Goal: Task Accomplishment & Management: Manage account settings

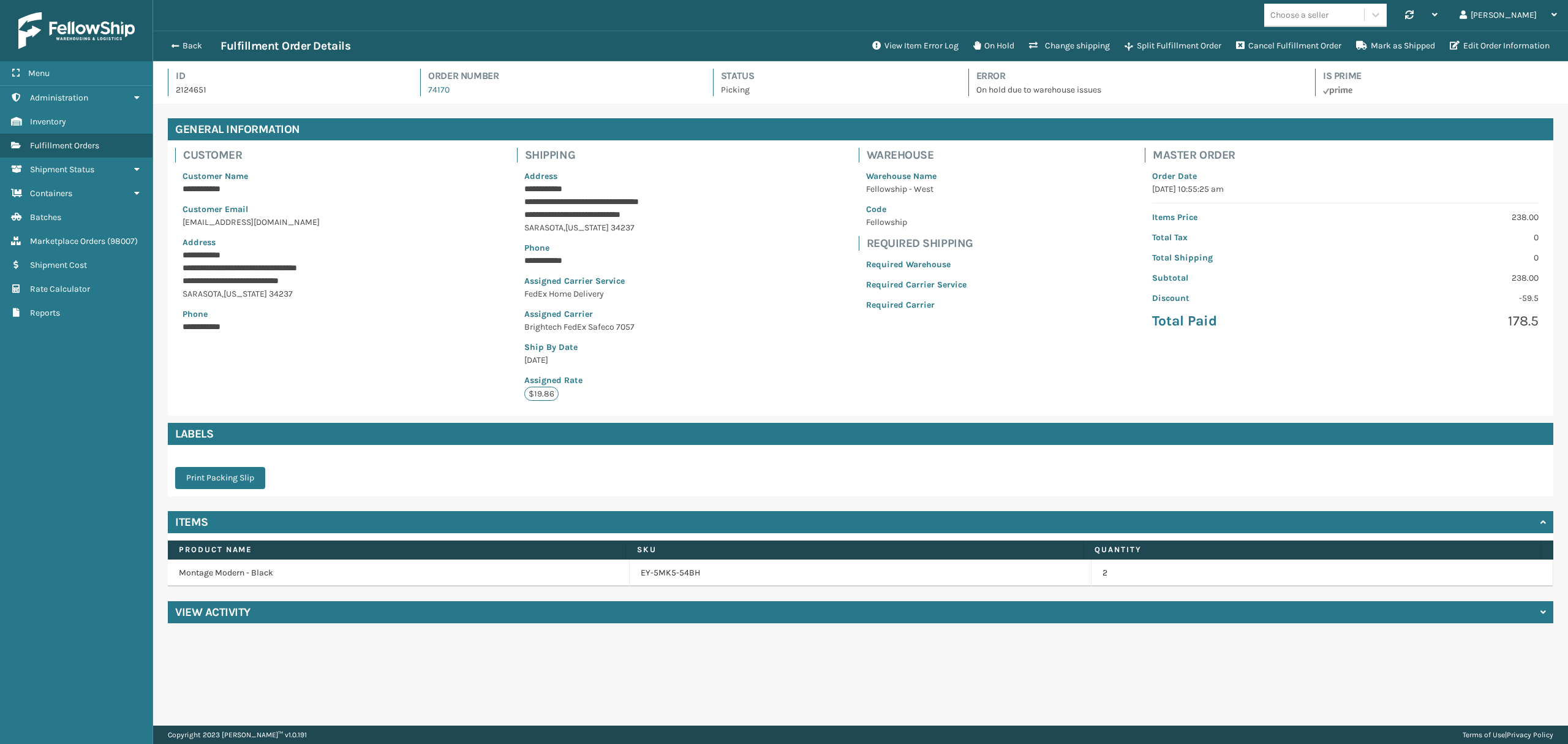
scroll to position [28, 1414]
drag, startPoint x: 37, startPoint y: 148, endPoint x: 45, endPoint y: 147, distance: 8.1
click at [38, 148] on span "Fulfillment Orders" at bounding box center [64, 145] width 69 height 11
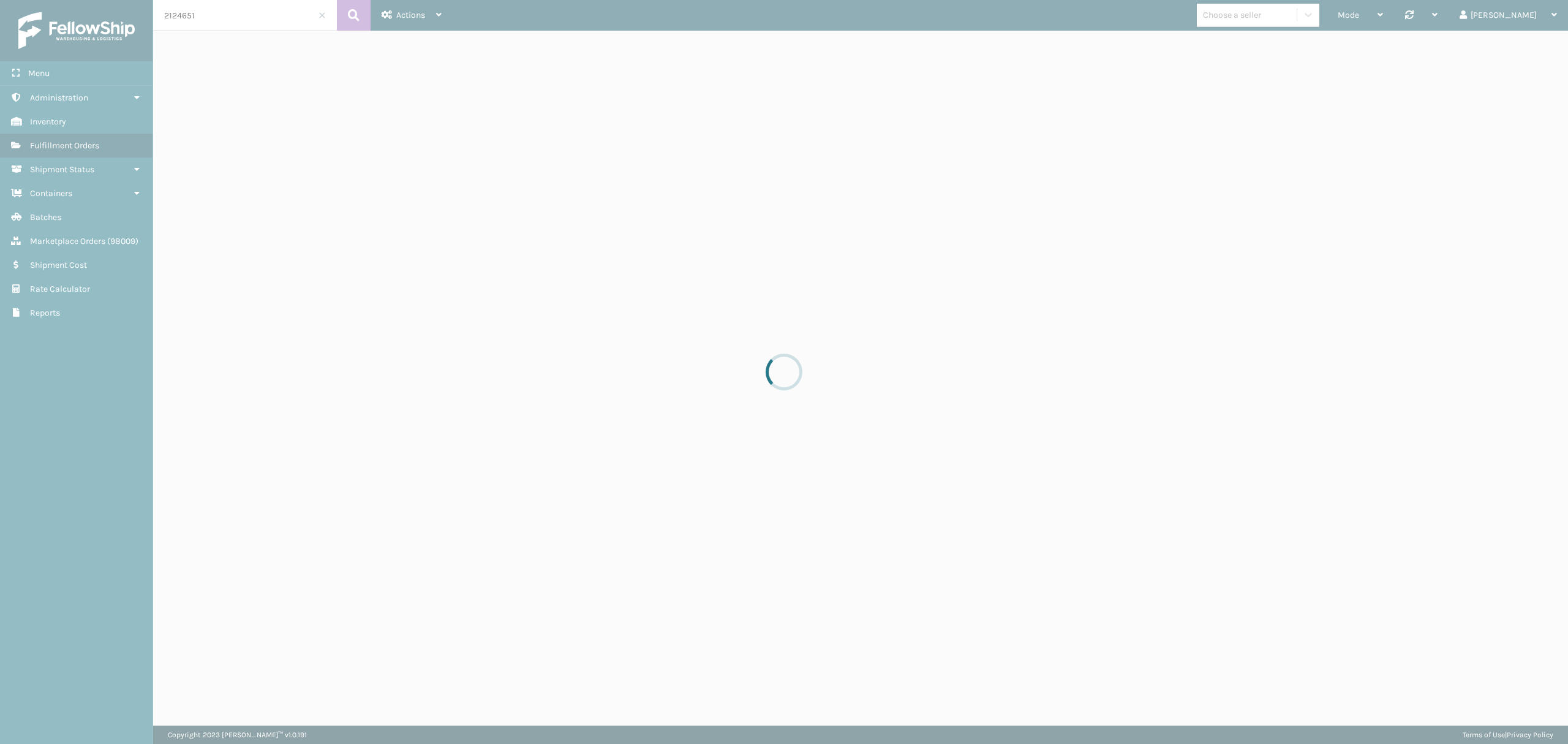
click at [183, 40] on div at bounding box center [784, 372] width 1568 height 744
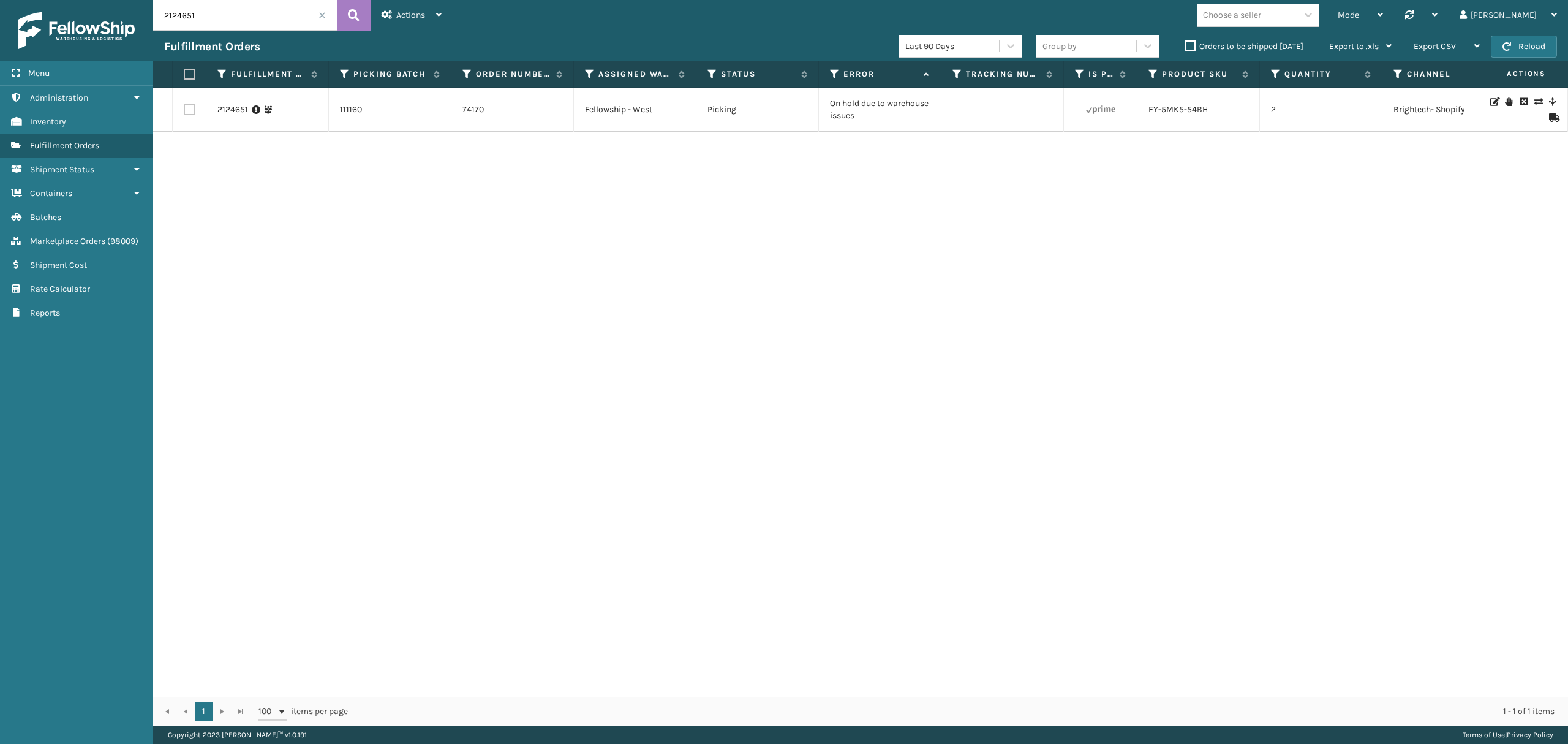
click at [320, 13] on span at bounding box center [322, 16] width 8 height 8
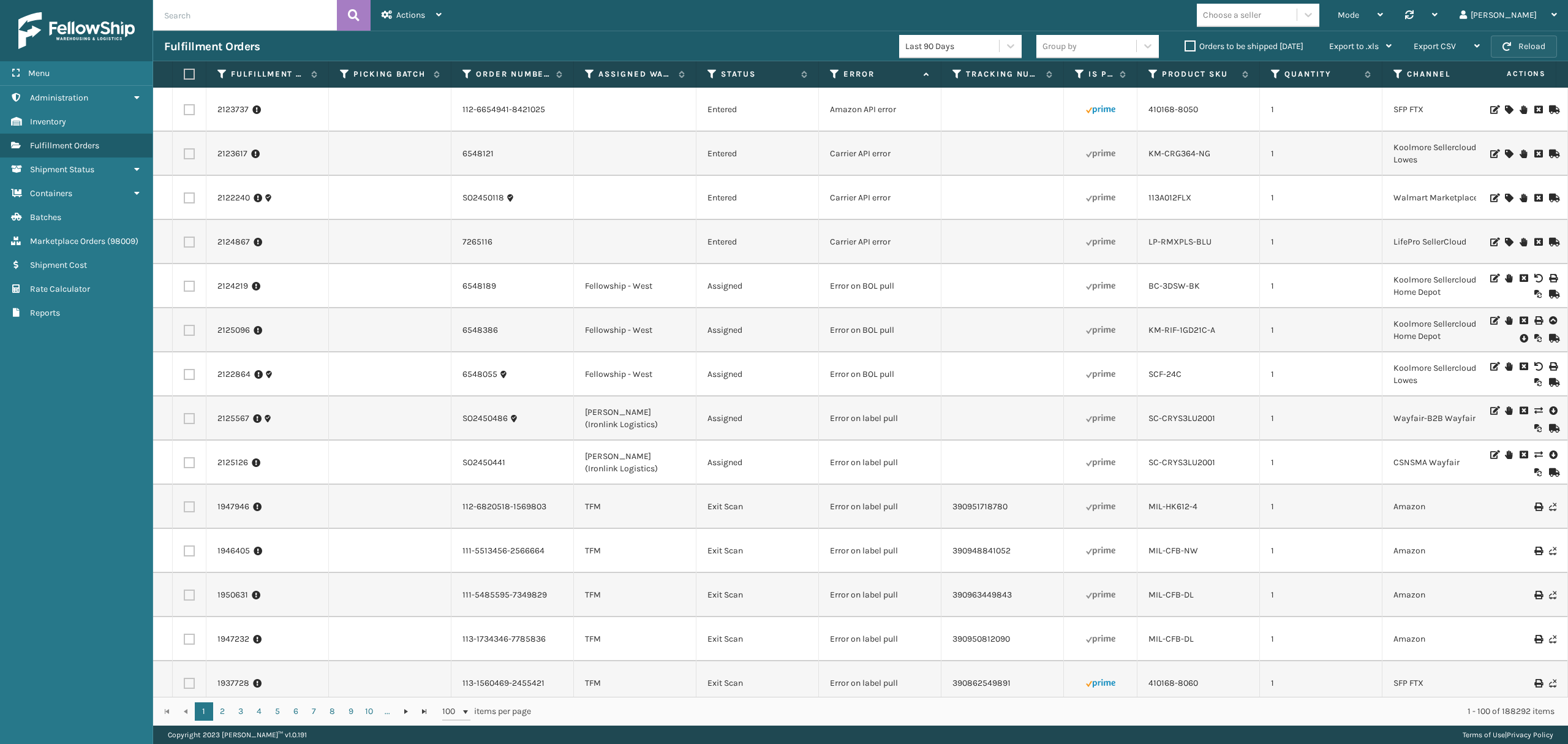
click at [1506, 42] on span "button" at bounding box center [1507, 46] width 9 height 9
click at [1542, 50] on button "Reload" at bounding box center [1524, 46] width 66 height 22
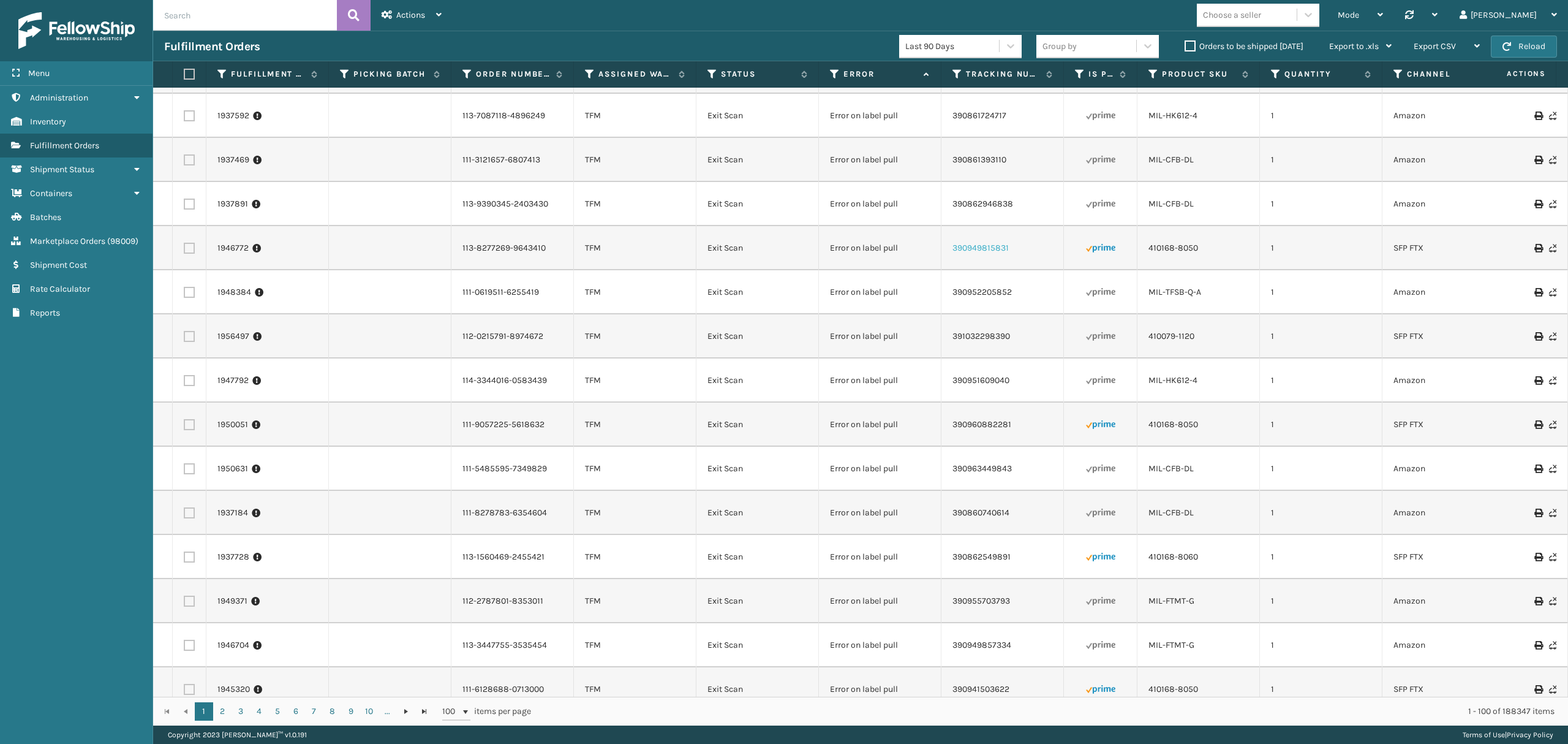
scroll to position [490, 0]
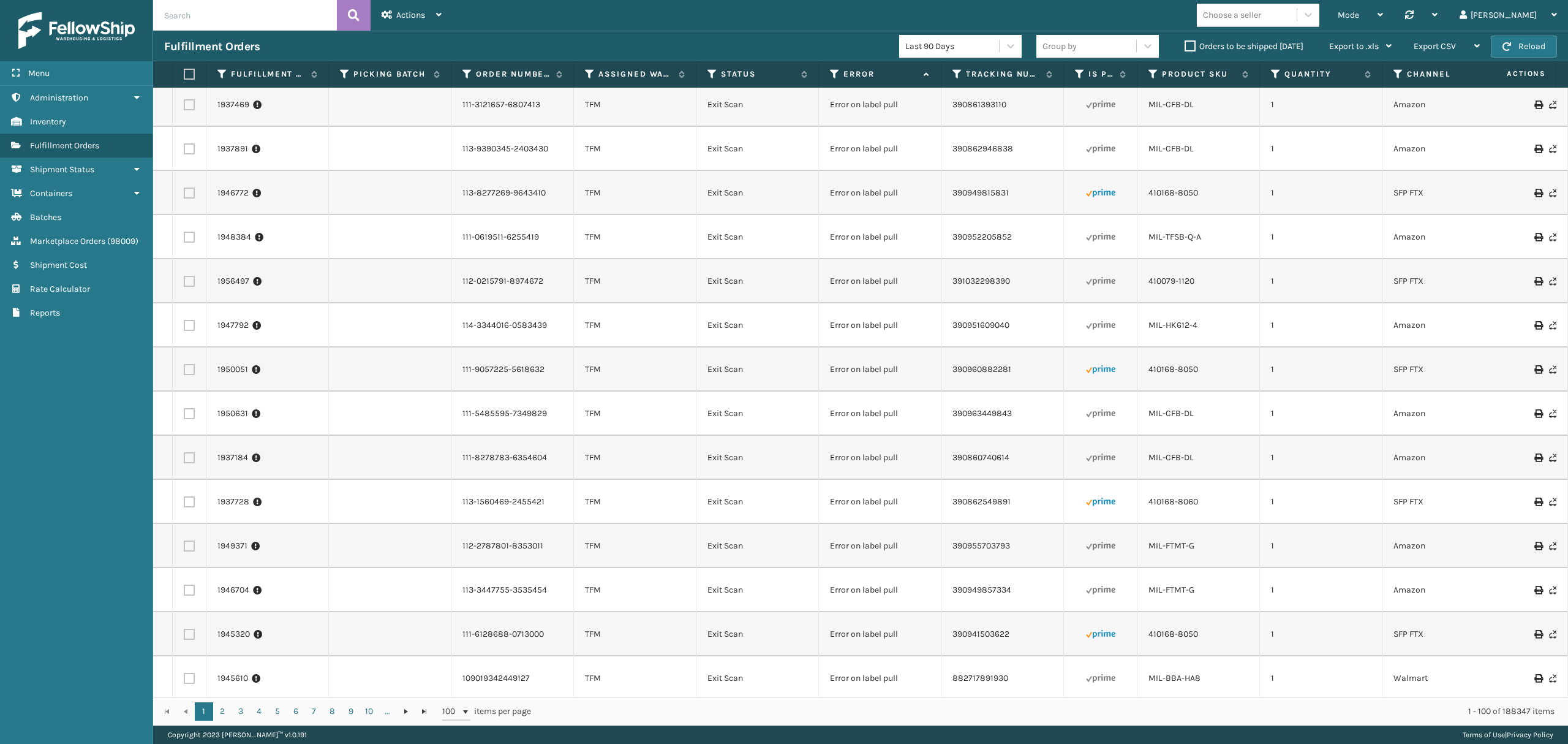
click at [1191, 44] on label "Orders to be shipped [DATE]" at bounding box center [1244, 46] width 119 height 11
click at [1186, 44] on input "Orders to be shipped [DATE]" at bounding box center [1185, 43] width 1 height 8
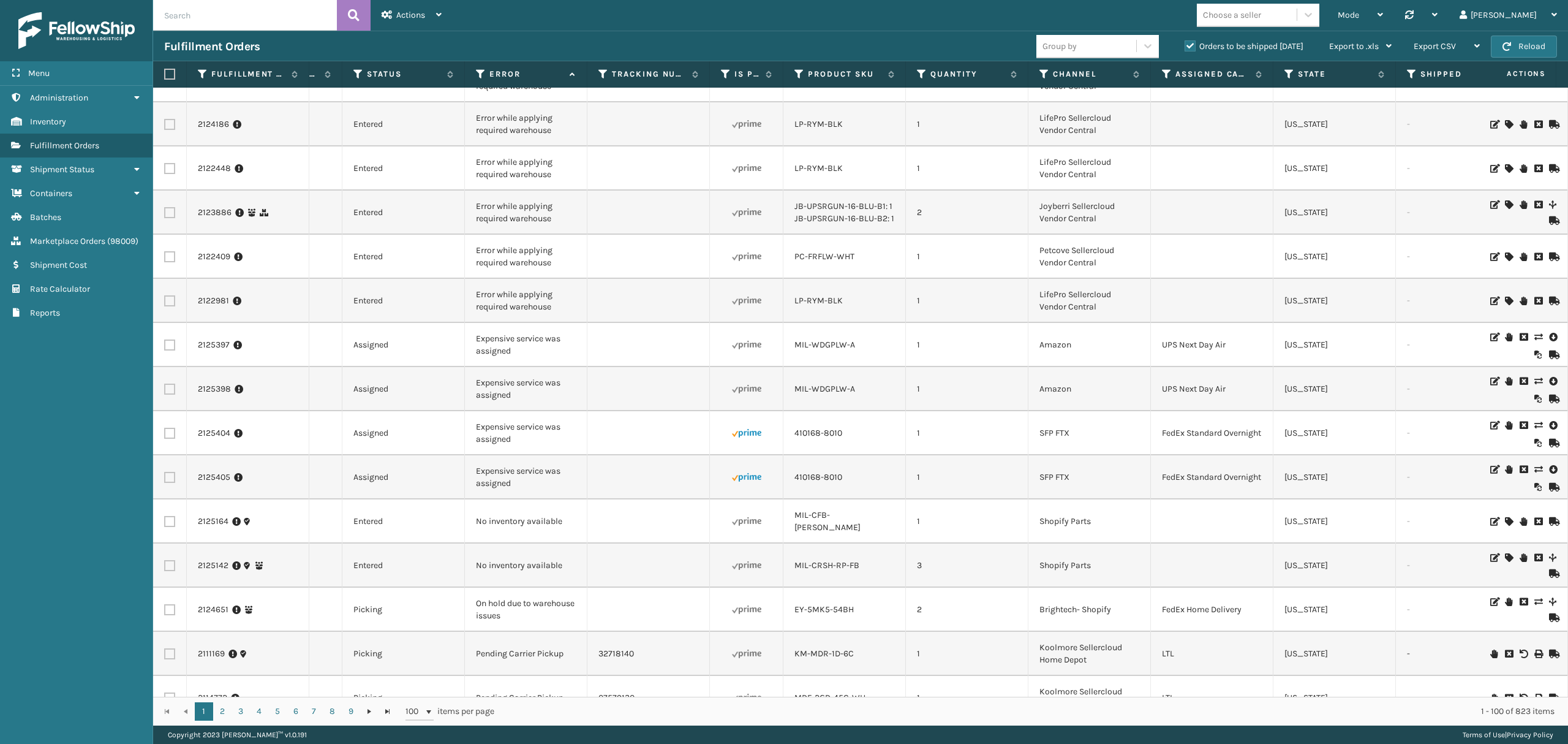
scroll to position [0, 0]
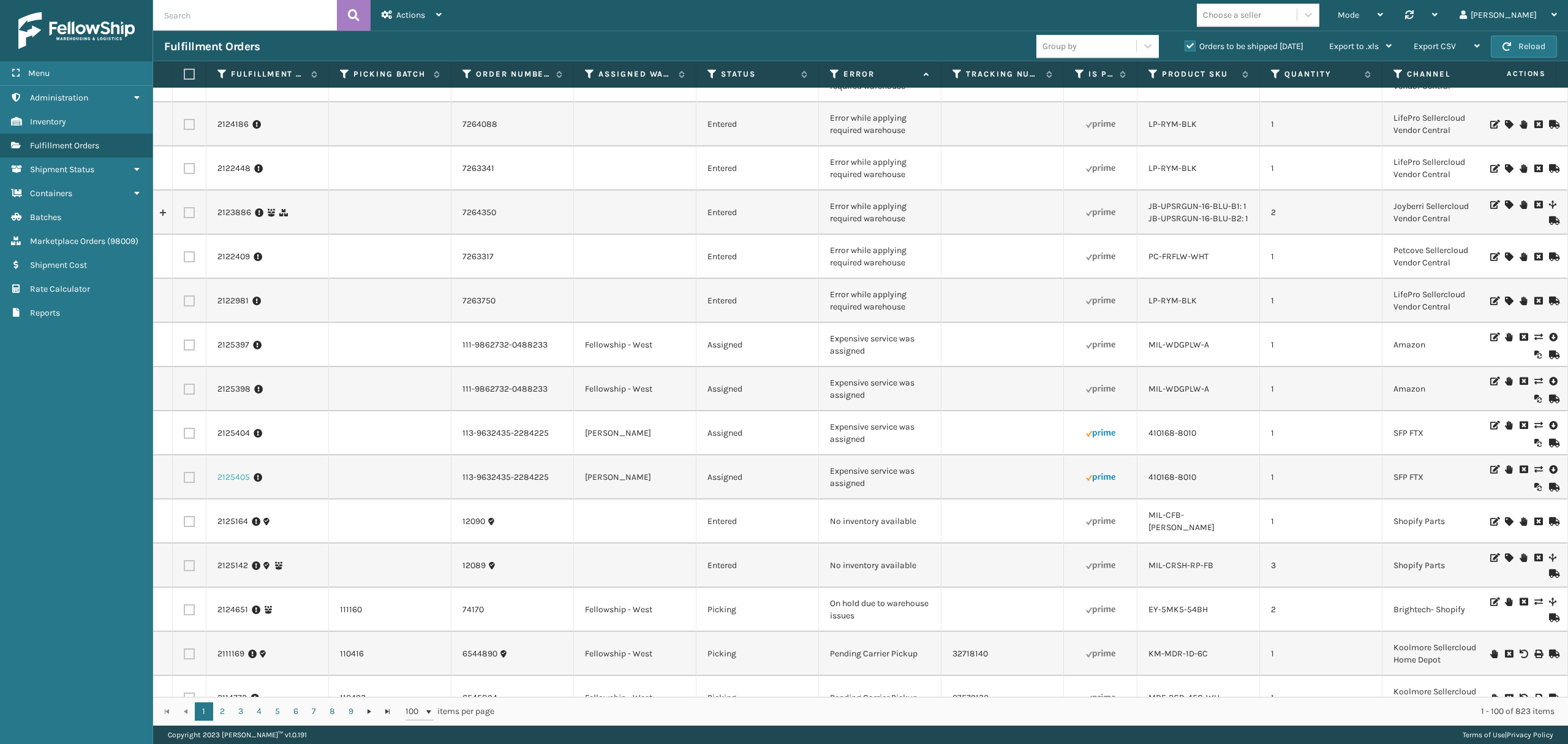
click at [228, 481] on link "2125405" at bounding box center [233, 477] width 32 height 13
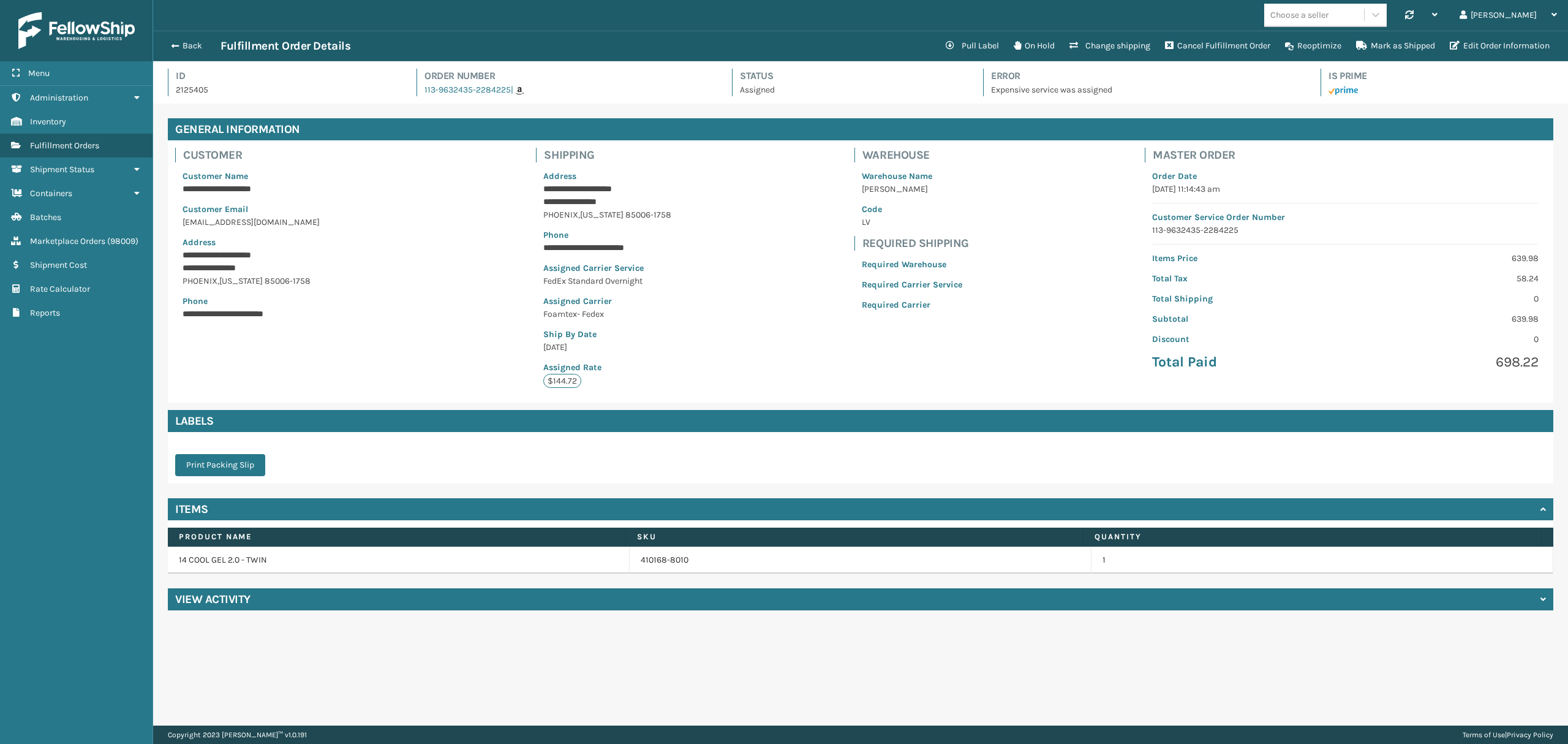
click at [217, 600] on h4 "View Activity" at bounding box center [213, 599] width 75 height 15
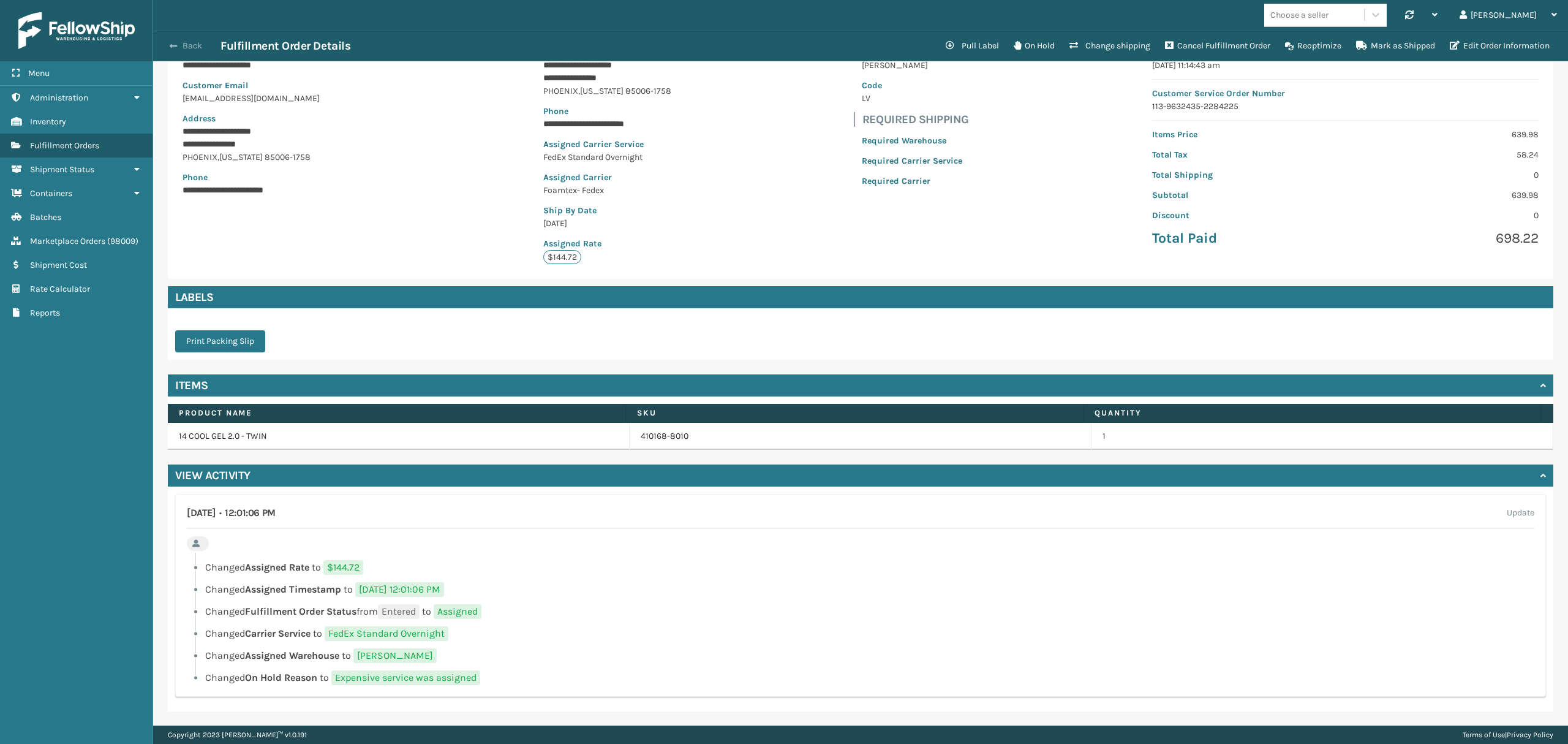
click at [169, 47] on button "Back" at bounding box center [192, 45] width 57 height 11
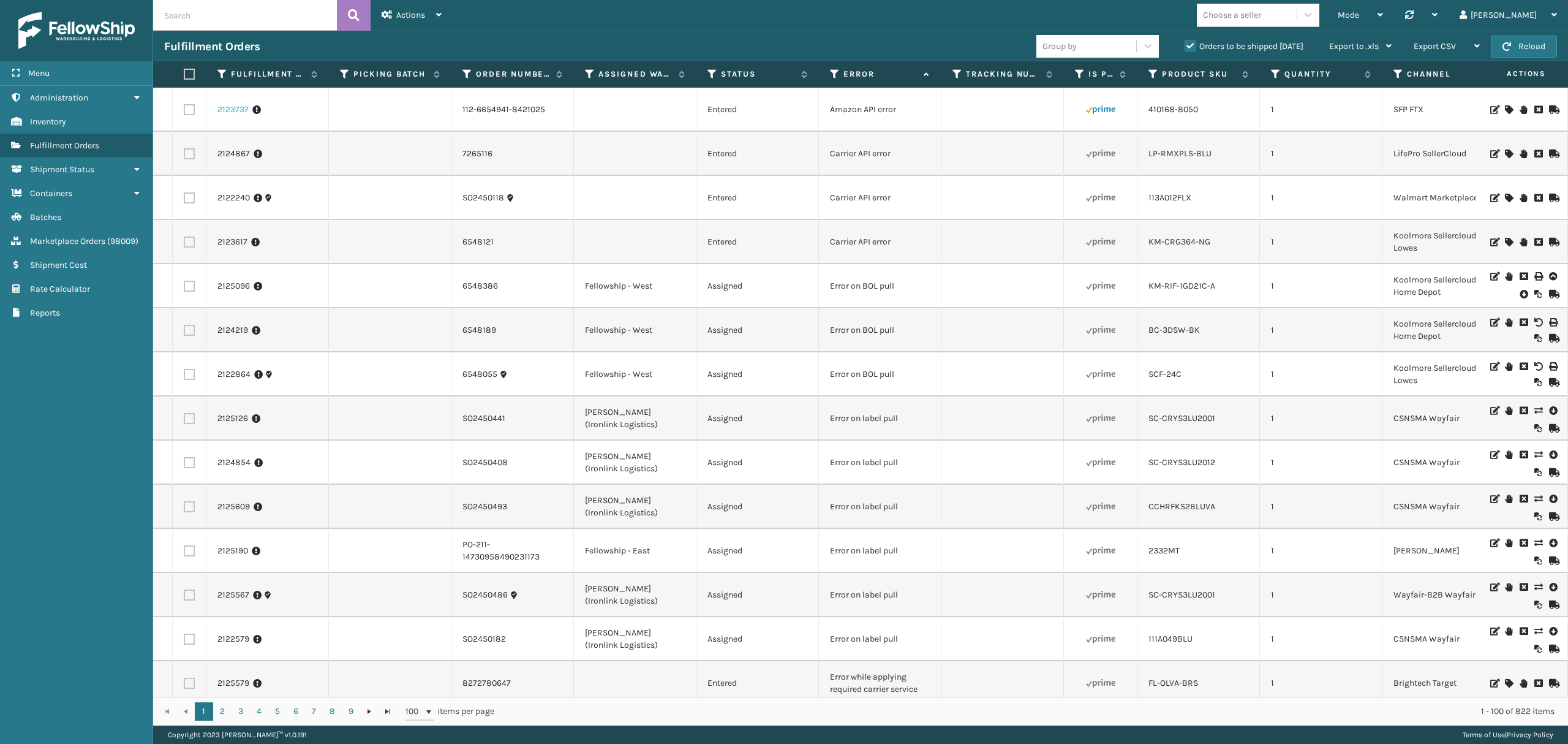
click at [231, 107] on link "2123737" at bounding box center [233, 109] width 31 height 13
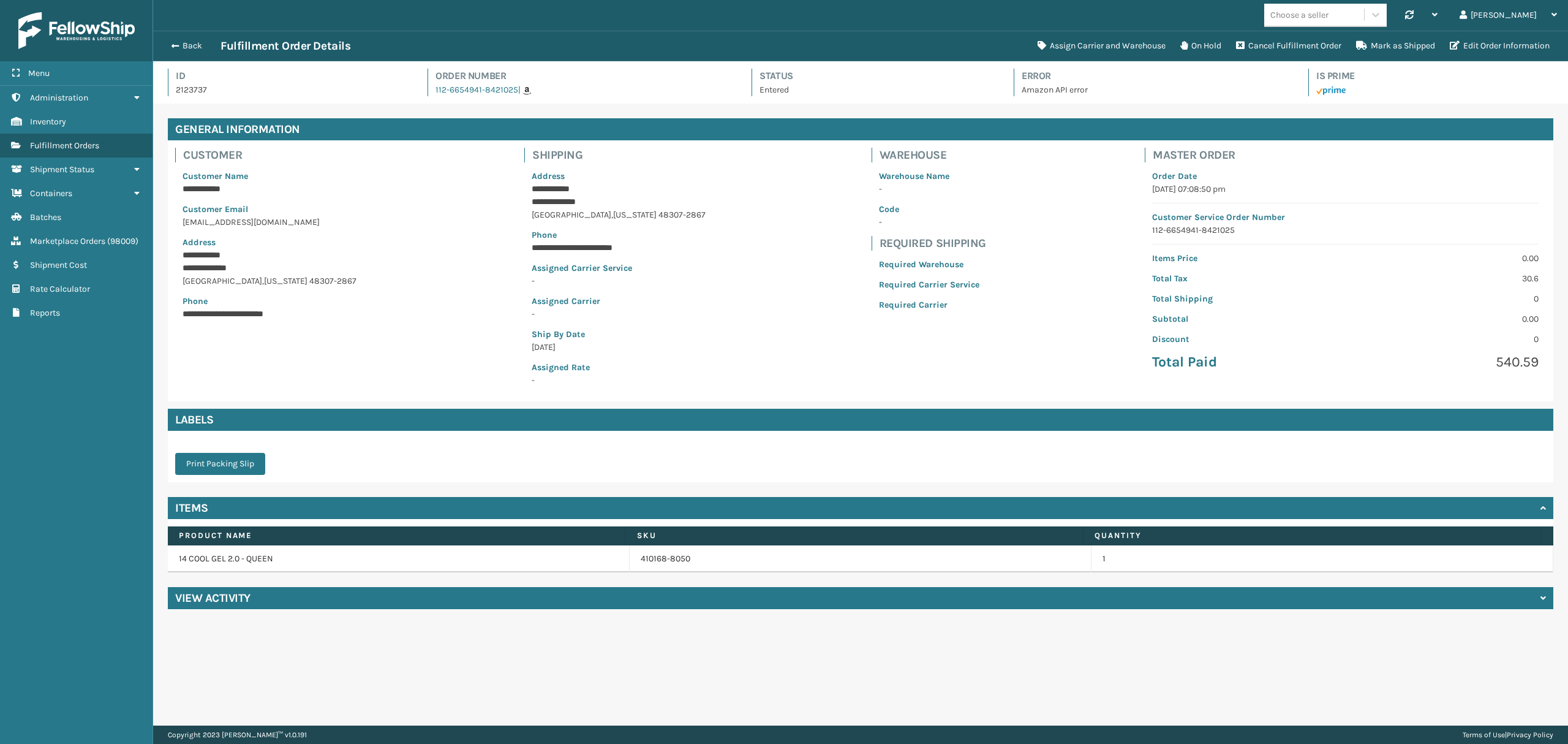
click at [220, 592] on h4 "View Activity" at bounding box center [213, 598] width 75 height 15
click at [186, 52] on button "Back" at bounding box center [192, 45] width 57 height 11
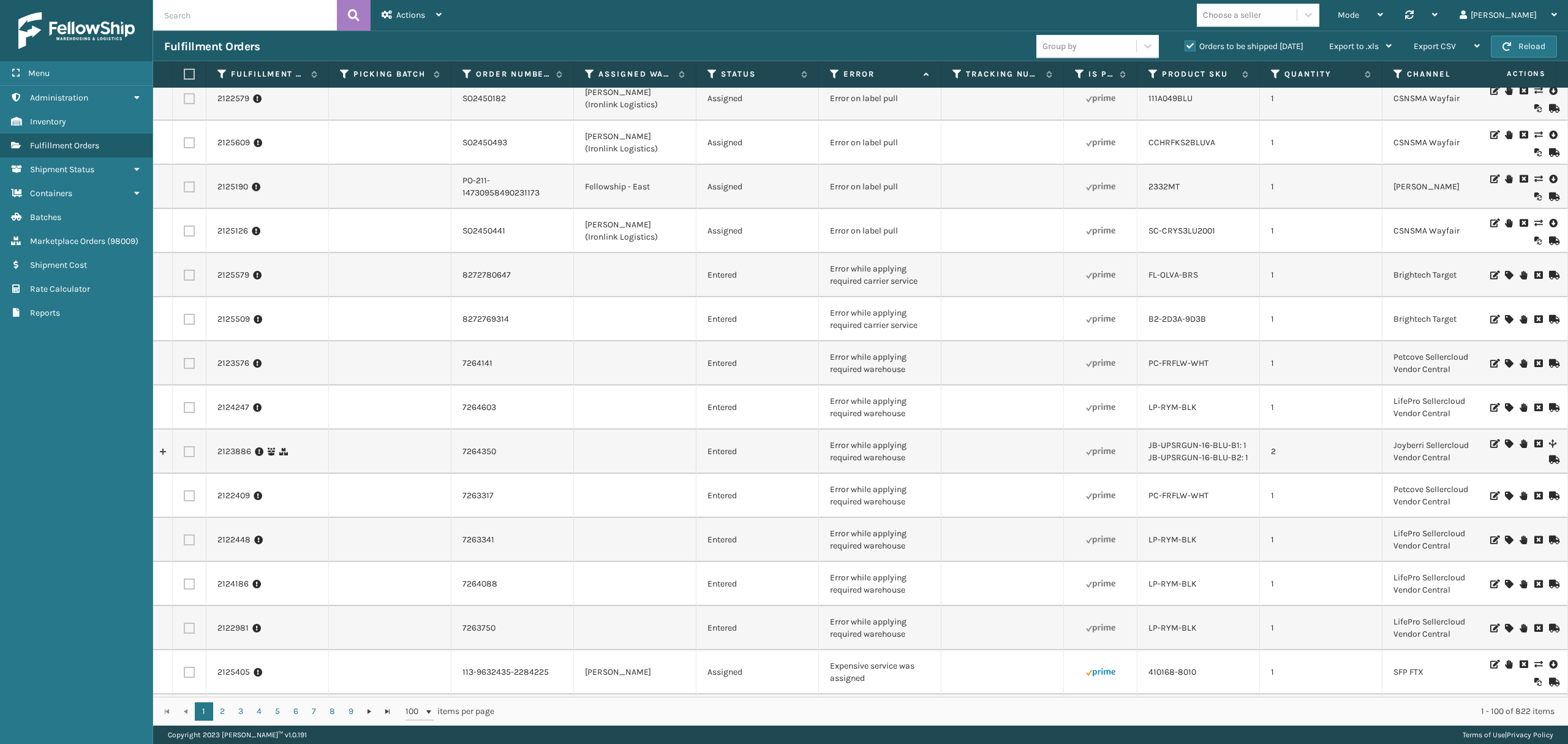
click at [1505, 444] on icon at bounding box center [1508, 443] width 8 height 9
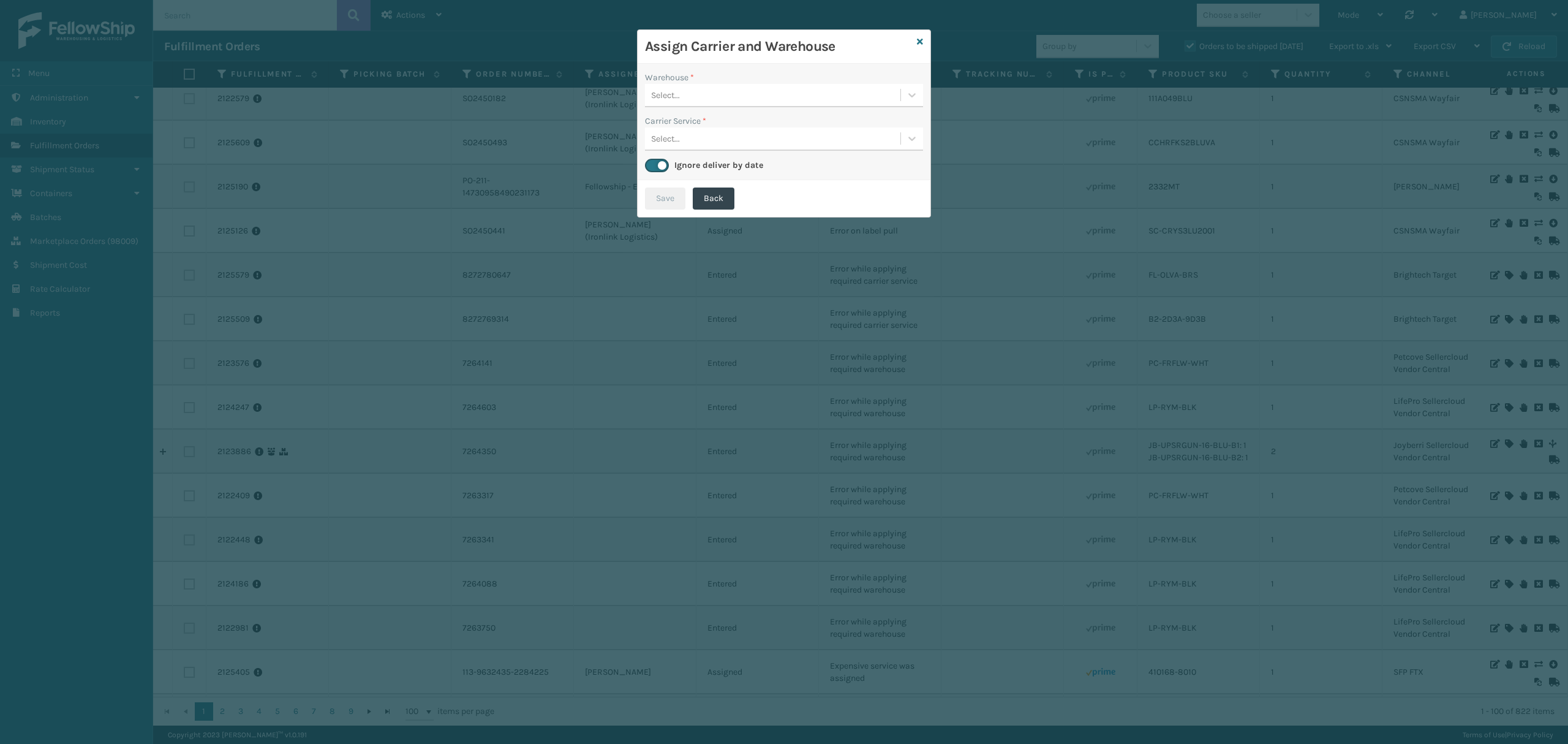
click at [776, 145] on div "Select..." at bounding box center [773, 139] width 256 height 21
click at [697, 97] on div "Select..." at bounding box center [773, 95] width 256 height 21
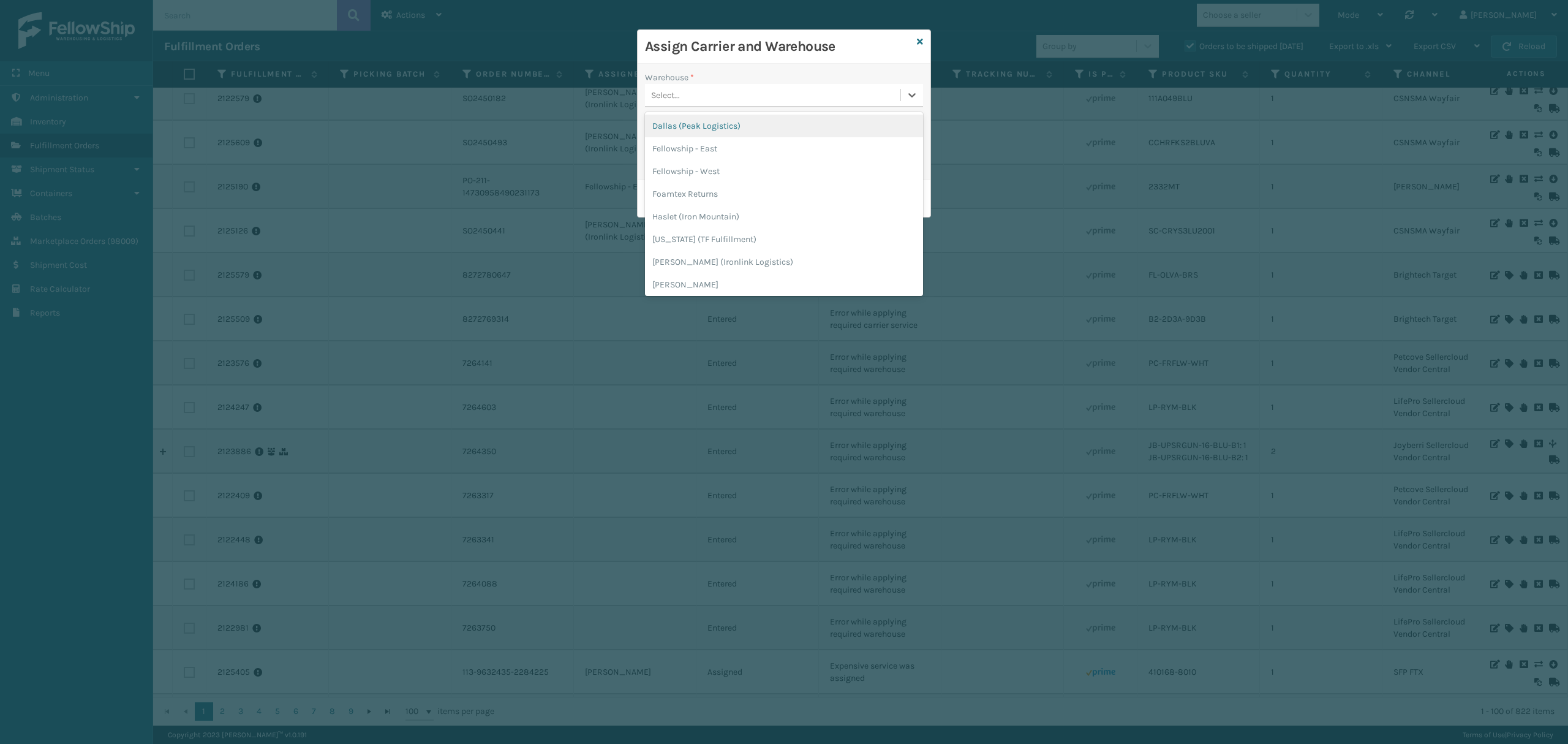
click at [815, 87] on div "Select..." at bounding box center [773, 95] width 256 height 21
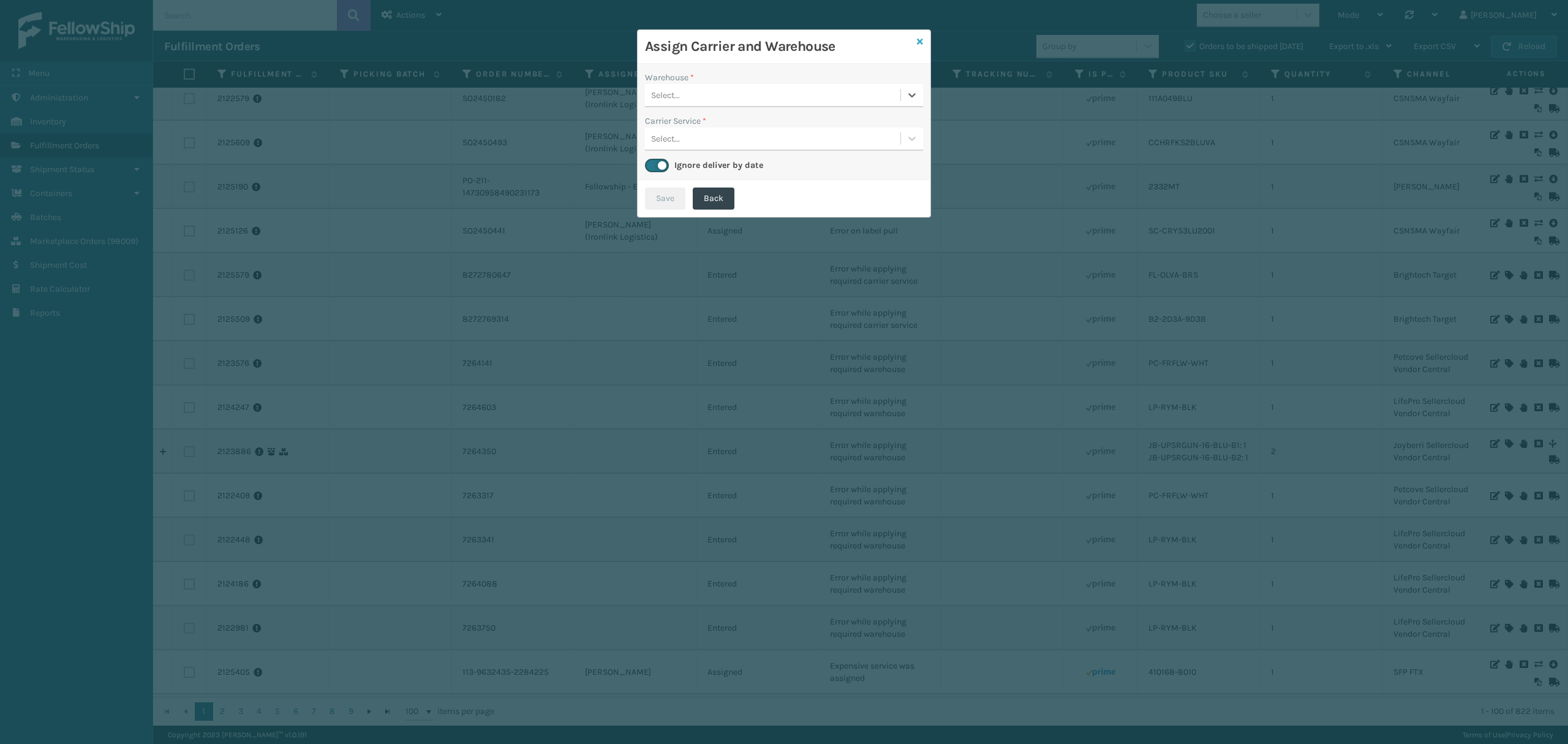
click at [920, 40] on icon at bounding box center [920, 41] width 6 height 9
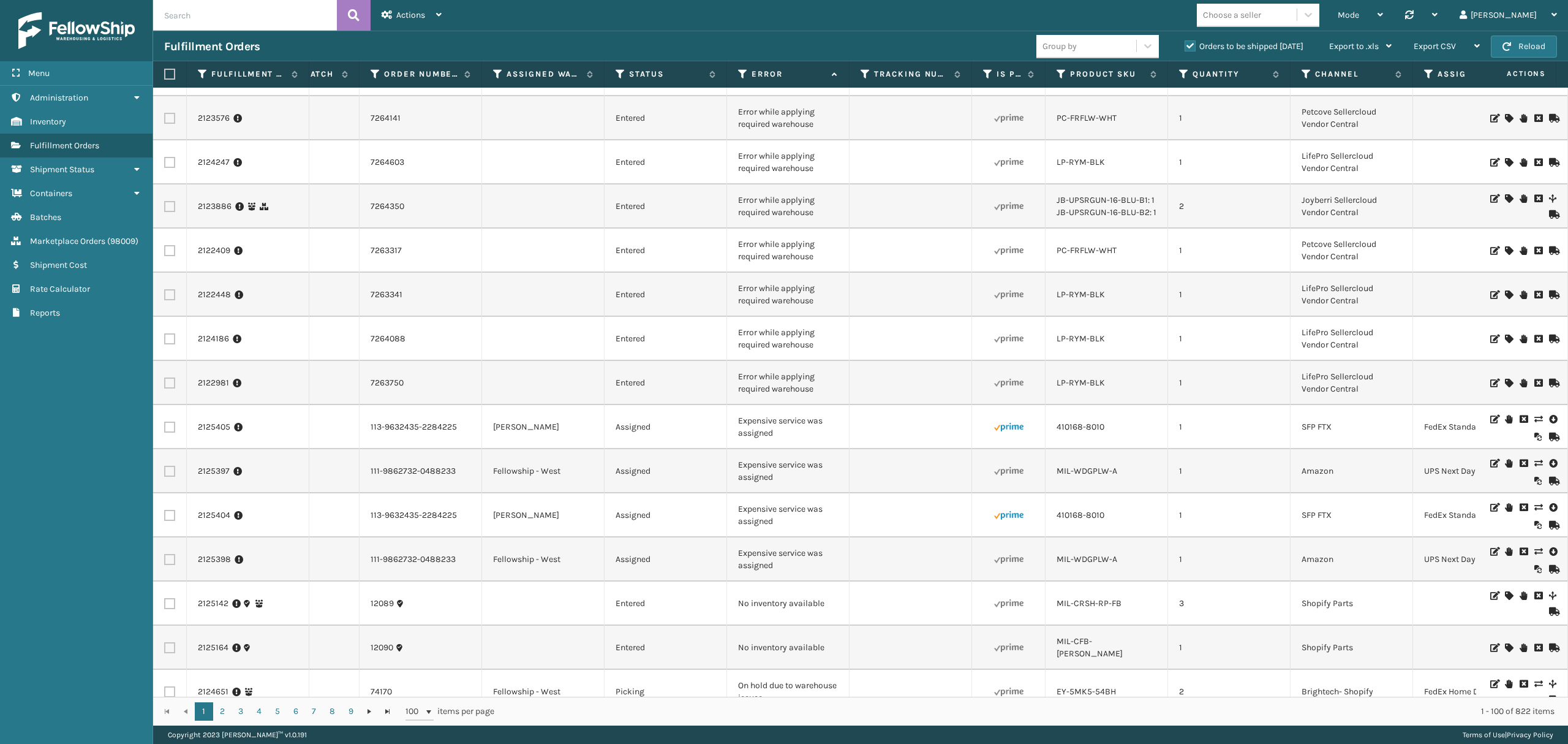
click at [1022, 425] on icon at bounding box center [1009, 427] width 29 height 29
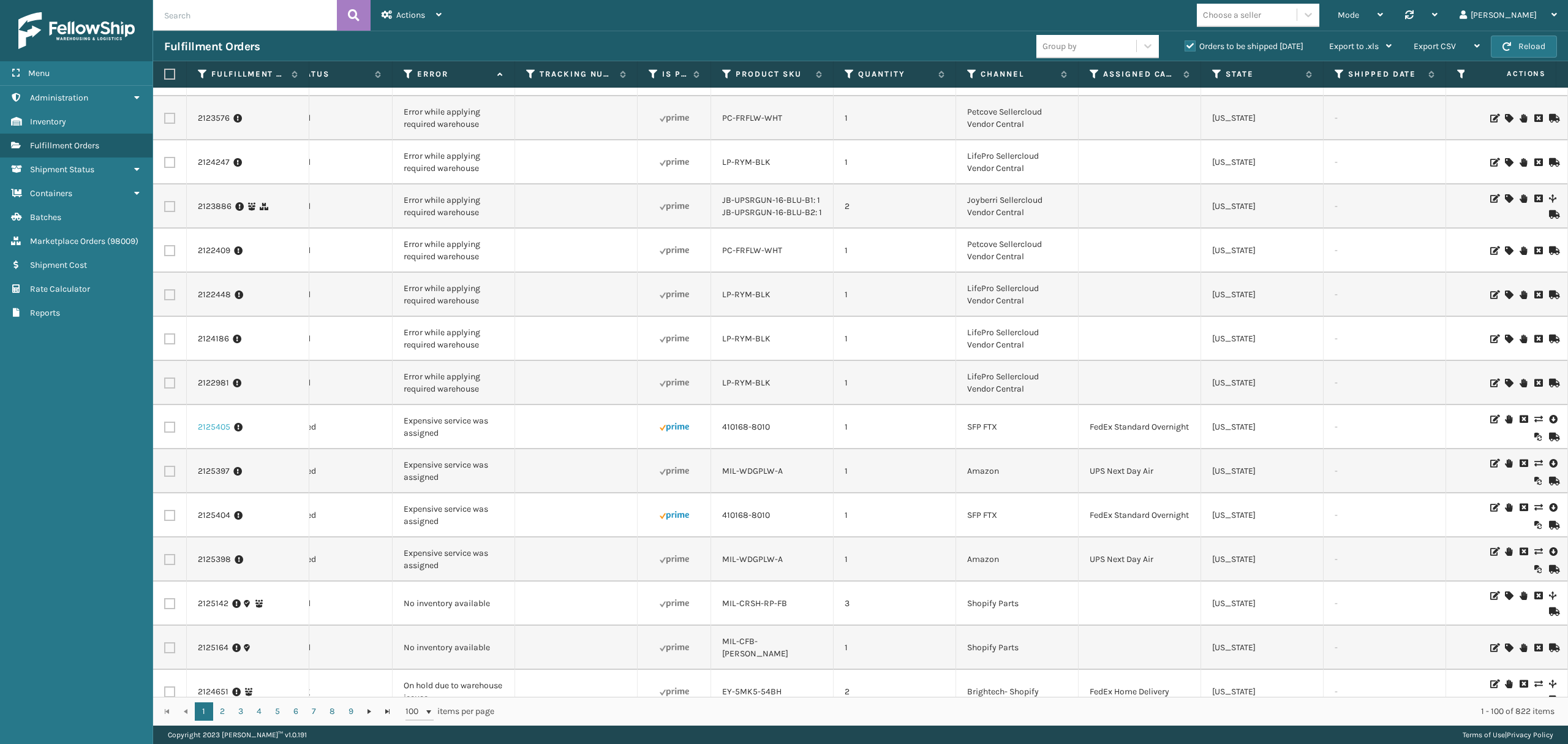
click at [210, 428] on link "2125405" at bounding box center [214, 427] width 32 height 13
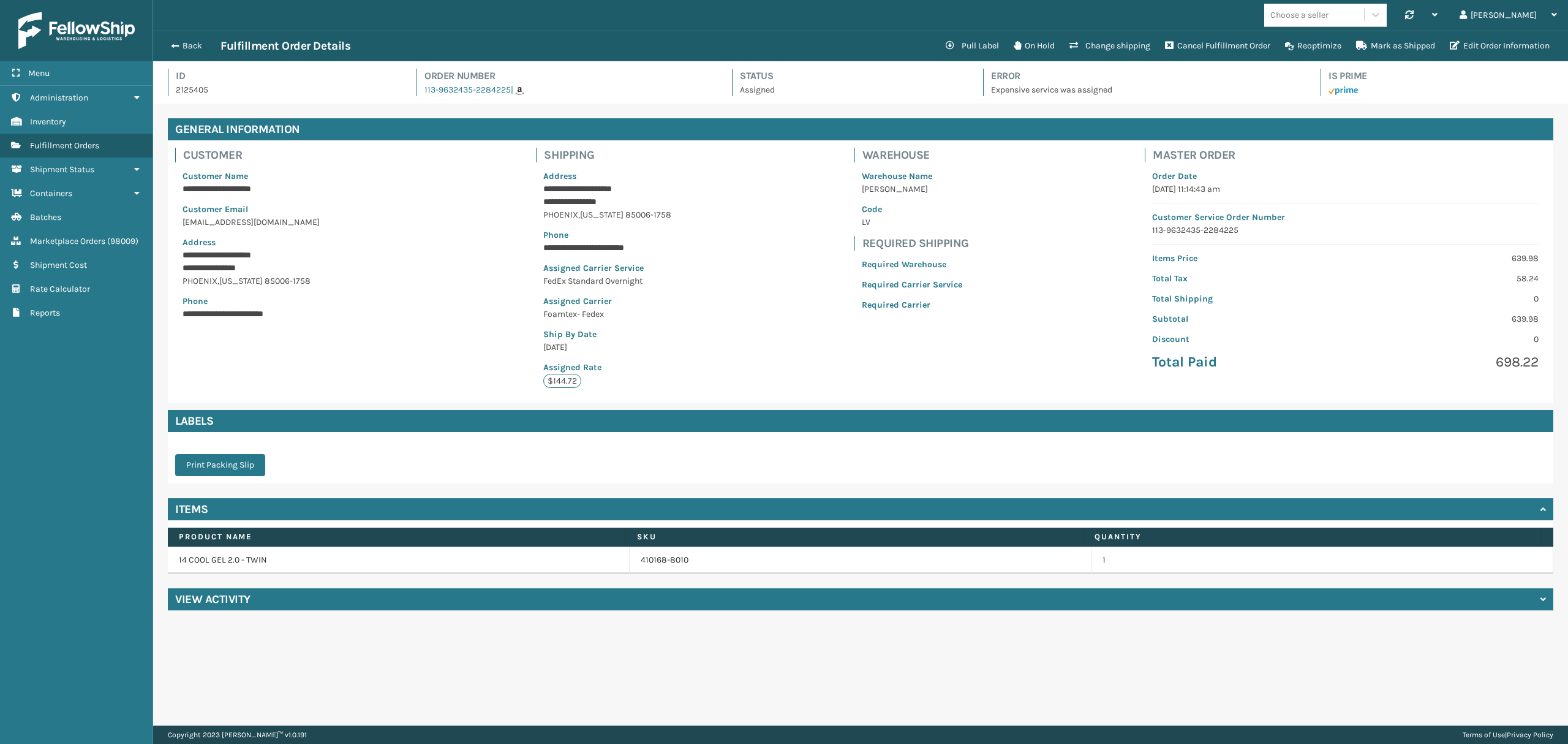
click at [302, 608] on div "View Activity" at bounding box center [861, 599] width 1386 height 22
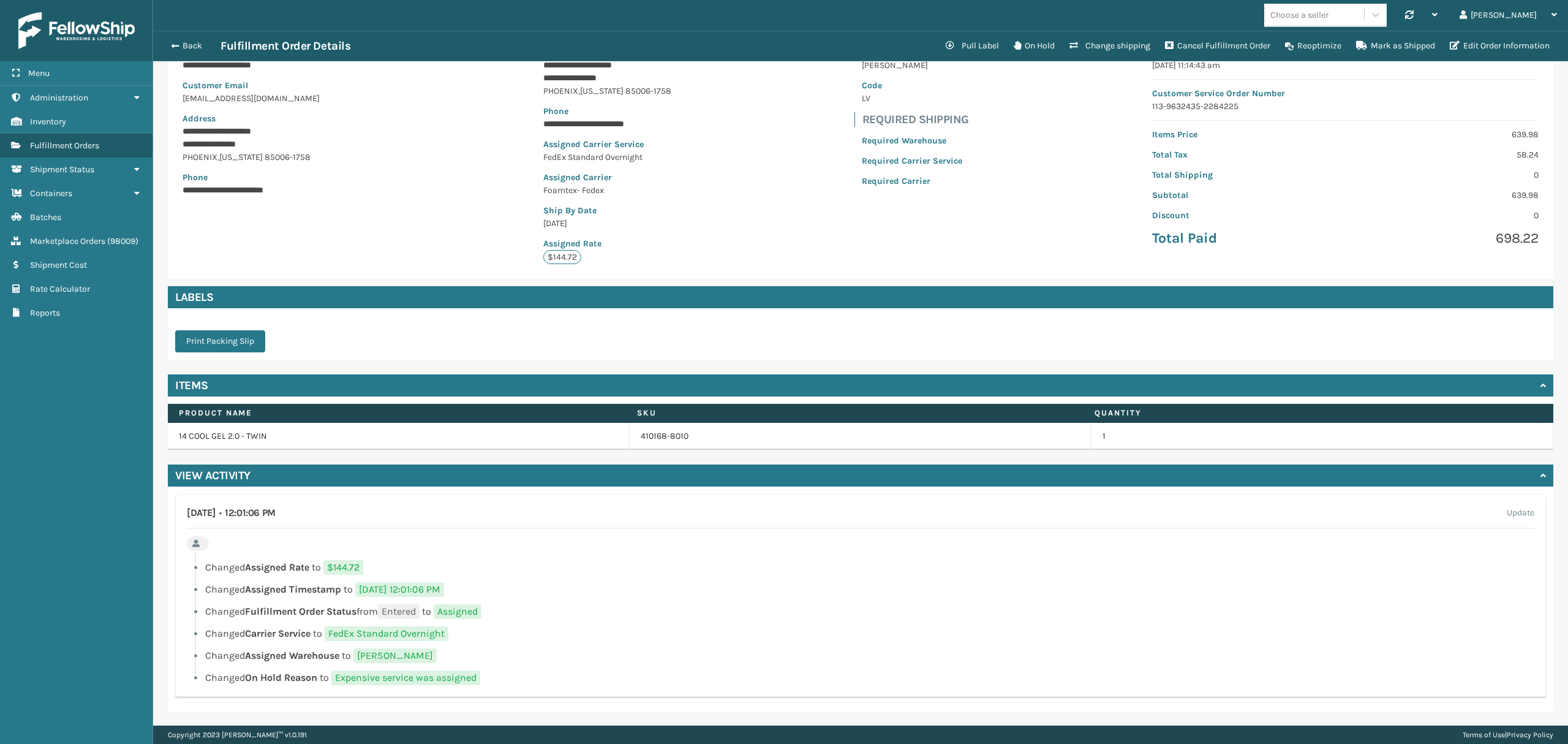
click at [199, 52] on div "Back Fulfillment Order Details" at bounding box center [550, 46] width 774 height 15
click at [191, 49] on button "Back" at bounding box center [192, 45] width 57 height 11
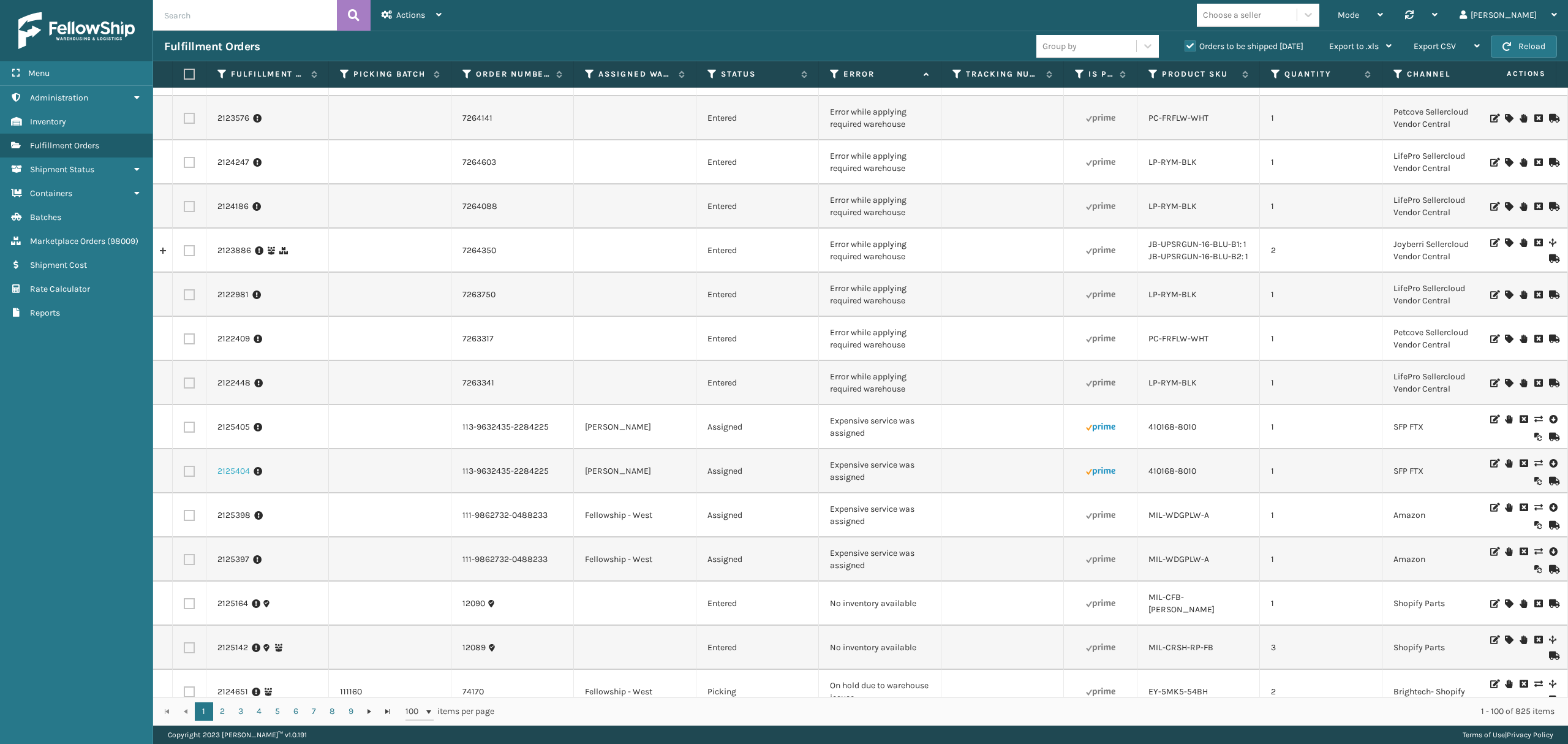
click at [234, 470] on link "2125404" at bounding box center [233, 471] width 32 height 13
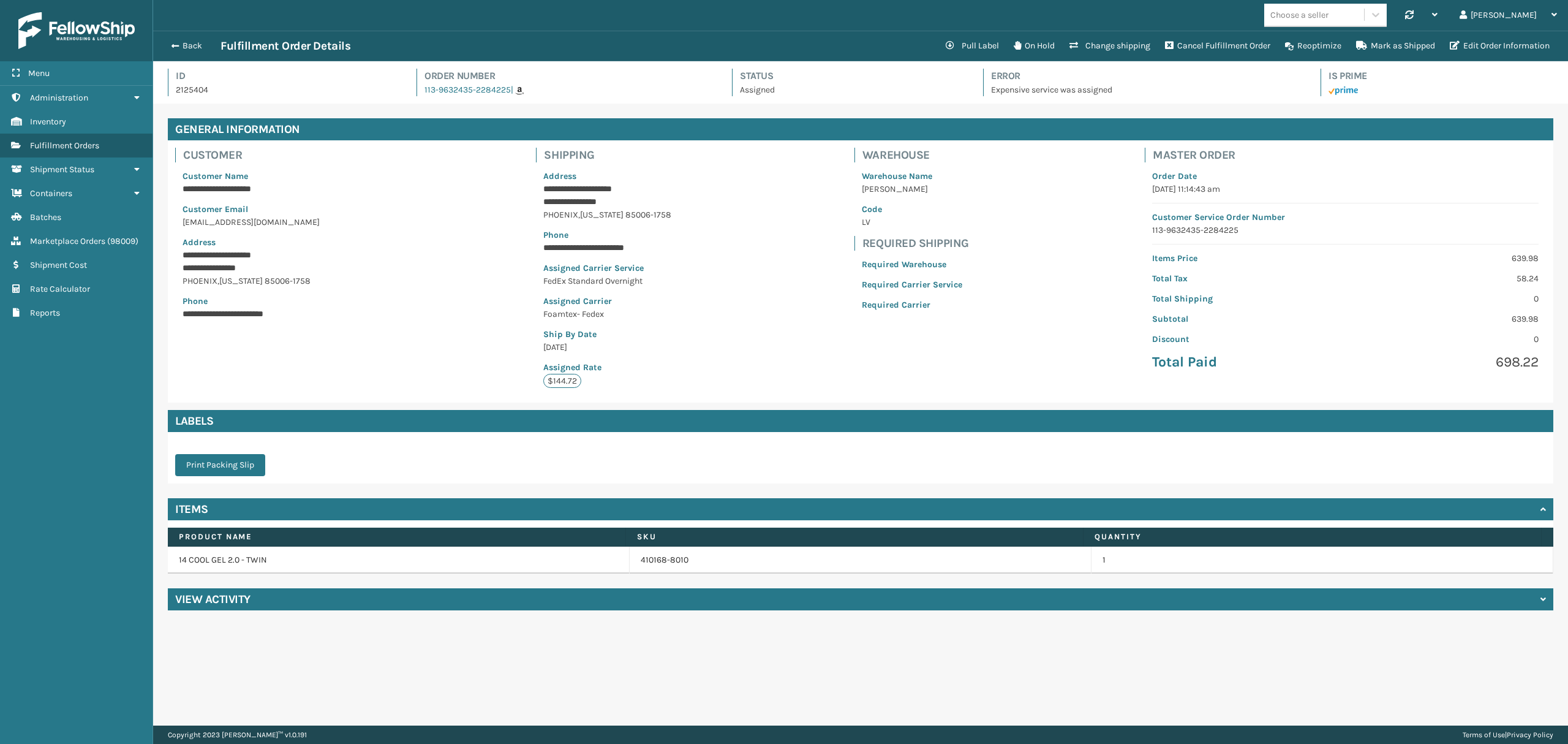
click at [318, 606] on div "View Activity" at bounding box center [861, 599] width 1386 height 22
click at [189, 47] on button "Back" at bounding box center [192, 45] width 57 height 11
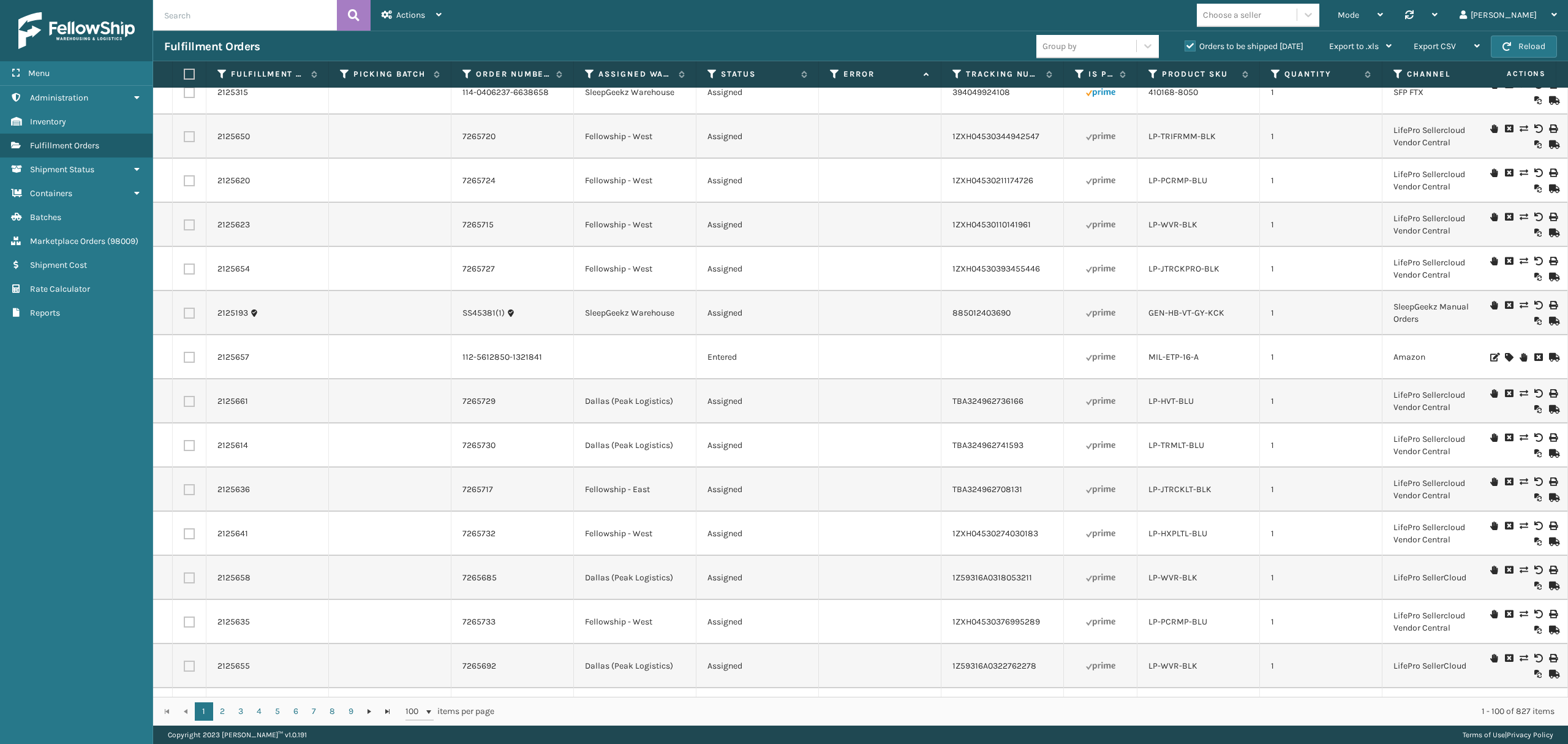
scroll to position [3884, 0]
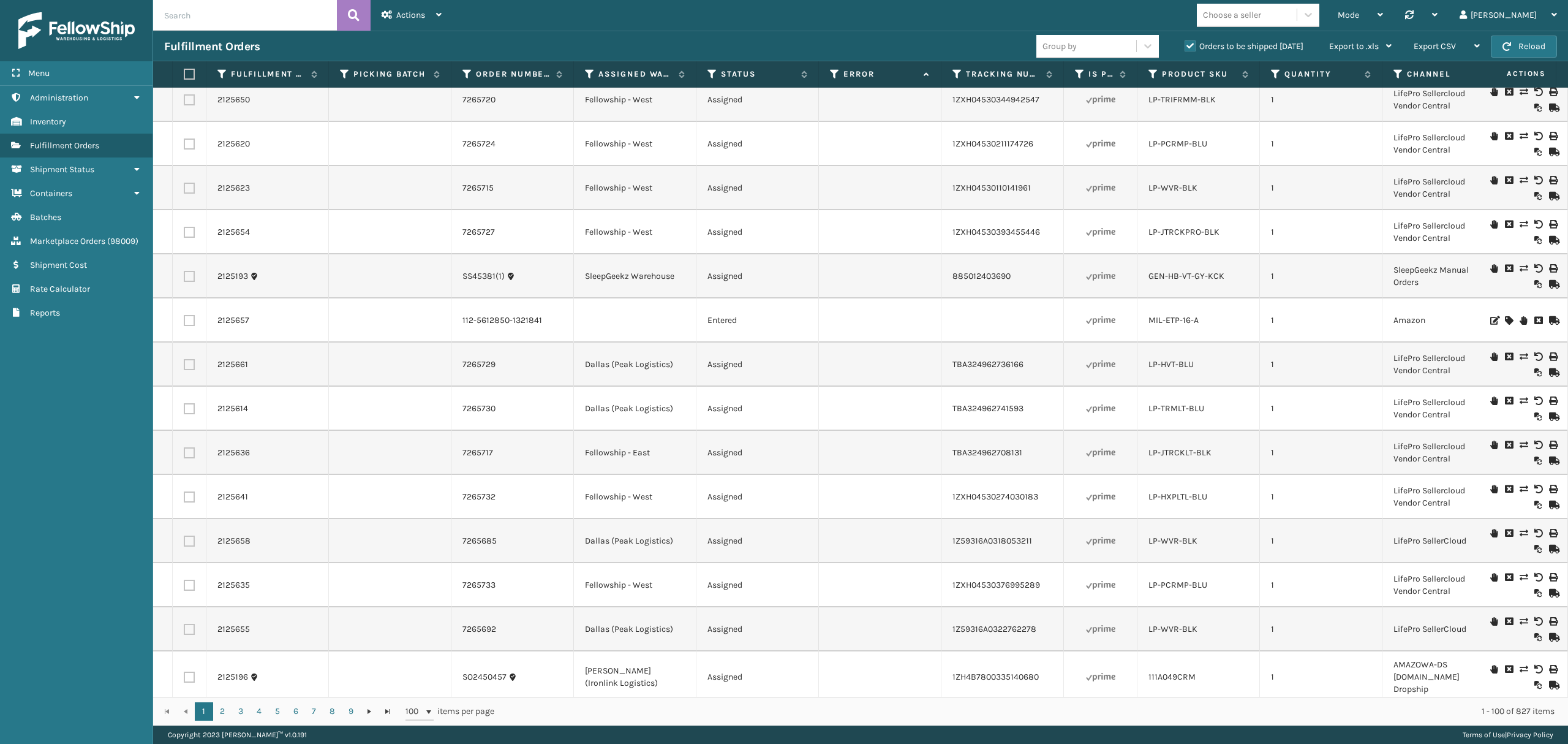
click at [1509, 33] on div "Fulfillment Orders Group by Orders to be shipped [DATE] Export to .xls Use ship…" at bounding box center [861, 45] width 1415 height 30
click at [1508, 57] on button "Reload" at bounding box center [1524, 46] width 66 height 22
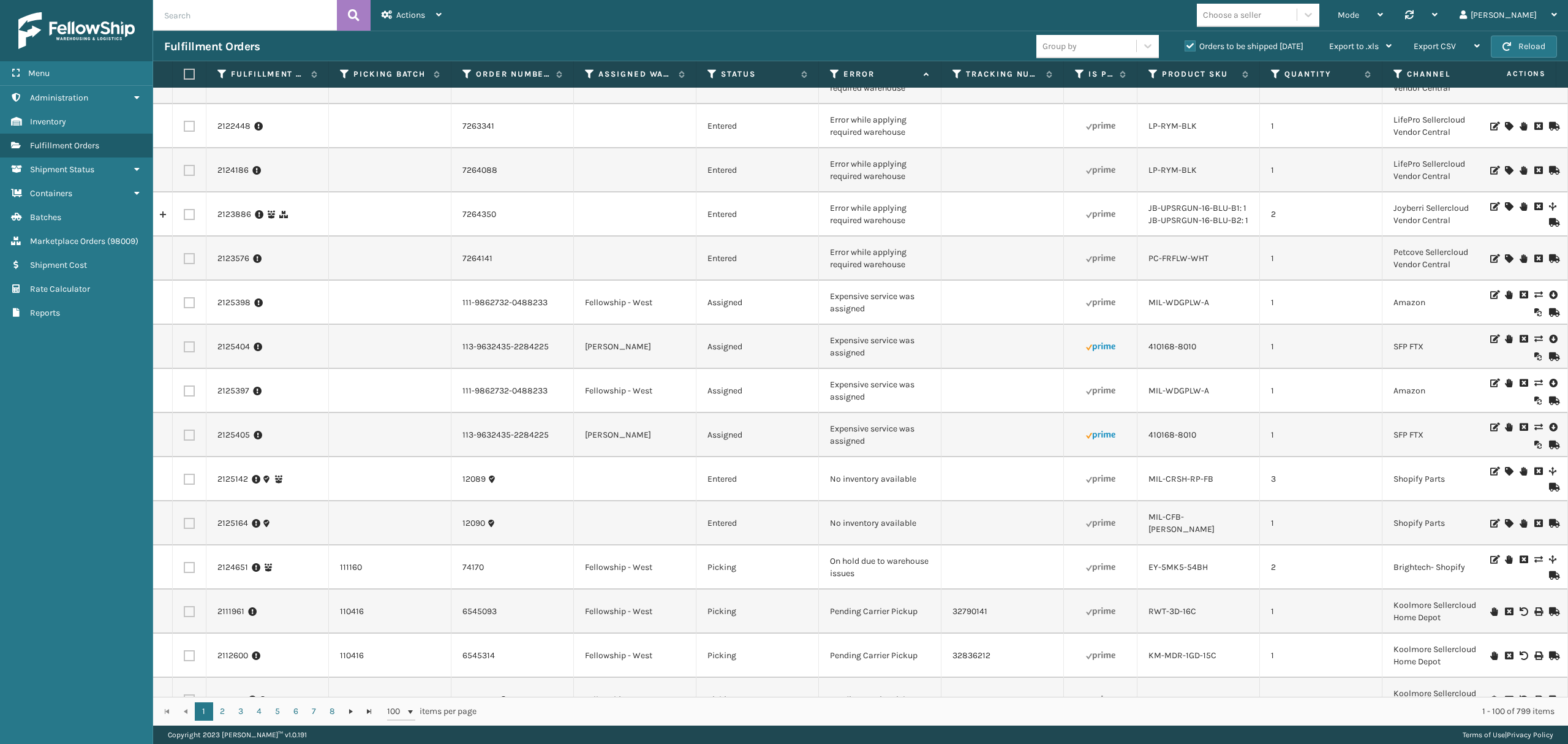
scroll to position [817, 0]
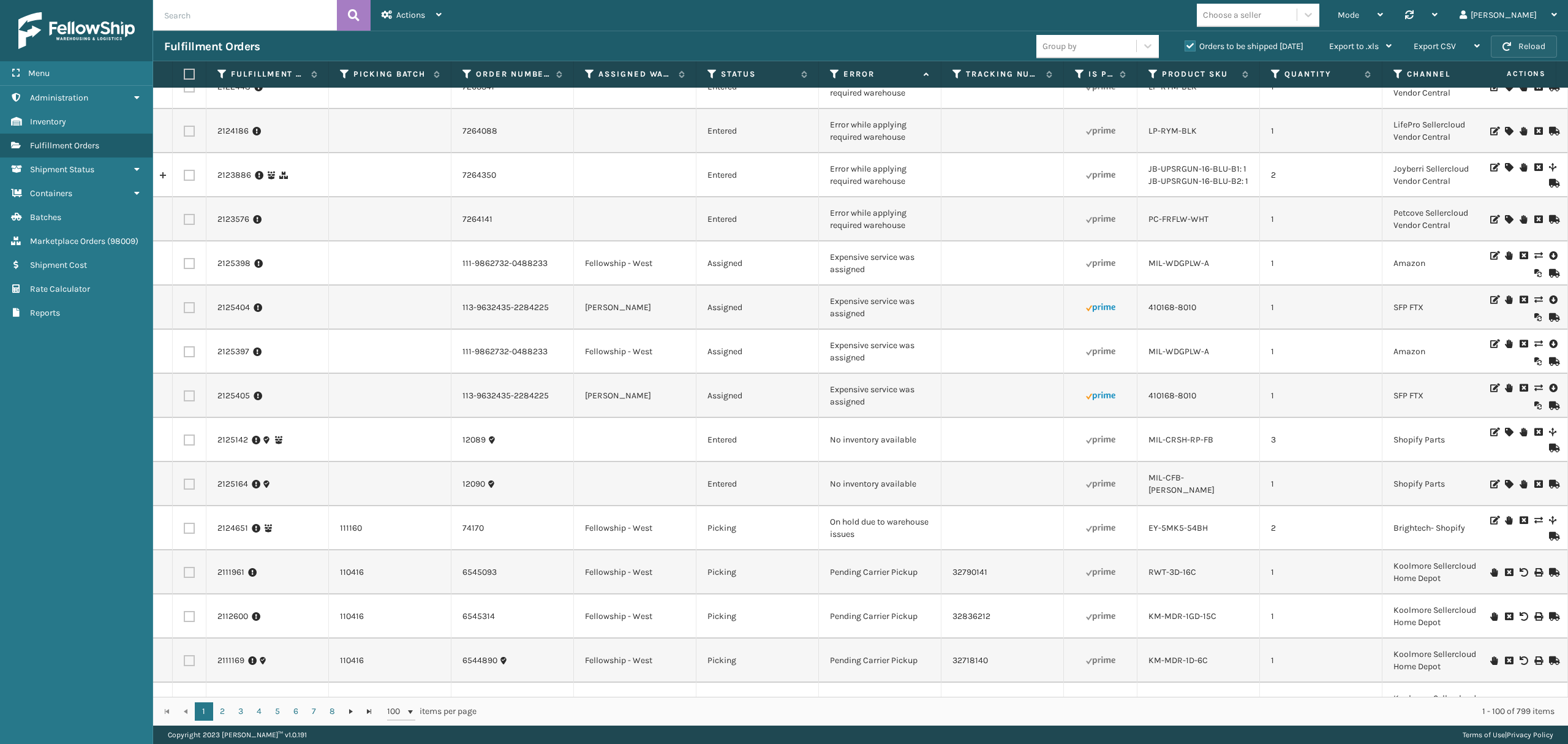
click at [1498, 50] on button "Reload" at bounding box center [1524, 46] width 66 height 22
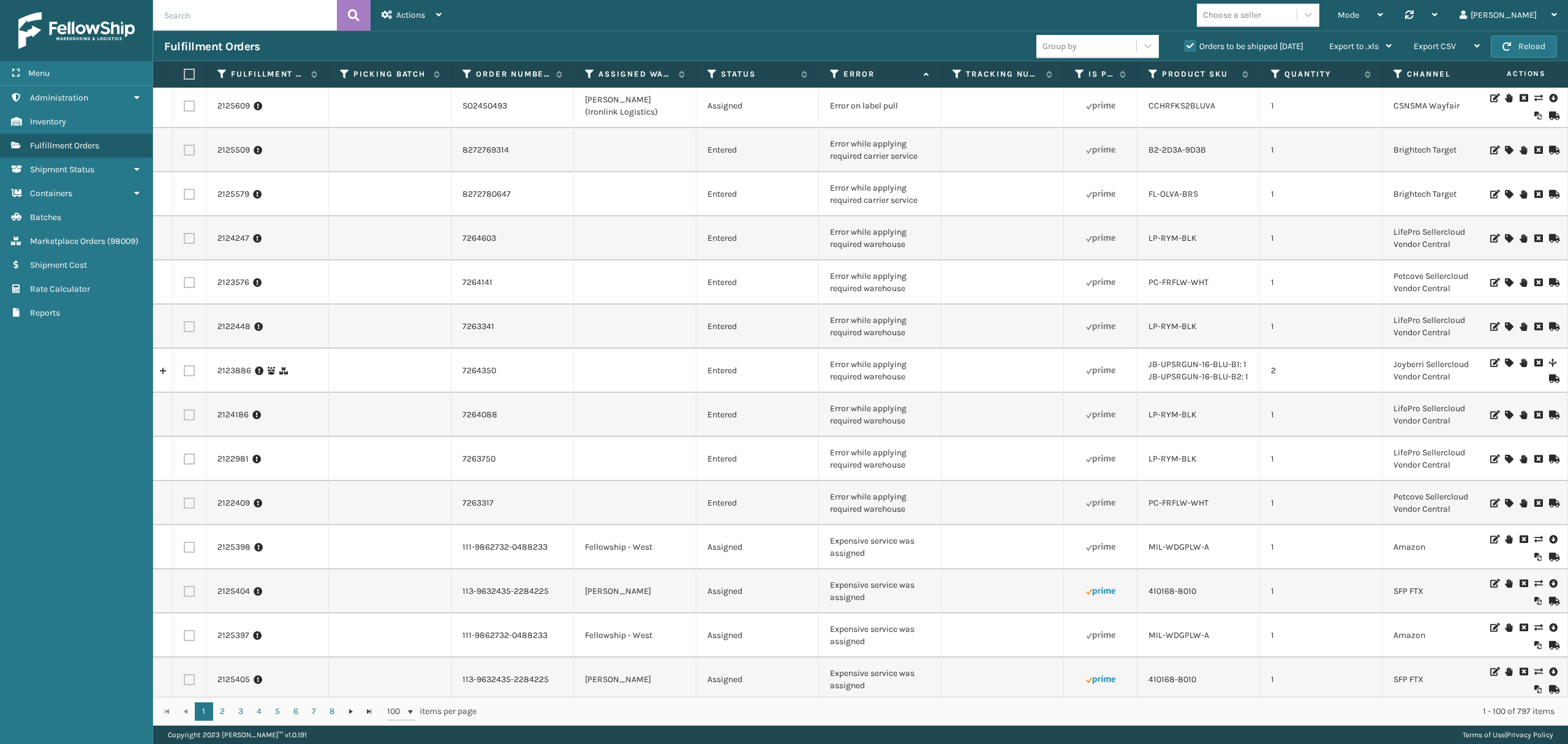
scroll to position [572, 0]
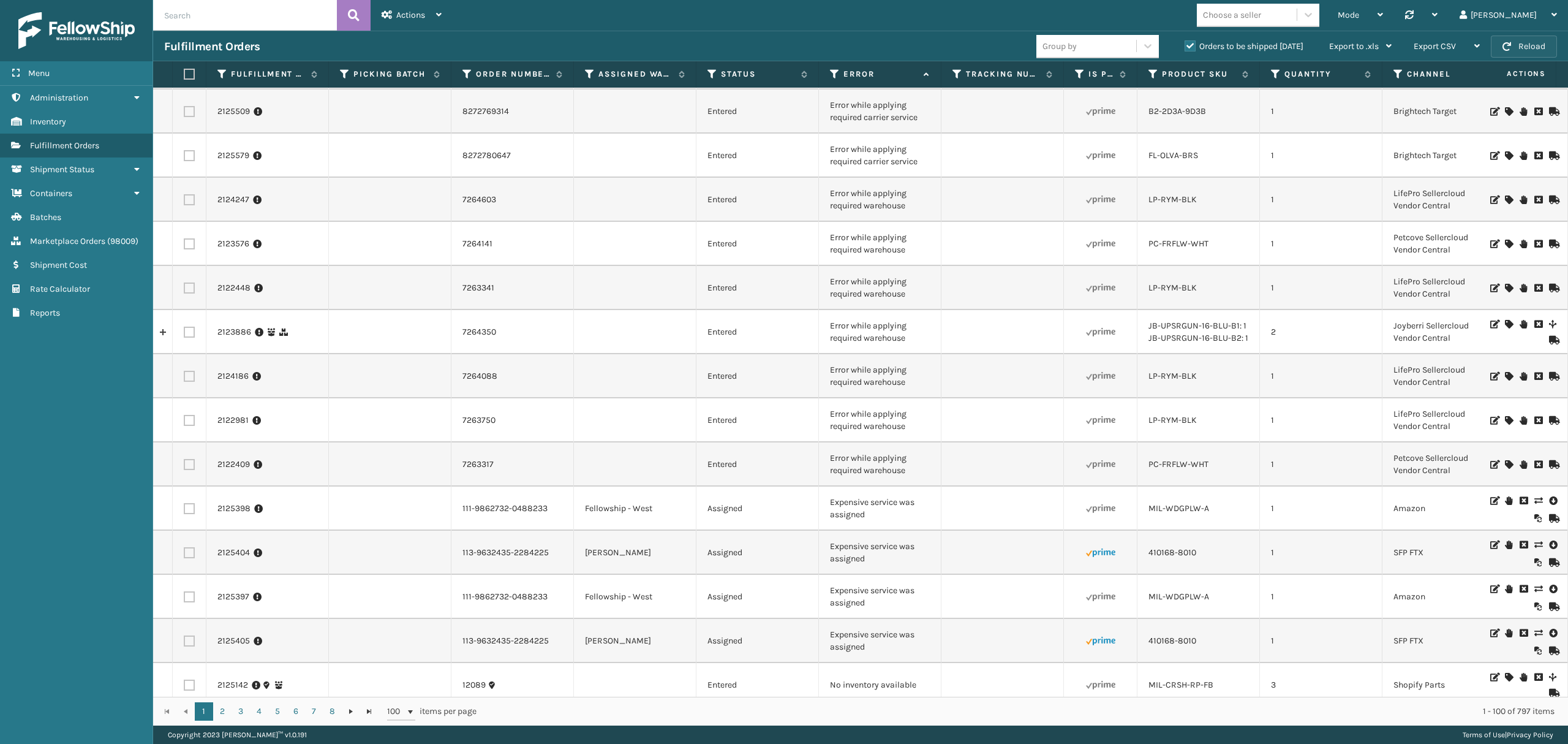
click at [1503, 47] on span "button" at bounding box center [1507, 46] width 9 height 9
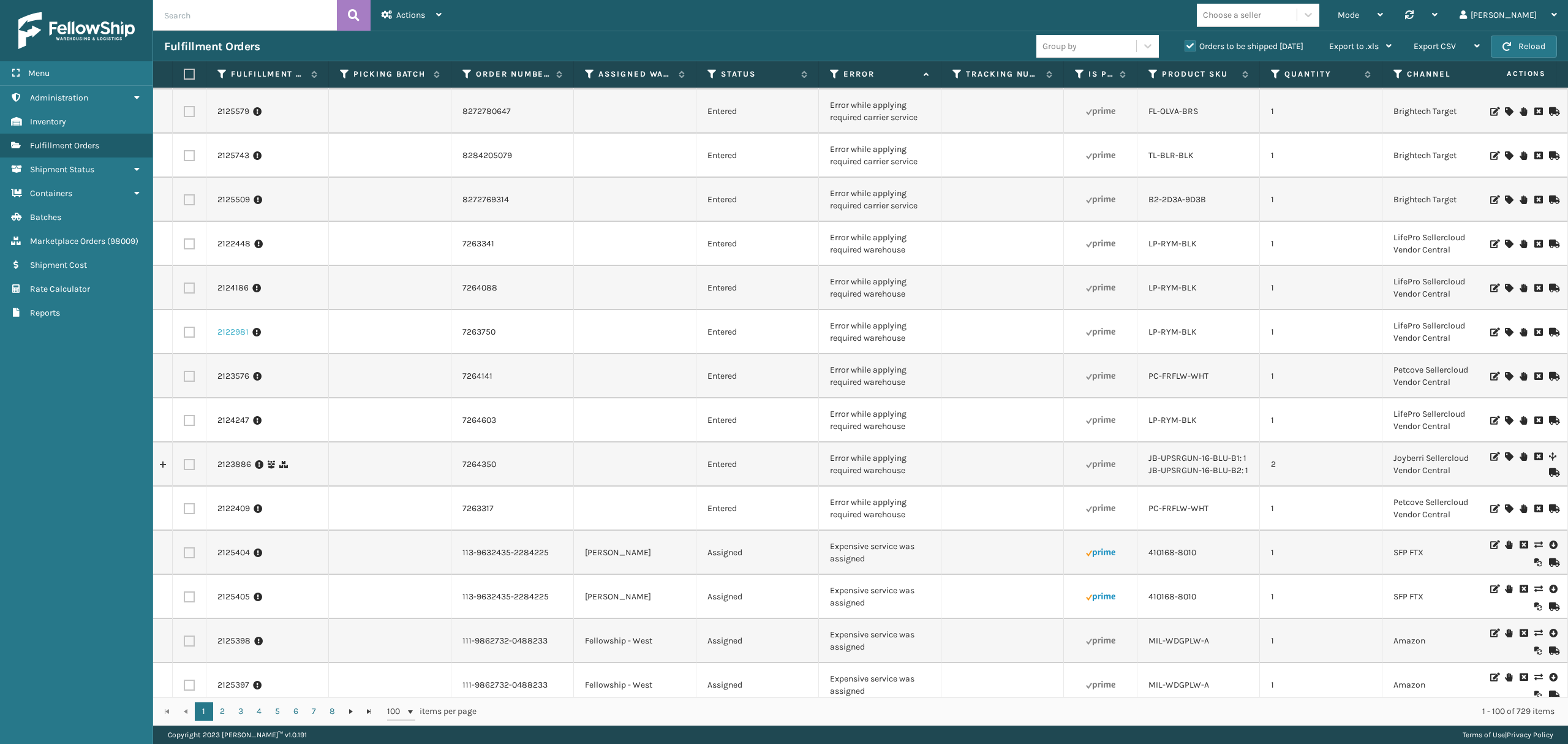
click at [226, 332] on link "2122981" at bounding box center [233, 332] width 31 height 13
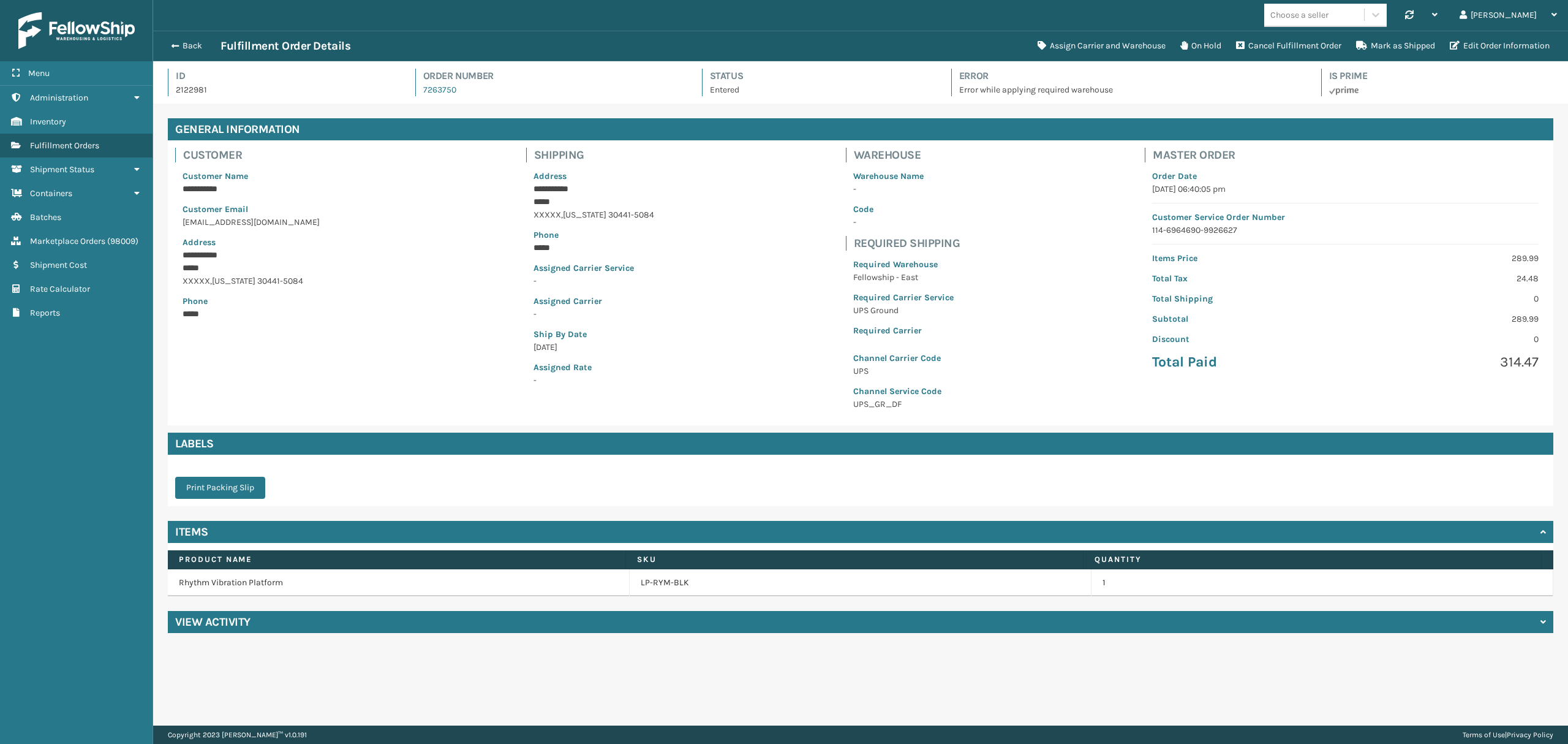
scroll to position [28, 1414]
click at [217, 625] on h4 "View Activity" at bounding box center [213, 622] width 75 height 15
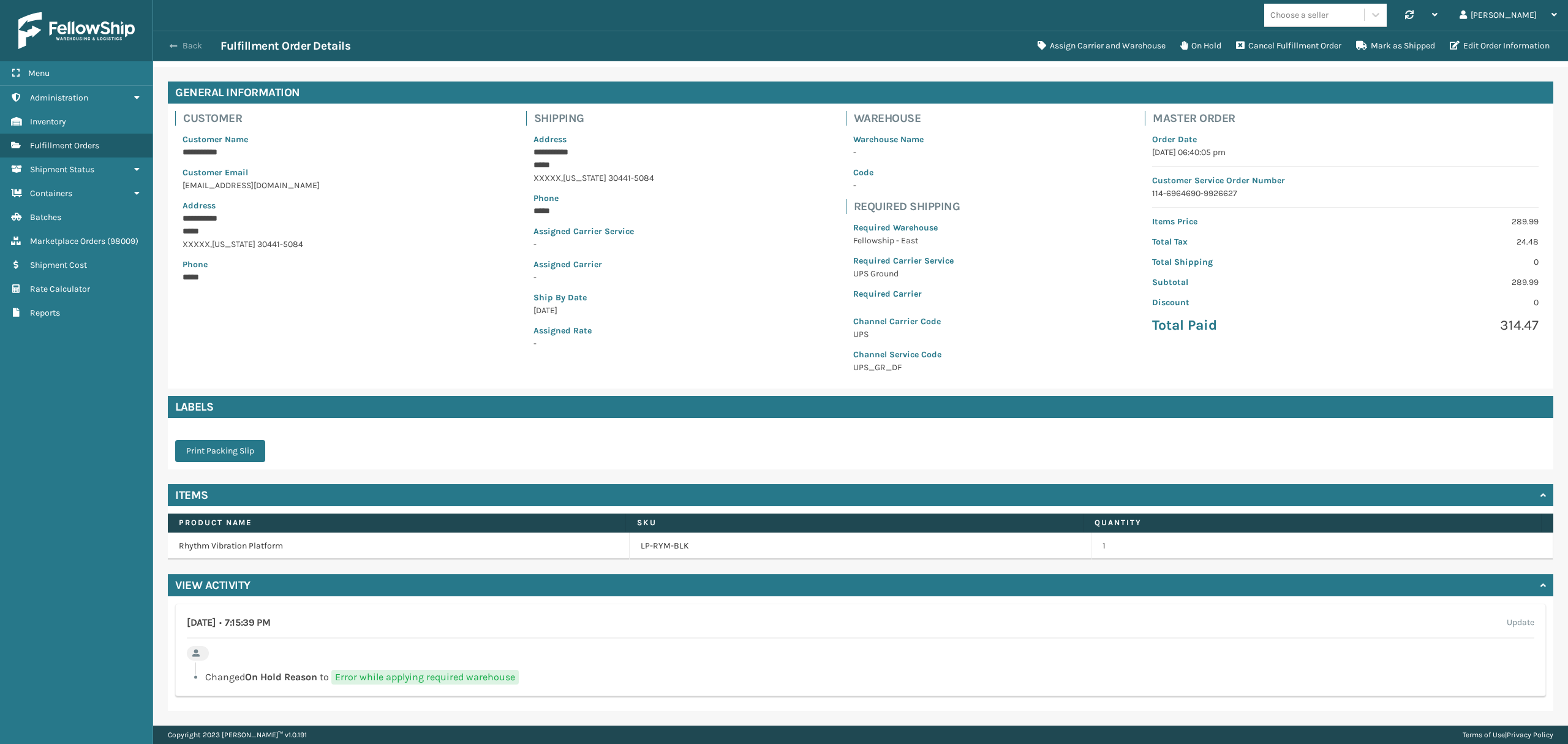
click at [186, 43] on button "Back" at bounding box center [192, 45] width 57 height 11
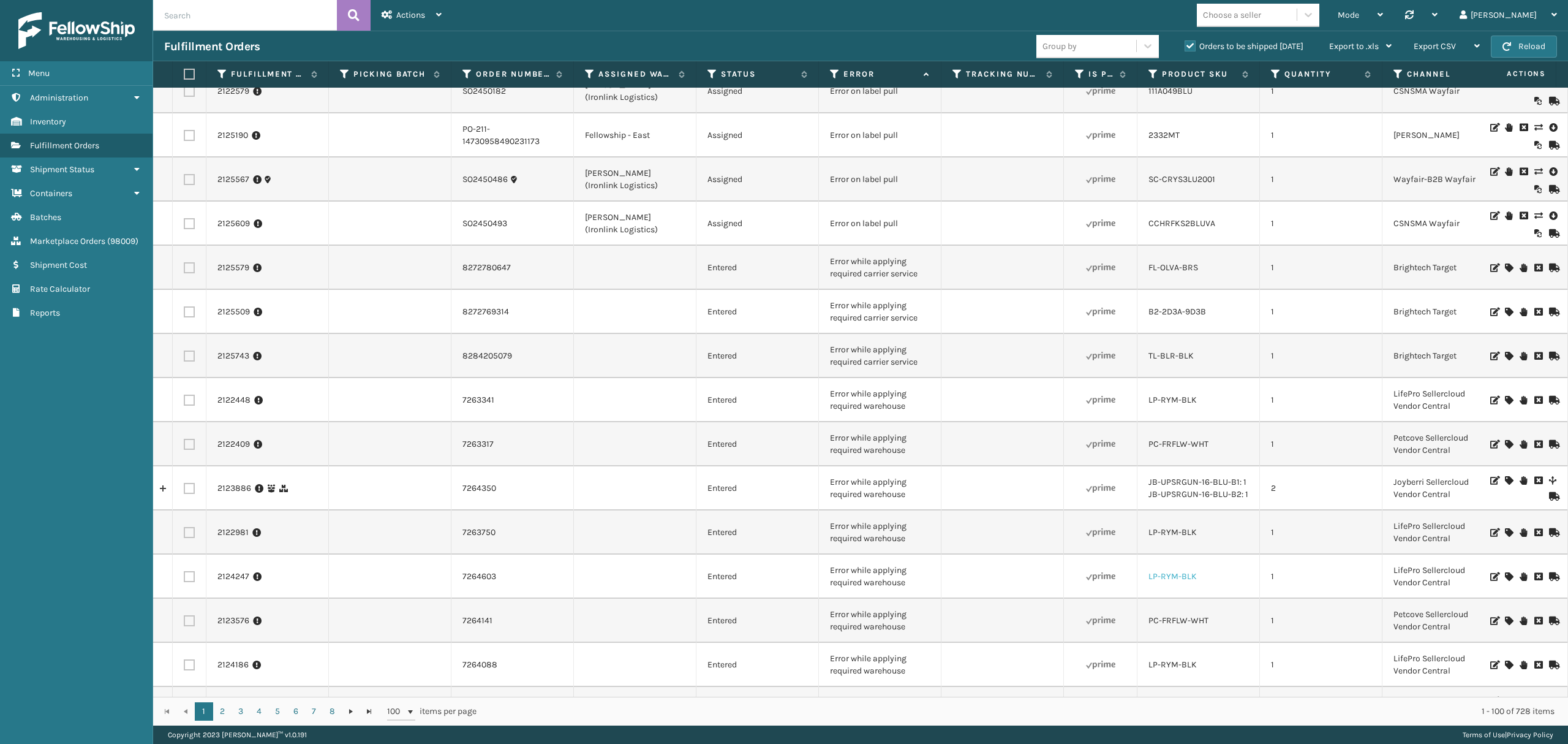
scroll to position [490, 0]
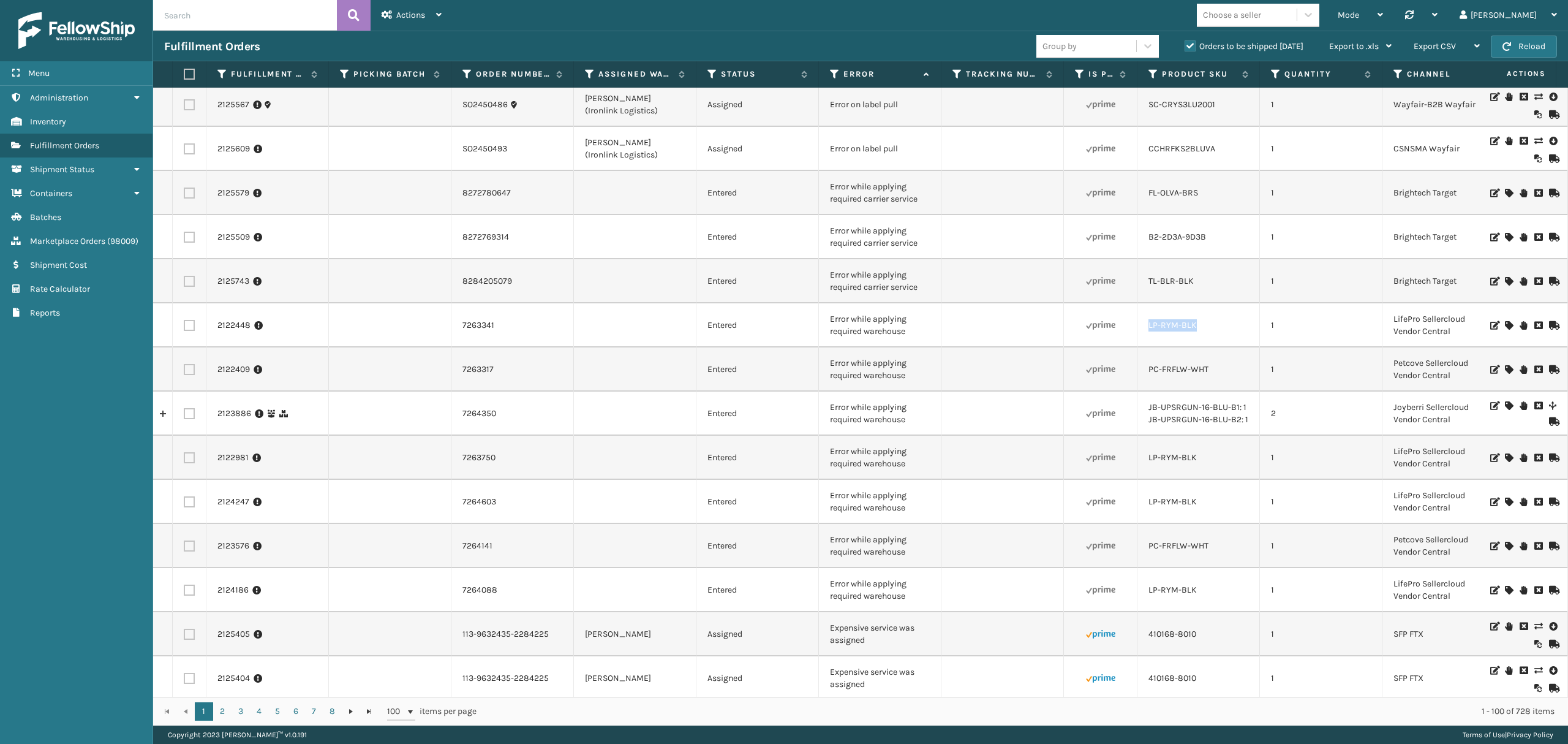
drag, startPoint x: 1140, startPoint y: 332, endPoint x: 1238, endPoint y: 325, distance: 98.2
click at [1238, 325] on td "LP-RYM-BLK" at bounding box center [1199, 325] width 123 height 44
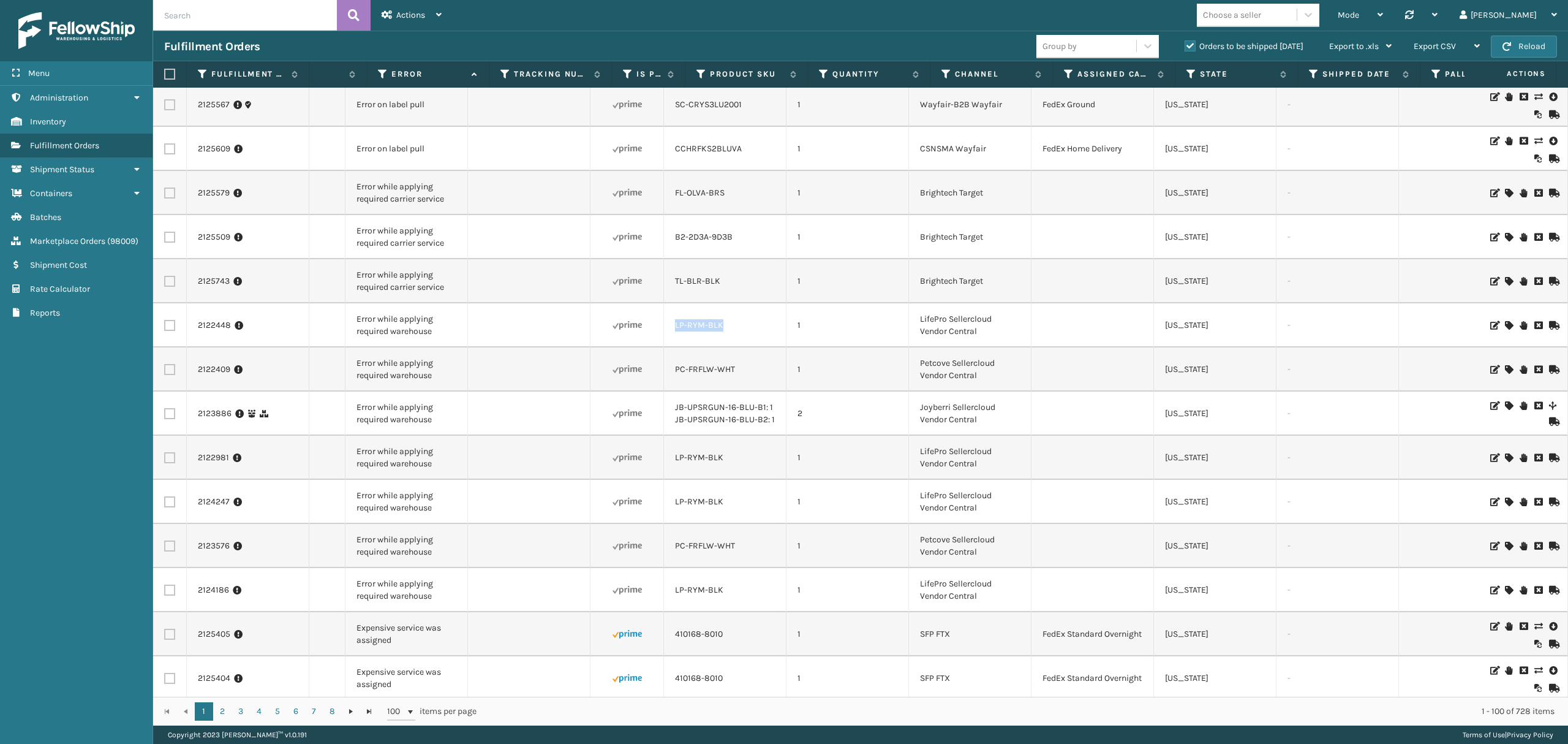
scroll to position [0, 495]
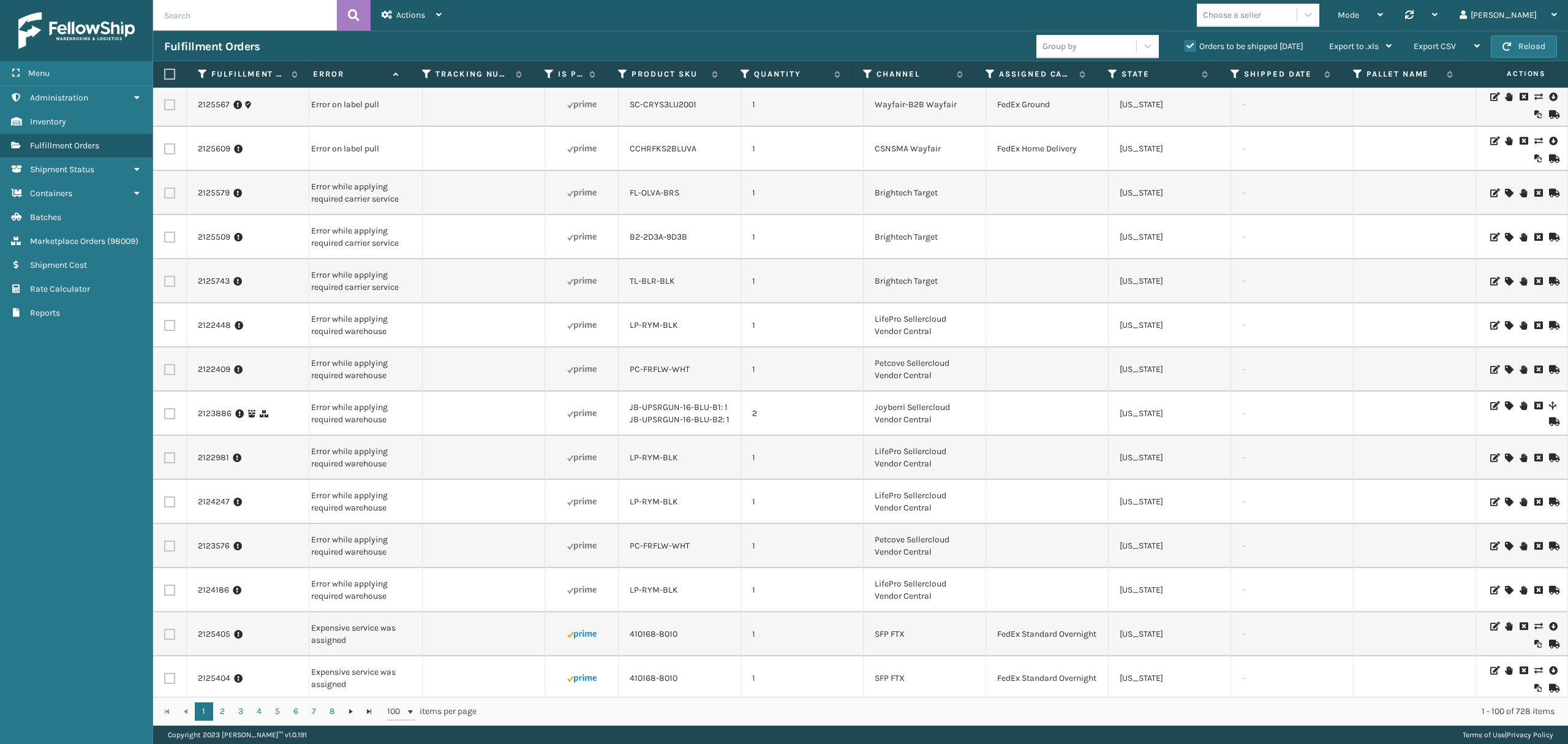
click at [1502, 406] on div at bounding box center [1521, 413] width 69 height 24
click at [1505, 407] on icon at bounding box center [1508, 405] width 8 height 9
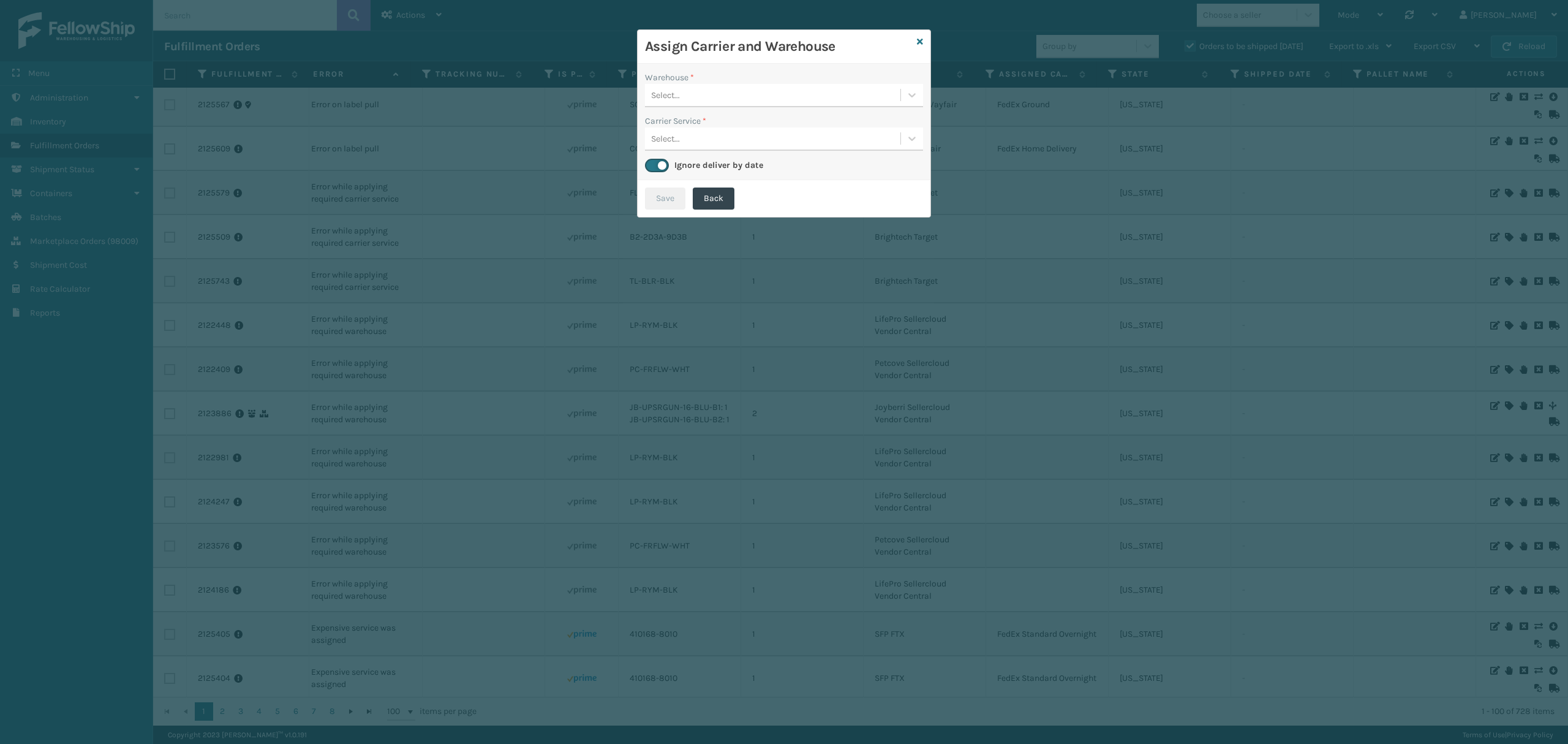
click at [723, 149] on div "Select..." at bounding box center [784, 140] width 278 height 23
click at [670, 165] on div "UPS Ground" at bounding box center [784, 169] width 278 height 22
drag, startPoint x: 753, startPoint y: 86, endPoint x: 756, endPoint y: 97, distance: 11.4
click at [756, 97] on div "Select..." at bounding box center [773, 95] width 256 height 21
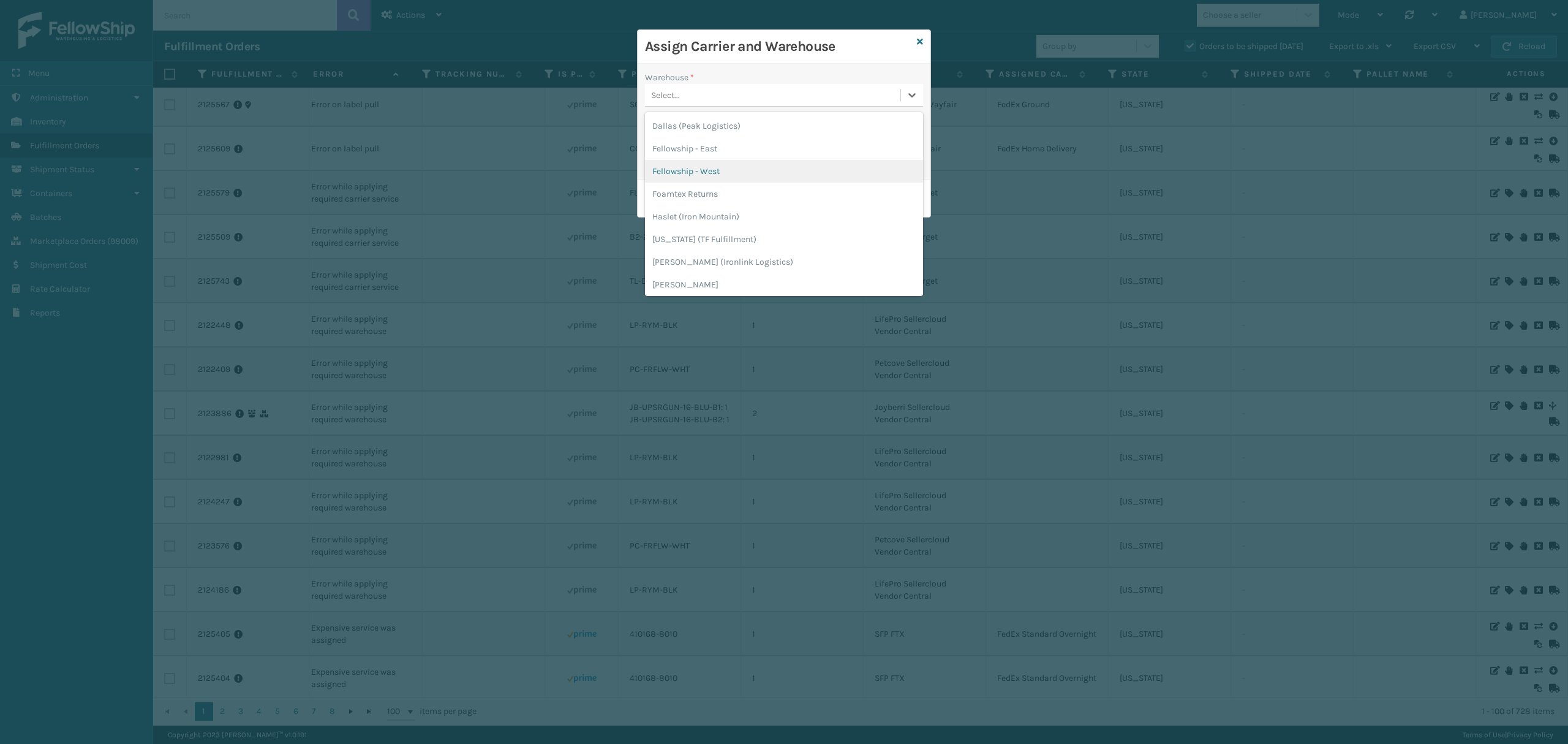
click at [734, 181] on div "Fellowship - West" at bounding box center [784, 171] width 278 height 22
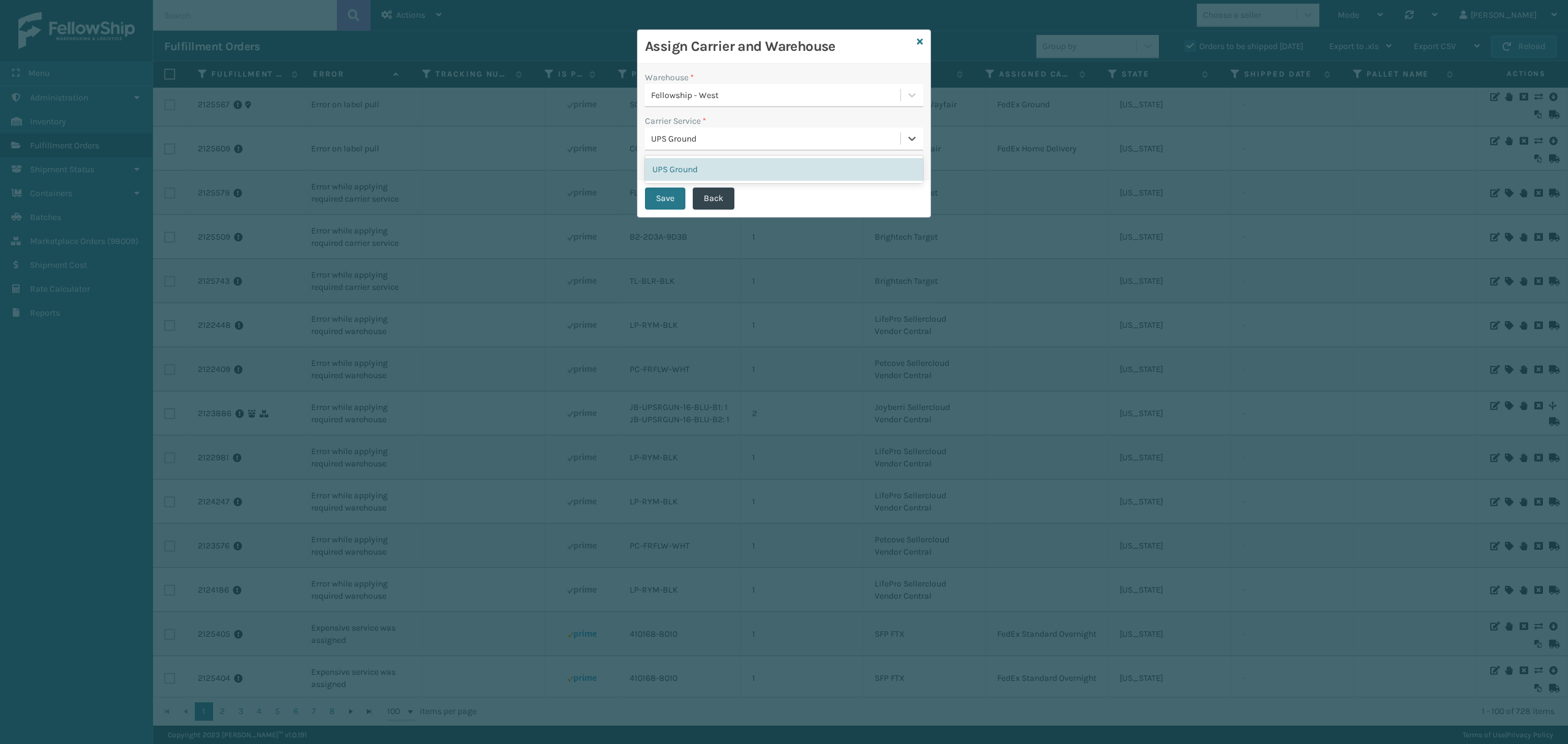
click at [744, 138] on div "UPS Ground" at bounding box center [776, 139] width 251 height 13
click at [917, 40] on icon at bounding box center [920, 41] width 6 height 9
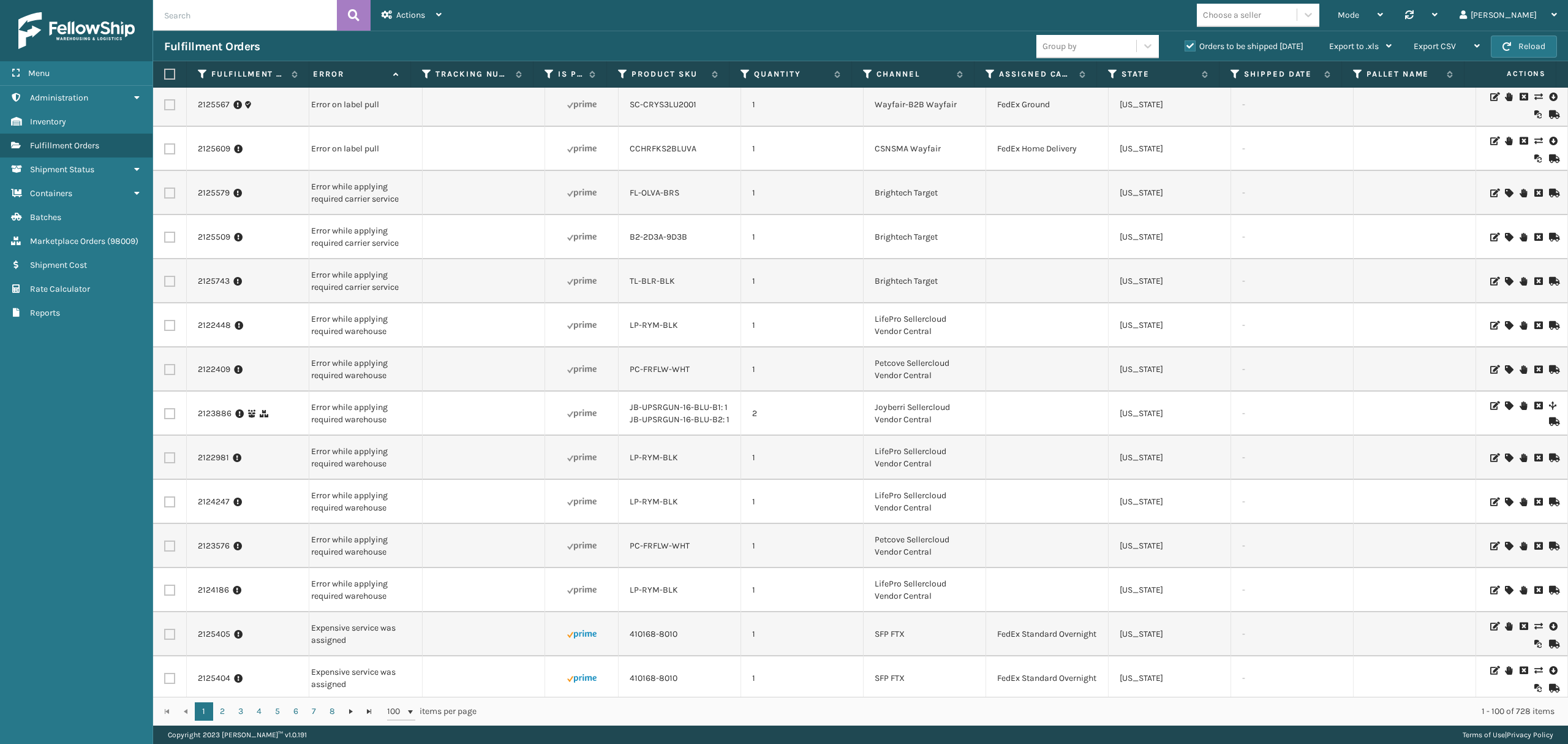
scroll to position [0, 0]
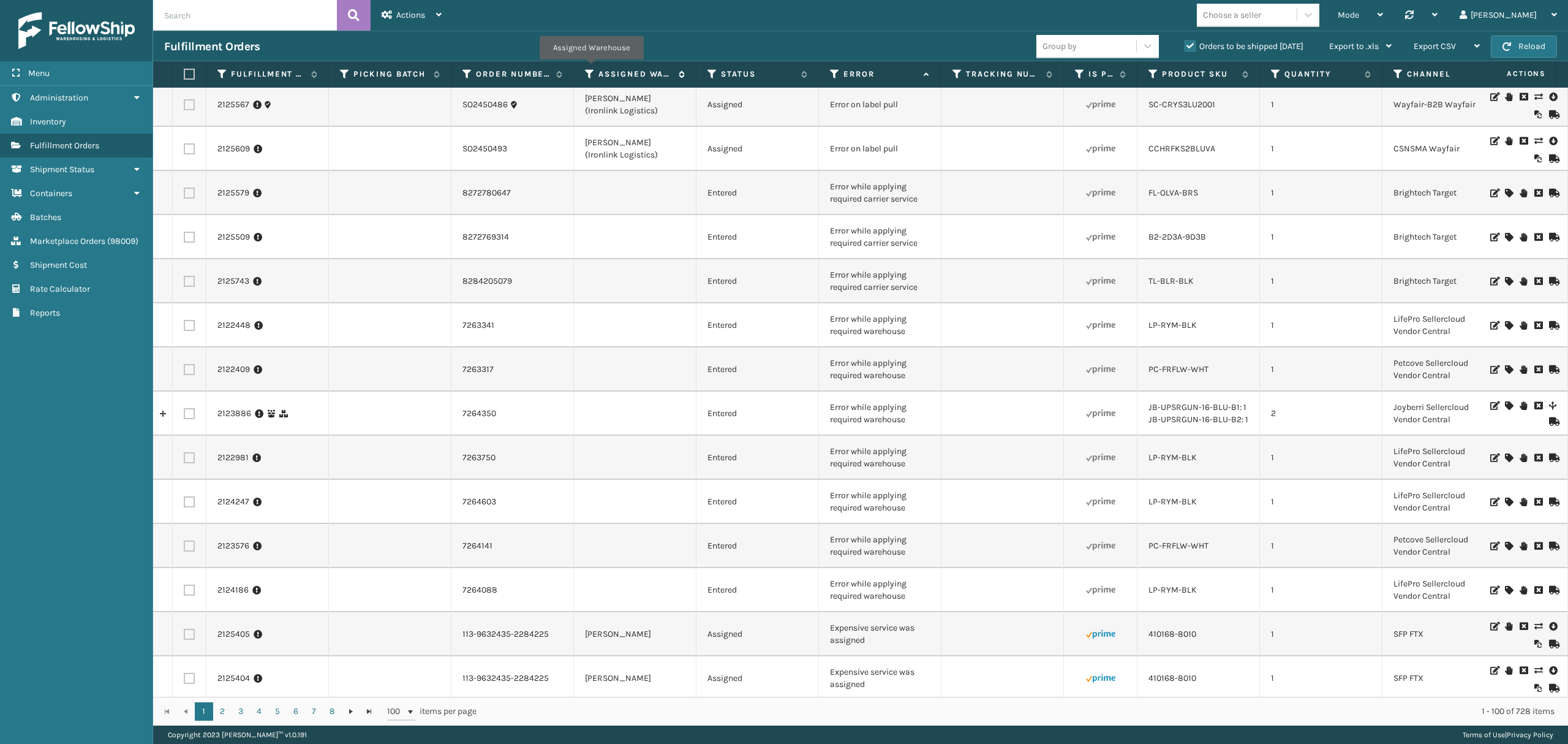
click at [591, 68] on icon at bounding box center [589, 73] width 10 height 11
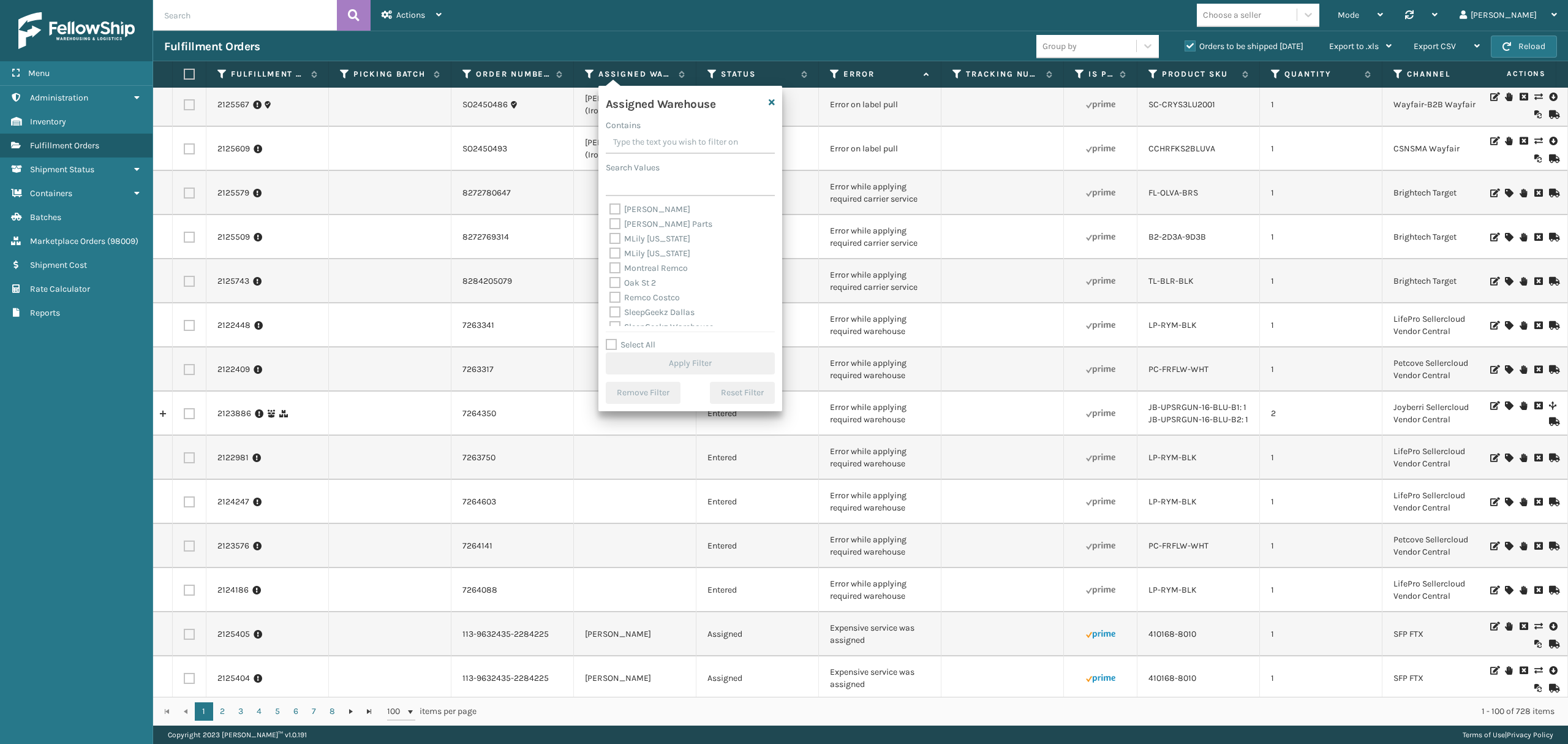
scroll to position [318, 0]
click at [665, 318] on label "WindGap (Iron Mountain)" at bounding box center [665, 318] width 112 height 11
click at [610, 318] on input "WindGap (Iron Mountain)" at bounding box center [610, 315] width 1 height 8
checkbox input "true"
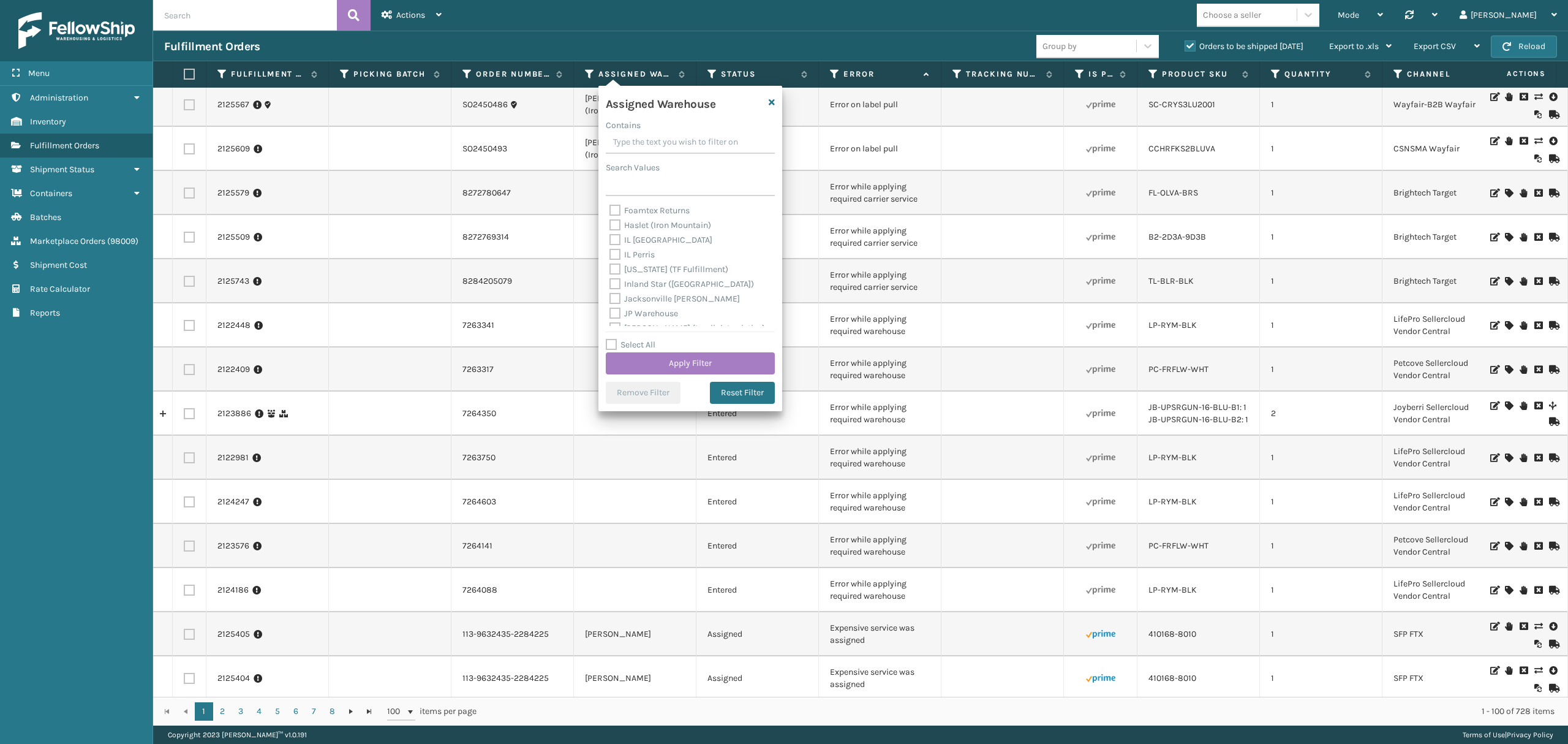
click at [663, 228] on label "Haslet (Iron Mountain)" at bounding box center [661, 225] width 101 height 11
click at [610, 227] on input "Haslet (Iron Mountain)" at bounding box center [610, 222] width 1 height 8
checkbox input "true"
click at [691, 360] on button "Apply Filter" at bounding box center [690, 363] width 169 height 22
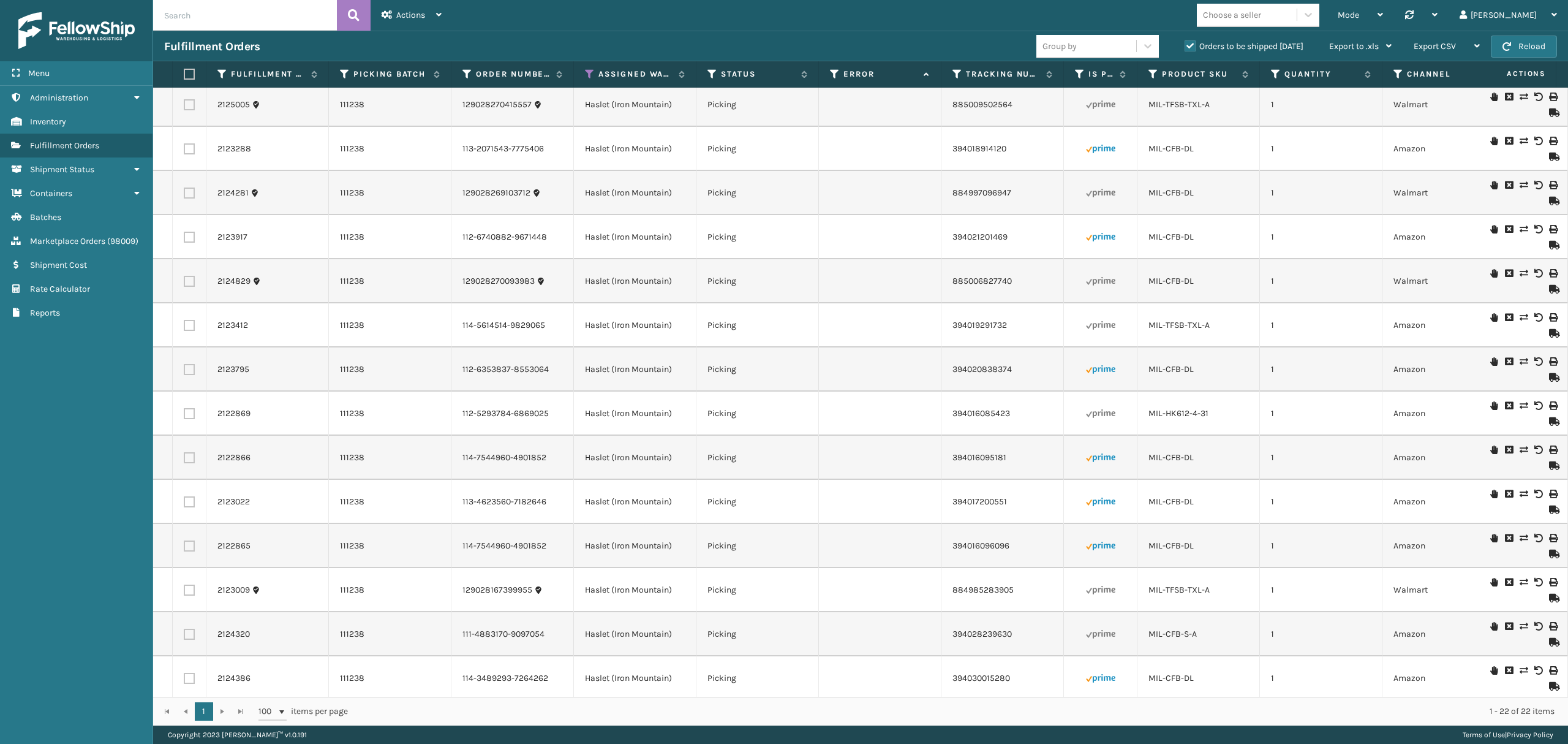
scroll to position [47, 0]
click at [713, 76] on icon at bounding box center [712, 73] width 10 height 11
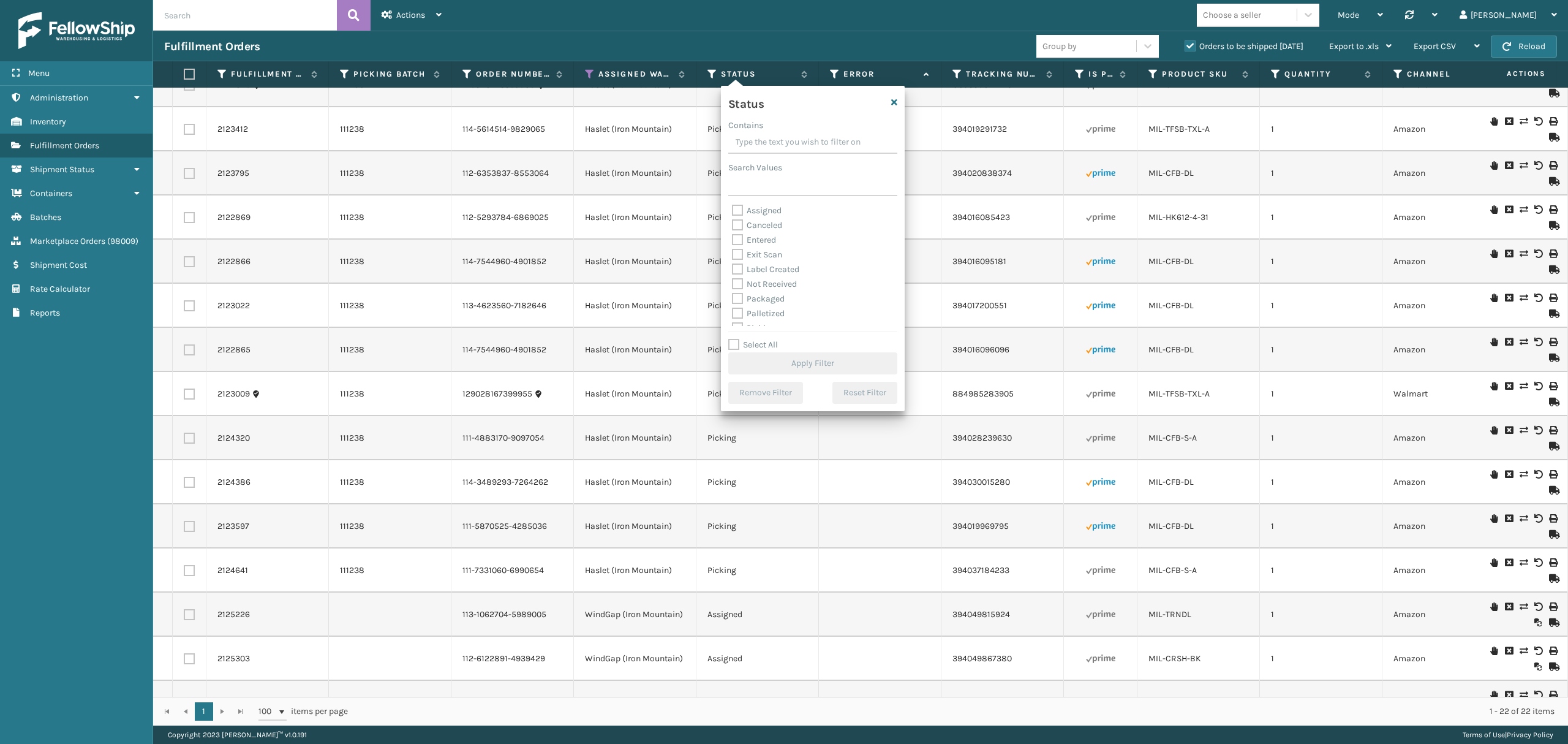
scroll to position [374, 0]
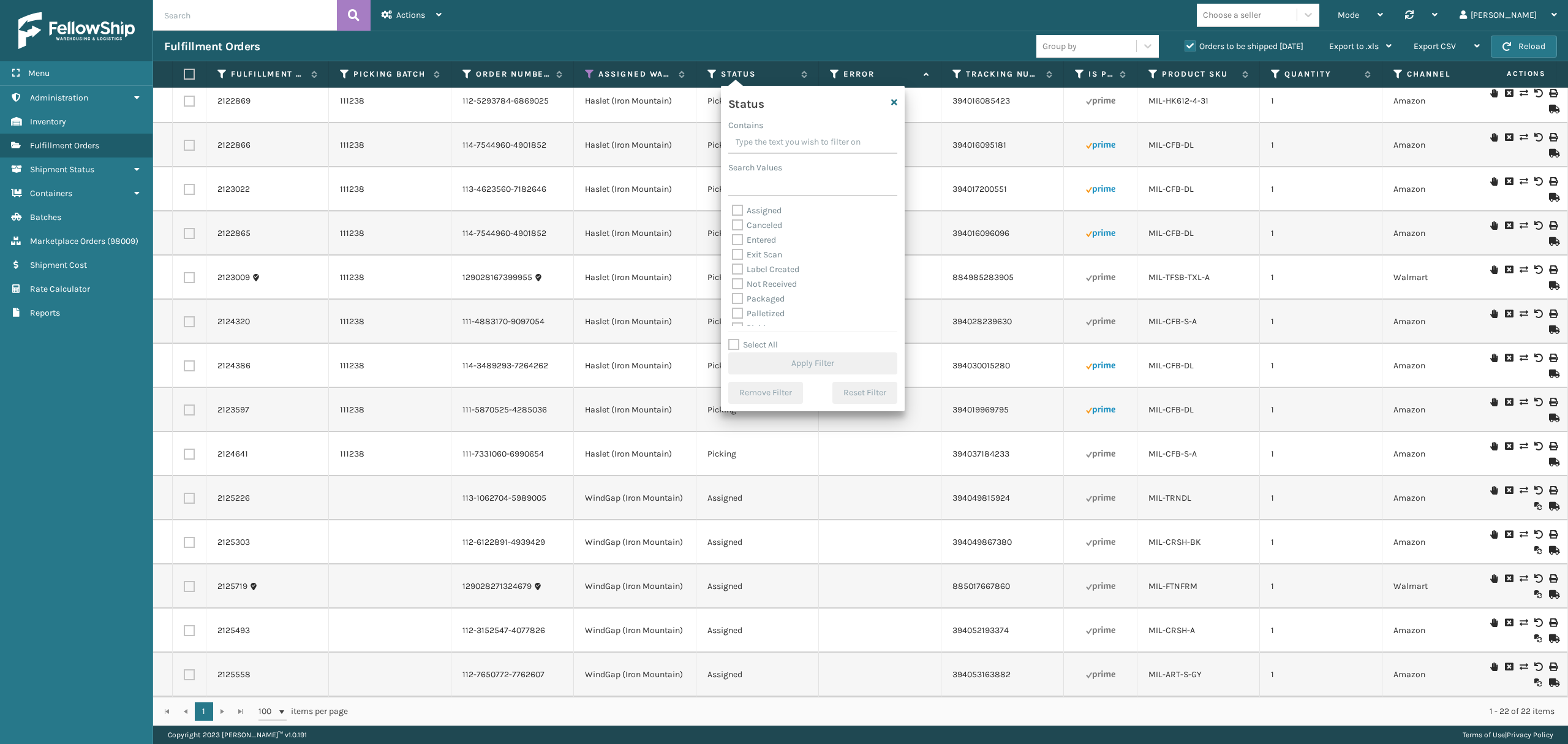
click at [841, 531] on td at bounding box center [880, 542] width 123 height 44
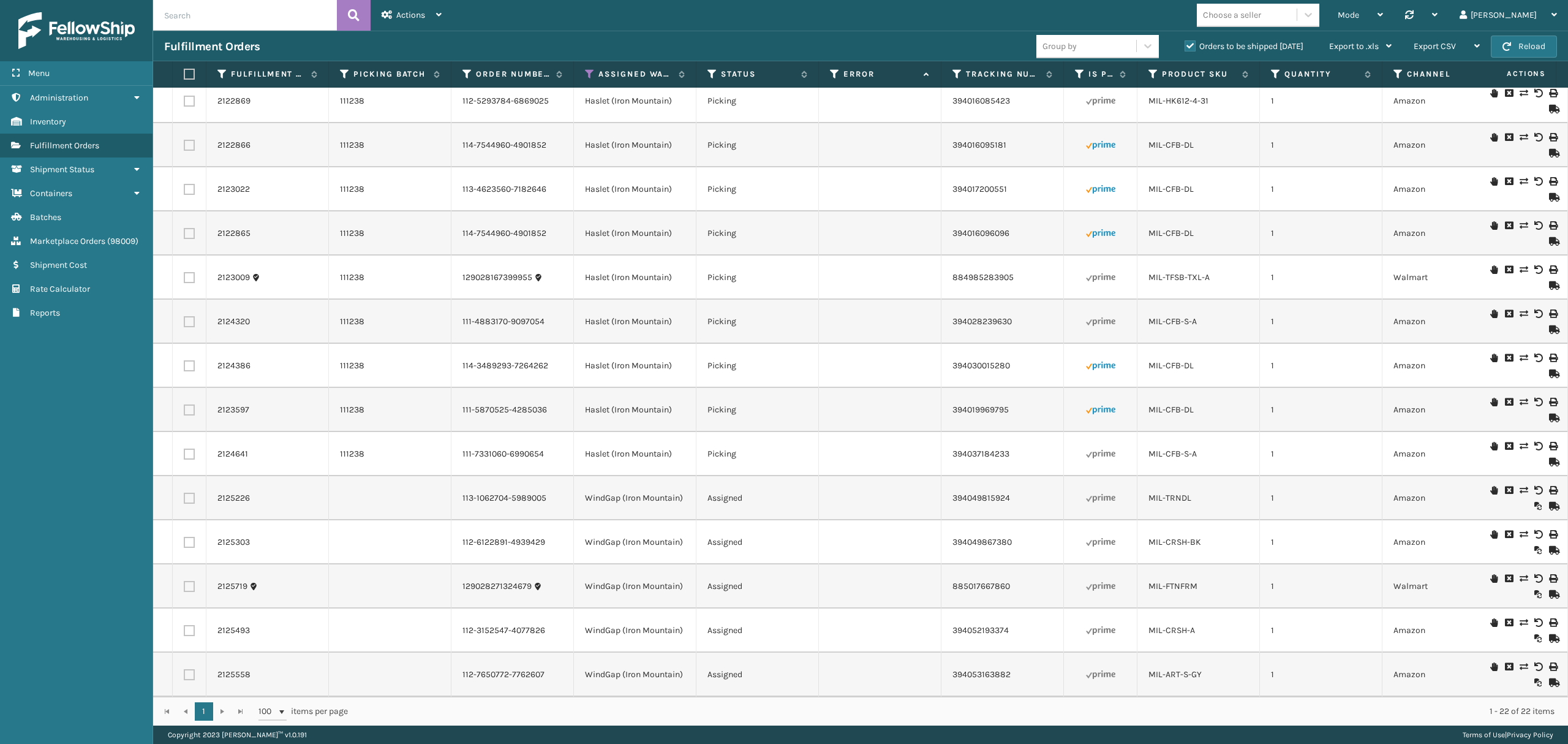
click at [235, 316] on td "2124320" at bounding box center [268, 321] width 123 height 44
click at [236, 315] on link "2124320" at bounding box center [233, 321] width 32 height 13
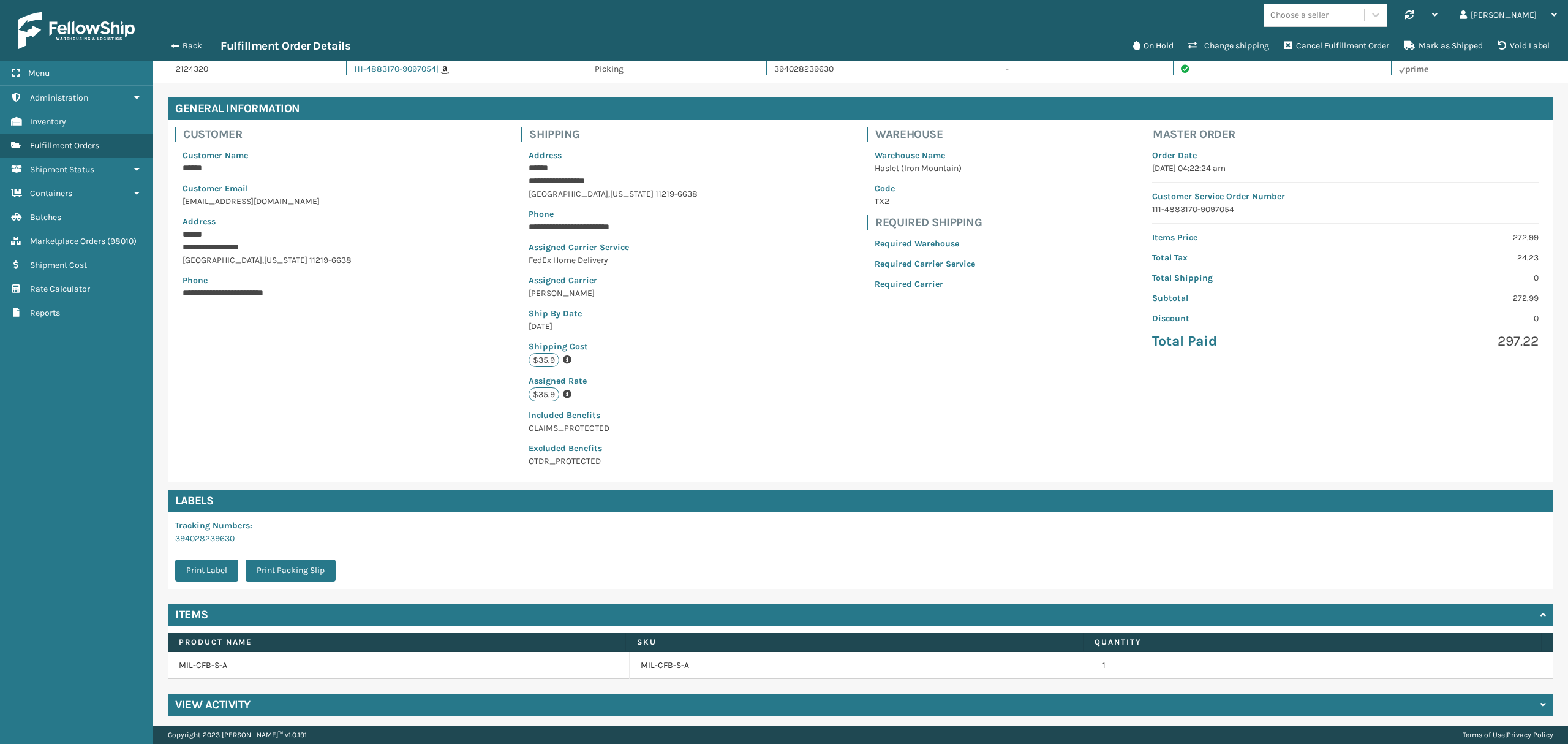
scroll to position [25, 0]
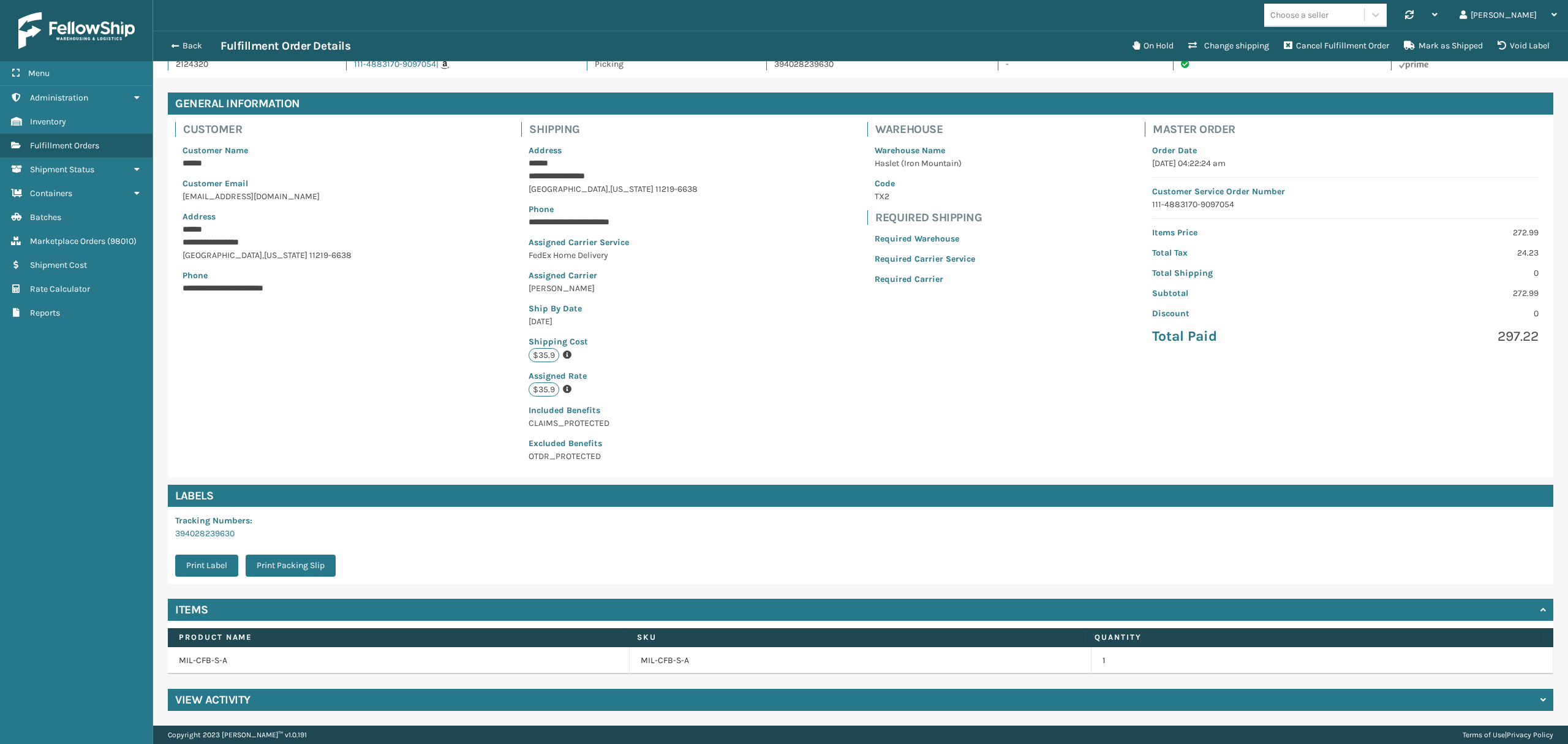
click at [228, 705] on h4 "View Activity" at bounding box center [213, 699] width 75 height 15
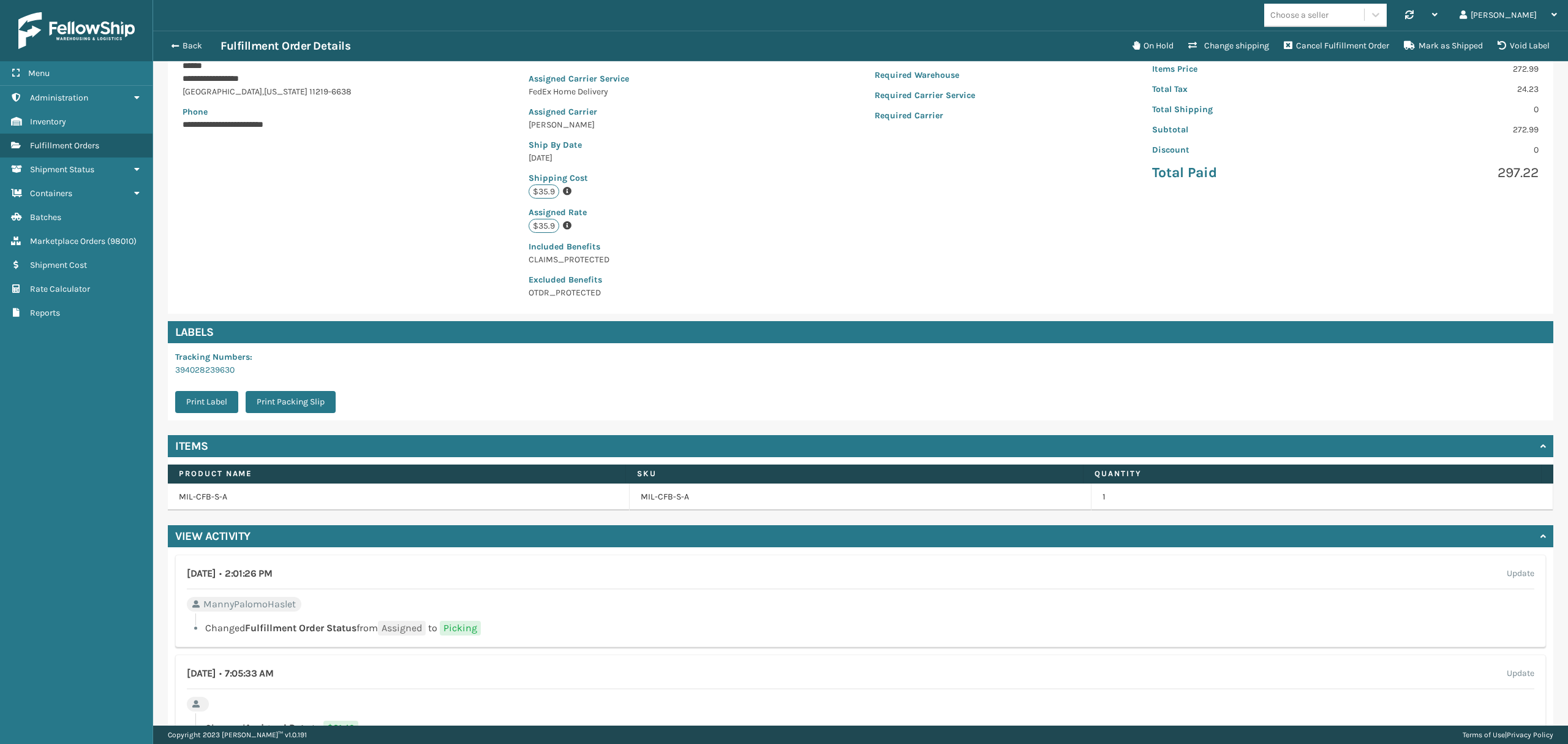
scroll to position [24, 0]
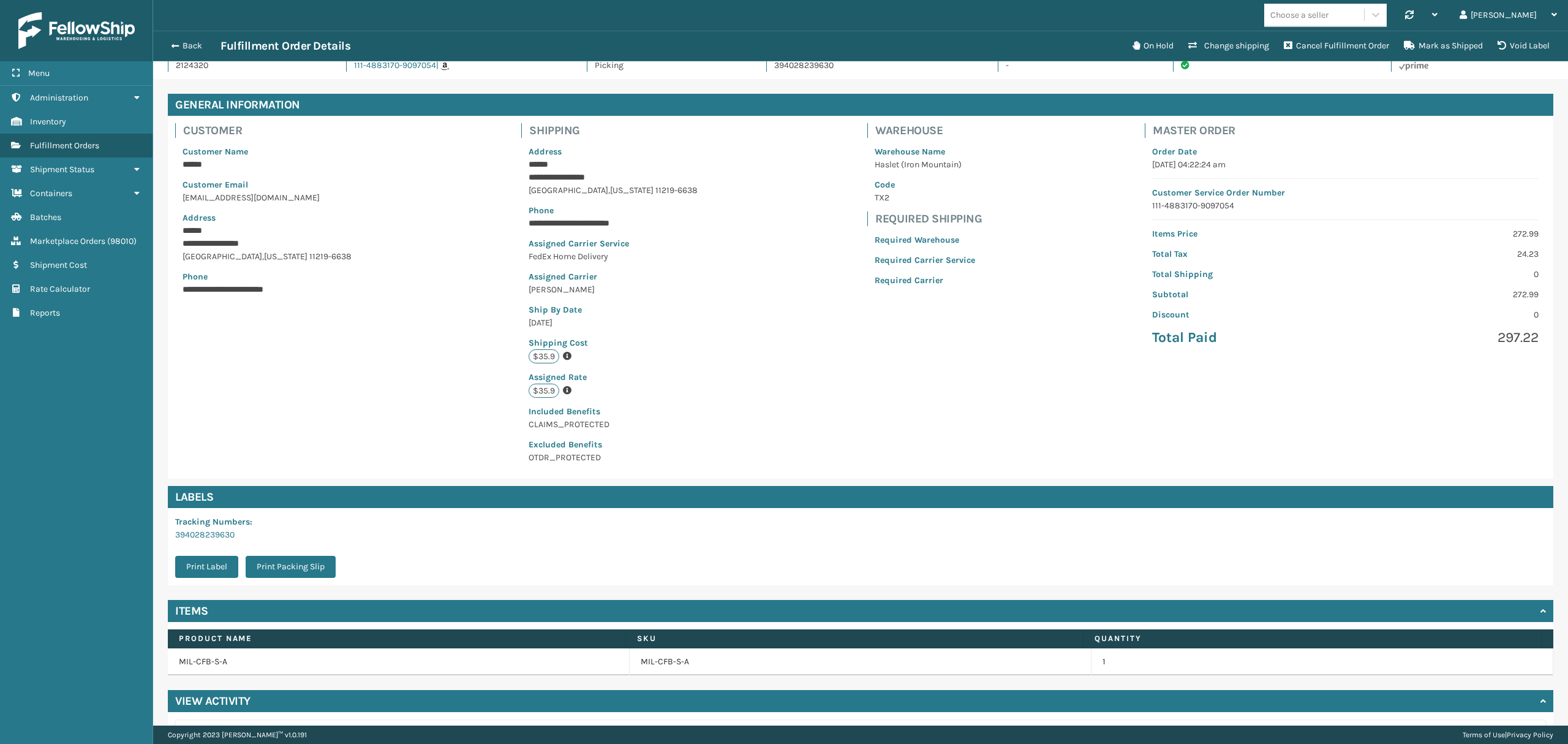
click at [176, 25] on div "Choose a seller Synchronise all channels [PERSON_NAME] Log Out" at bounding box center [861, 15] width 1415 height 30
click at [178, 40] on button "Back" at bounding box center [192, 45] width 57 height 11
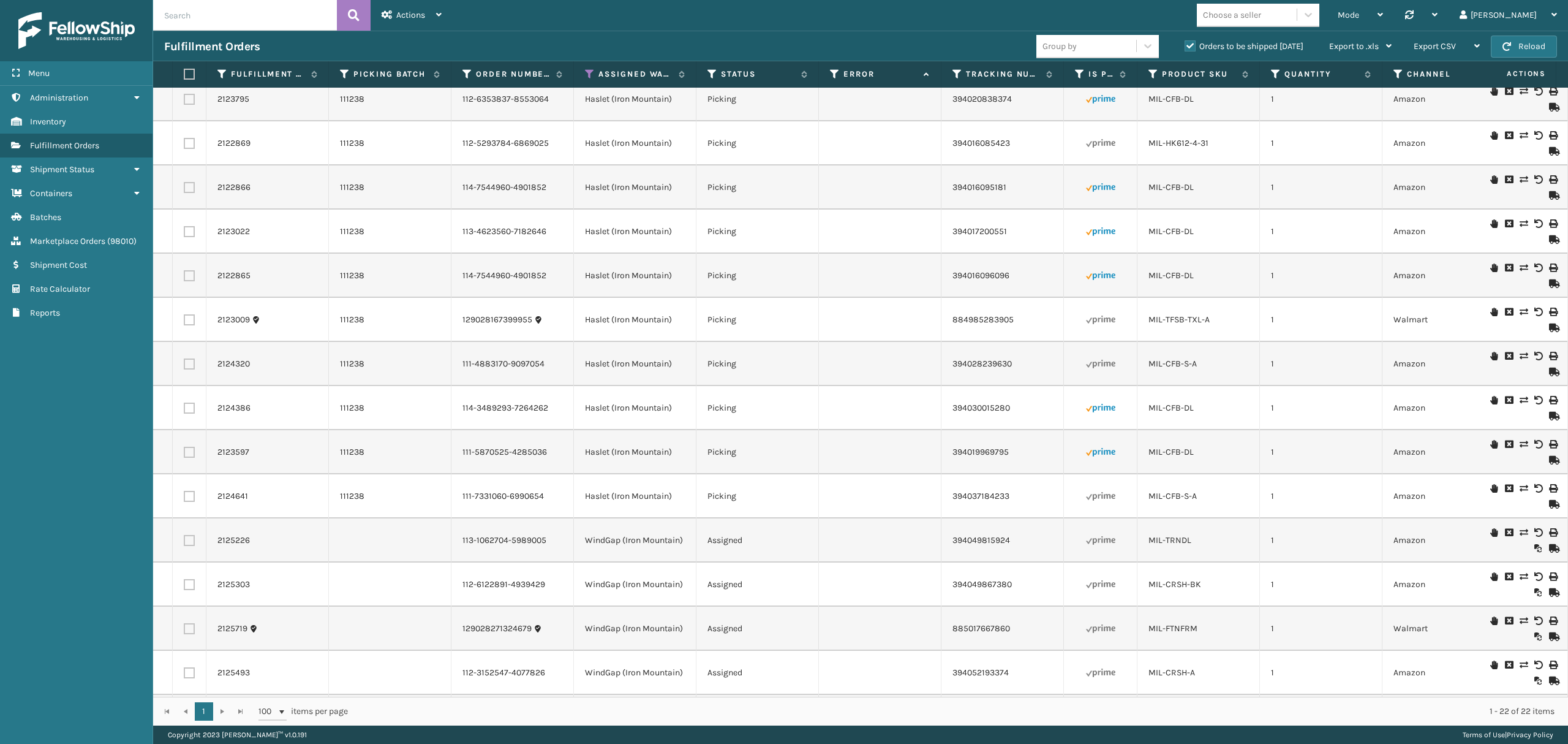
scroll to position [374, 0]
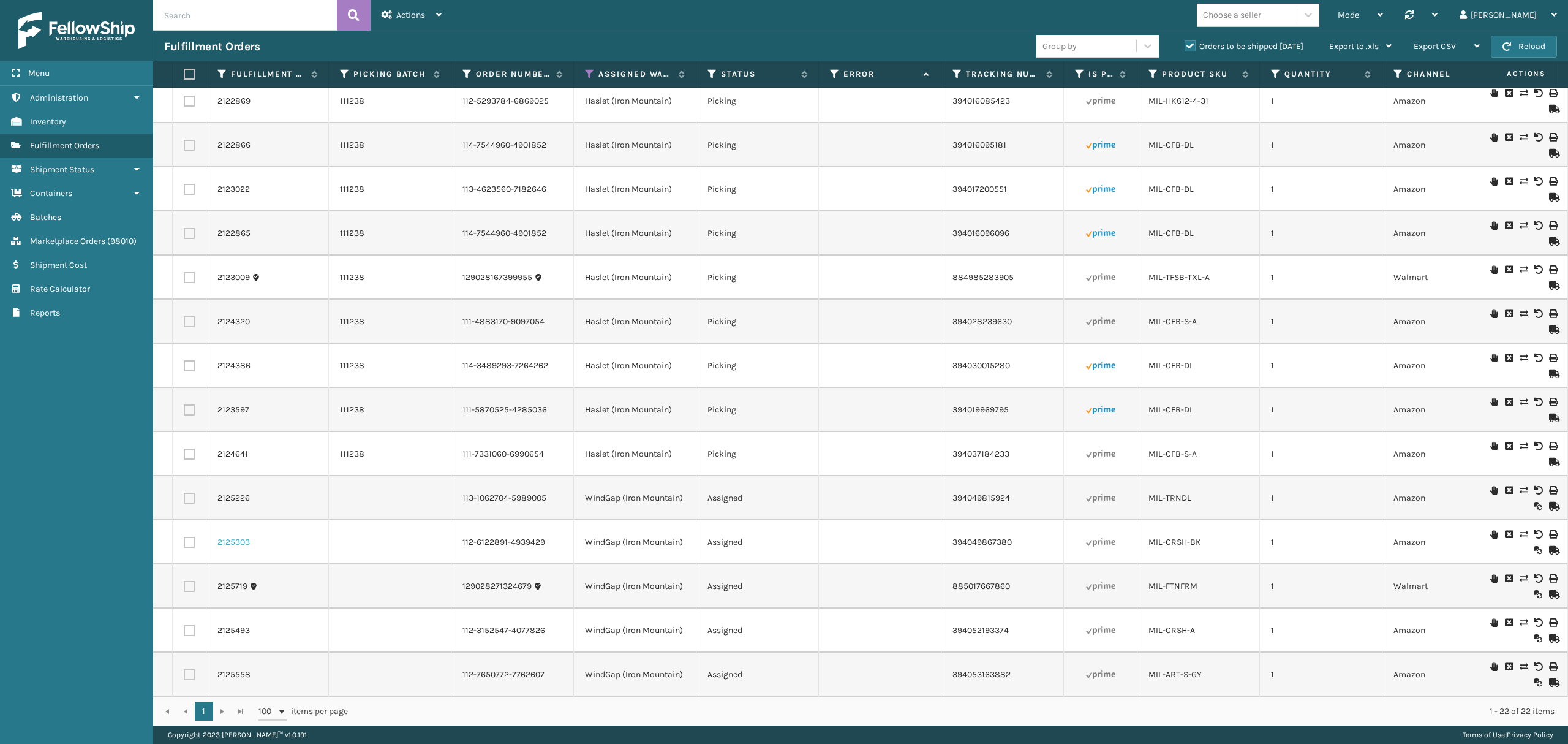
click at [236, 536] on link "2125303" at bounding box center [233, 542] width 32 height 13
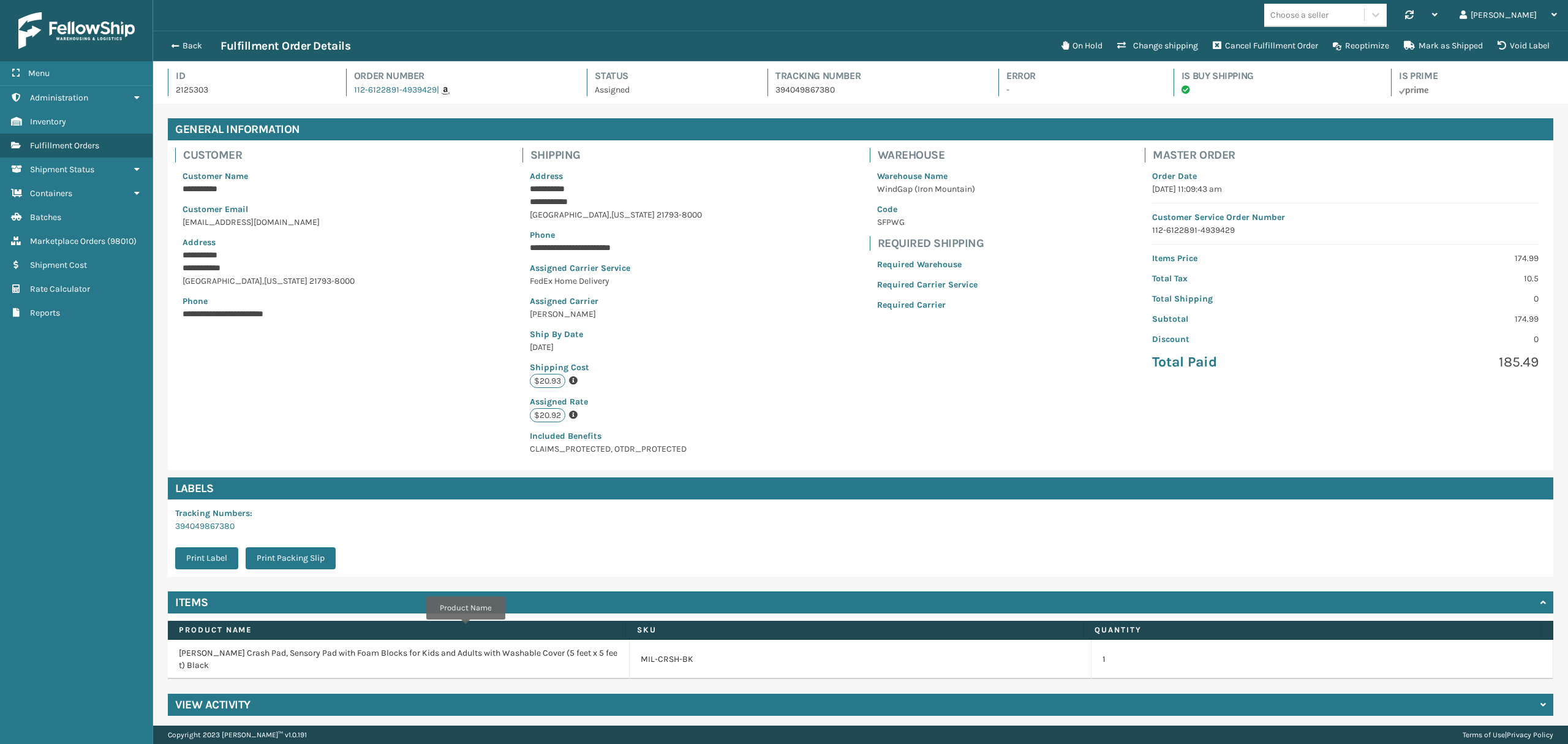
scroll to position [28, 1414]
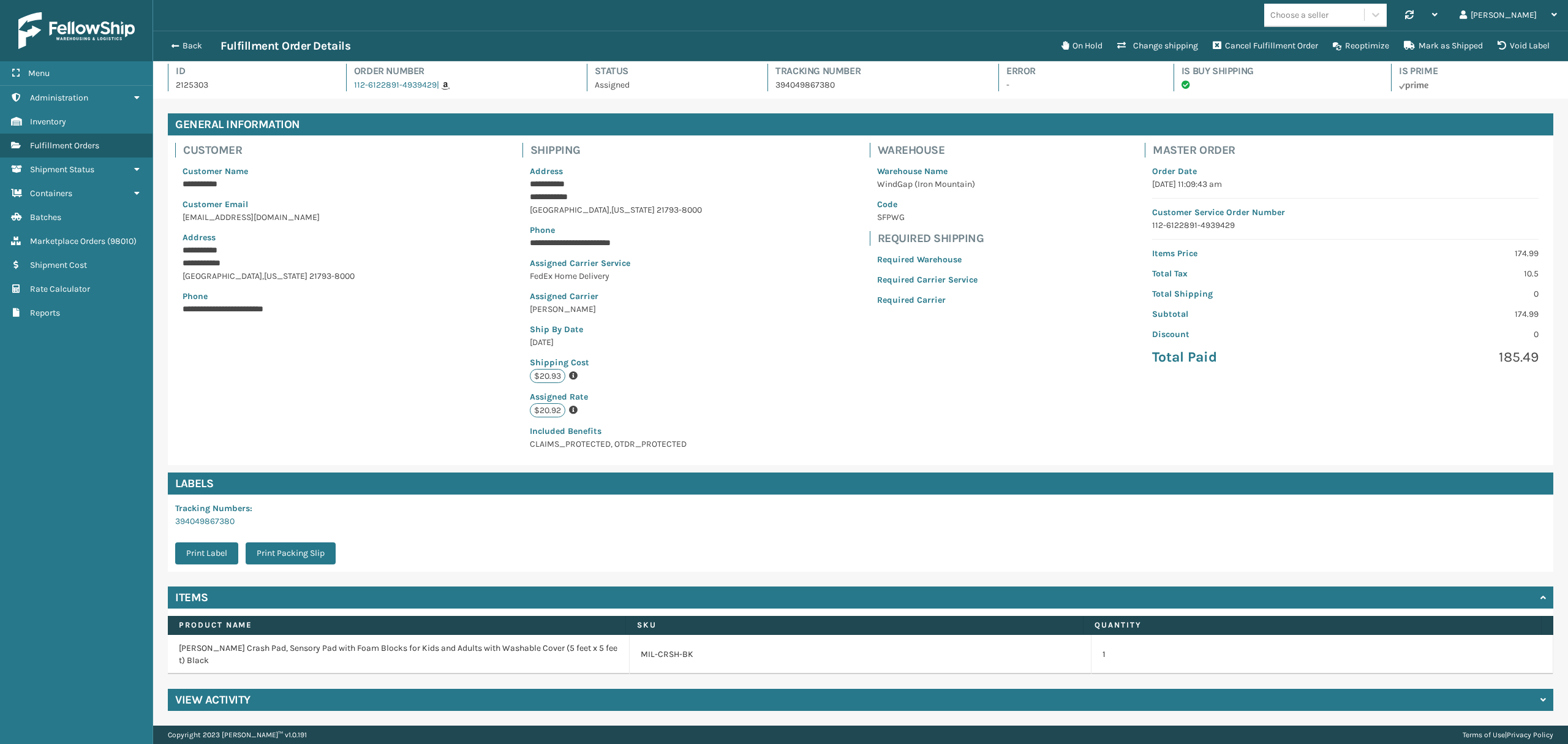
click at [240, 701] on h4 "View Activity" at bounding box center [213, 699] width 75 height 15
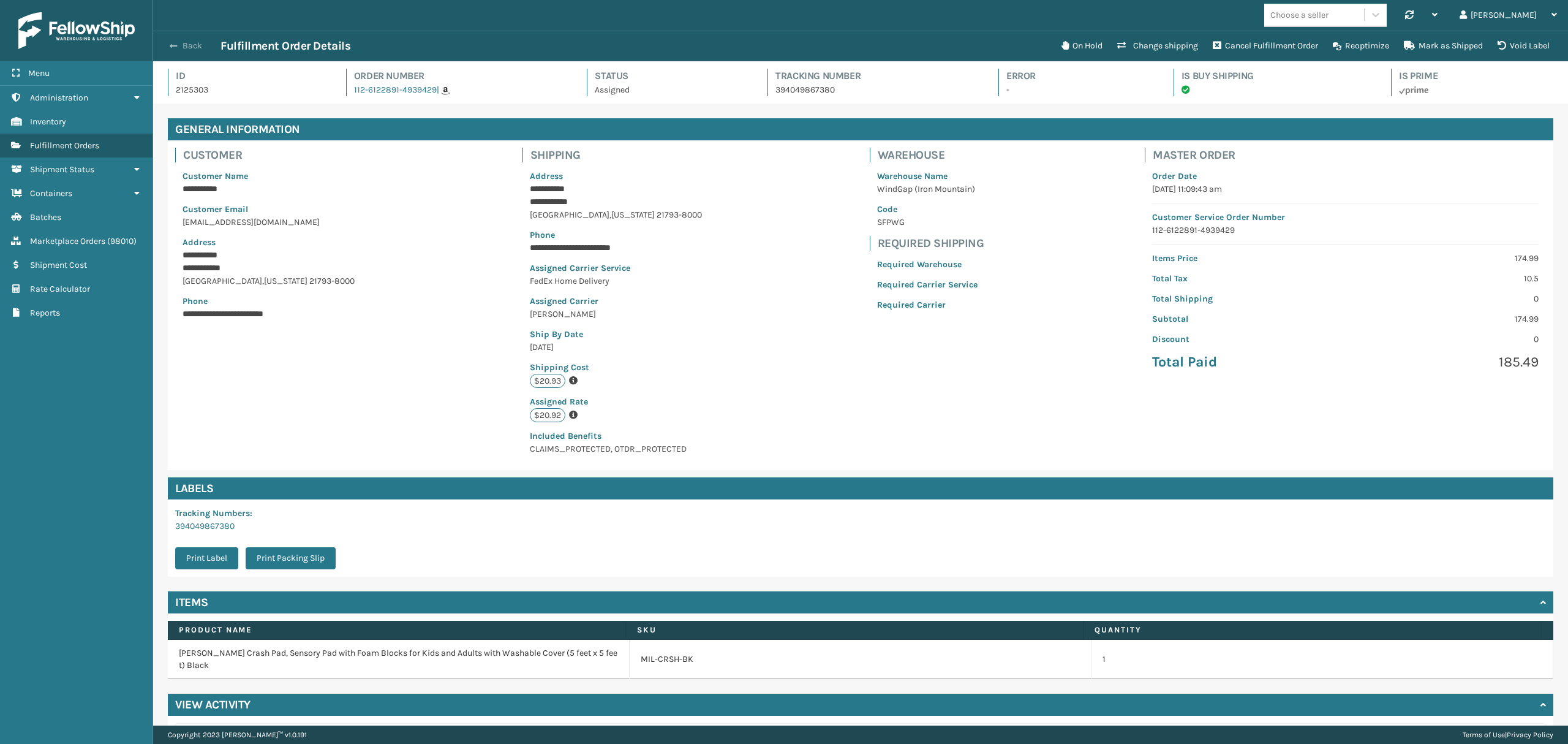
click at [173, 44] on span "button" at bounding box center [174, 46] width 8 height 9
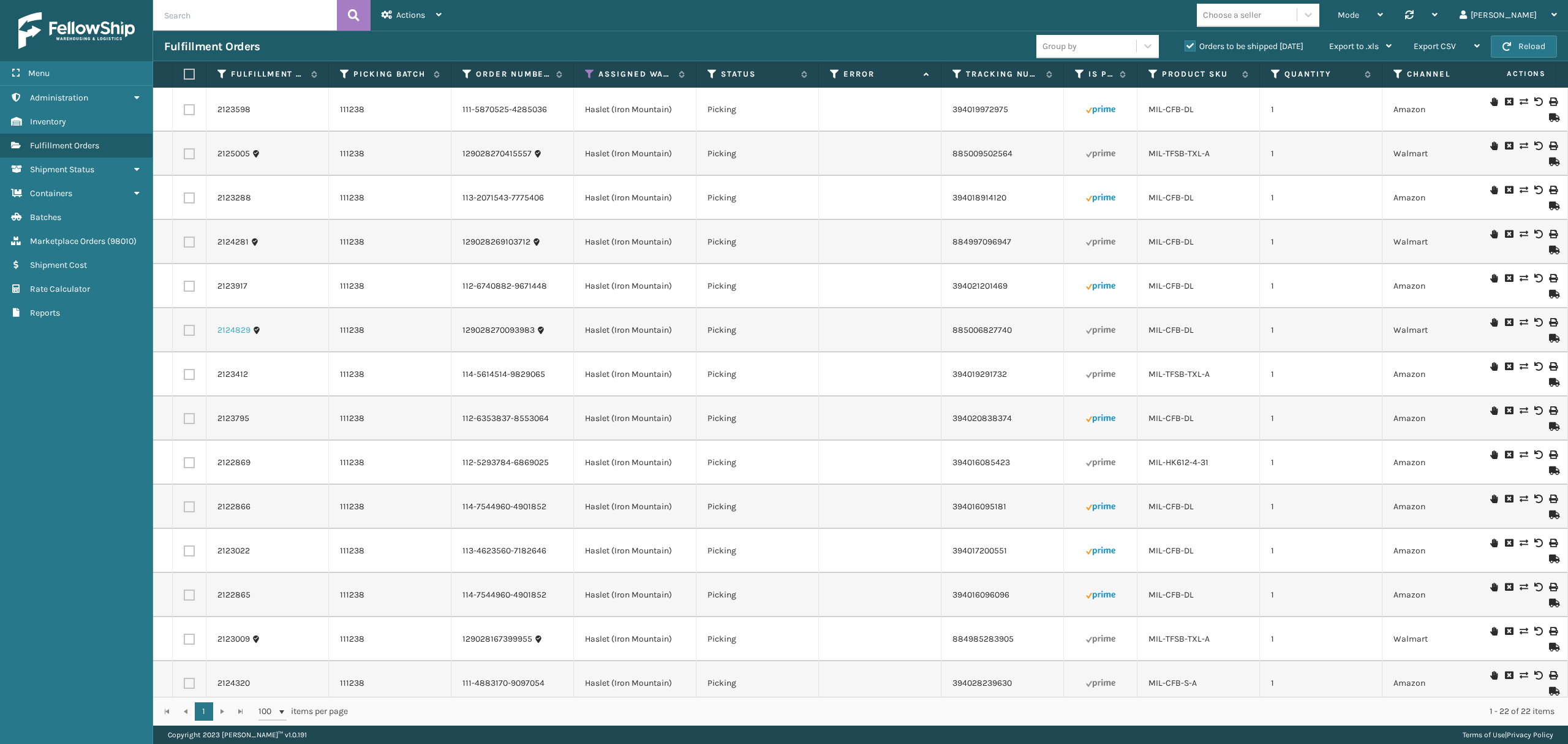
click at [233, 327] on link "2124829" at bounding box center [234, 330] width 33 height 13
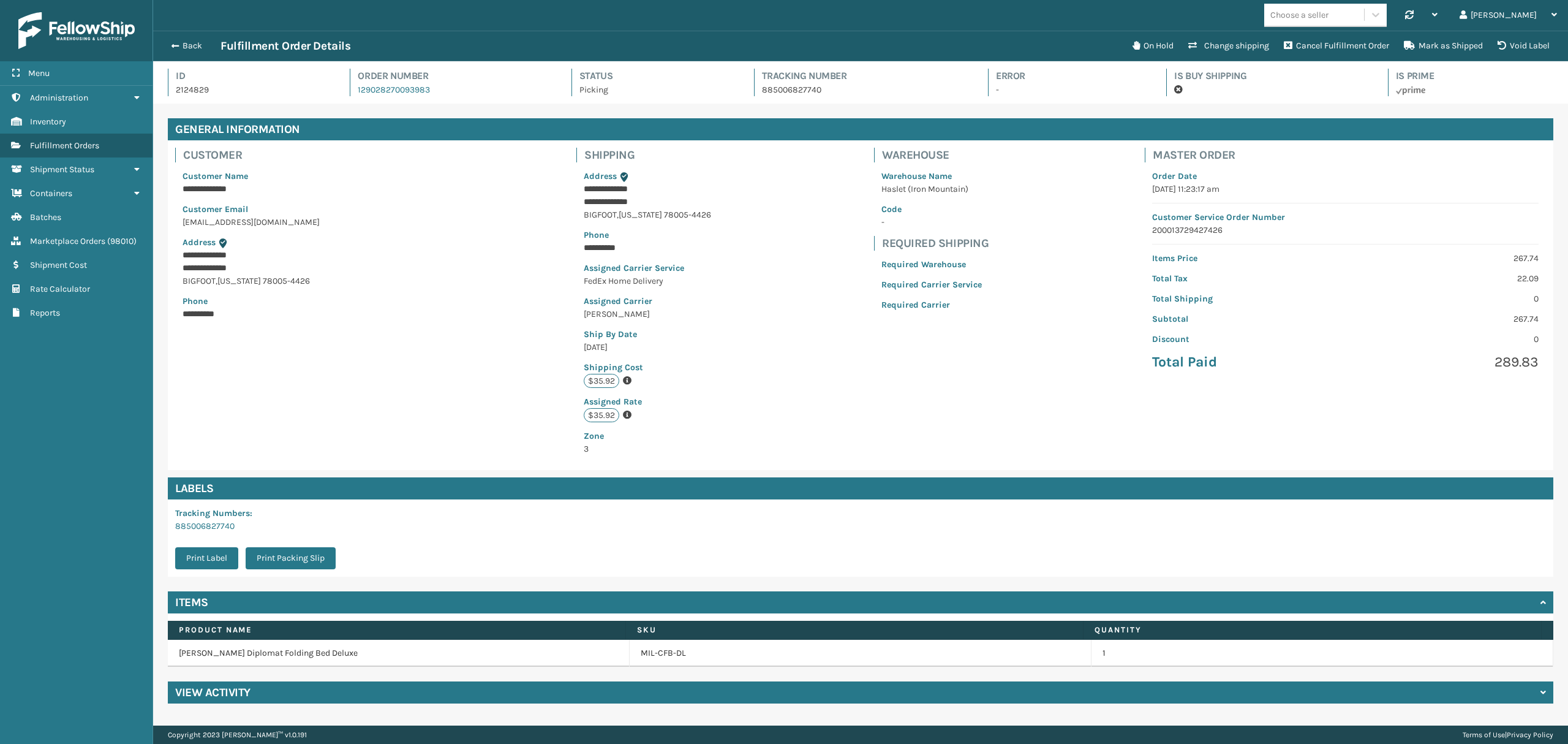
scroll to position [28, 1414]
click at [213, 689] on h4 "View Activity" at bounding box center [213, 692] width 75 height 15
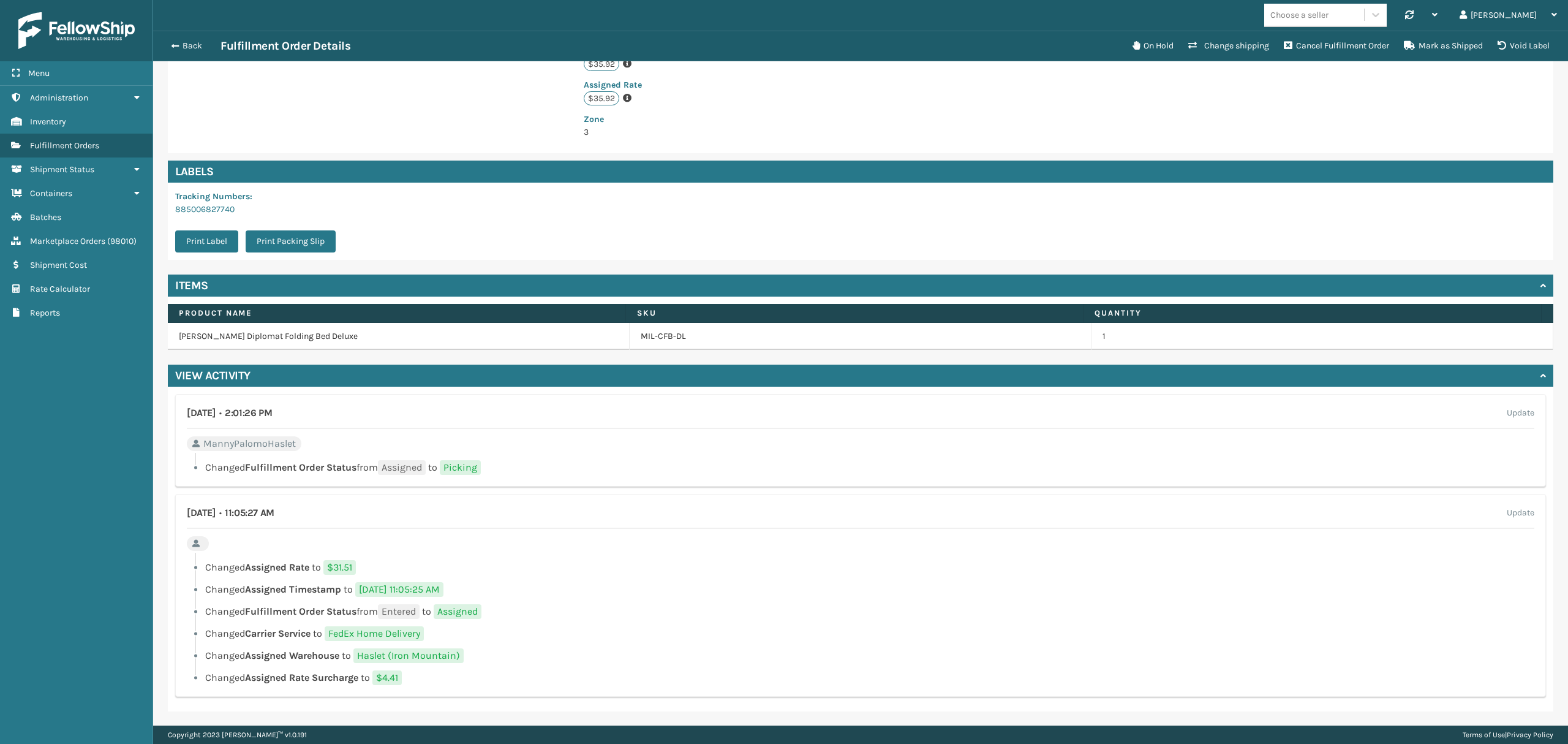
scroll to position [317, 0]
click at [193, 45] on button "Back" at bounding box center [192, 45] width 57 height 11
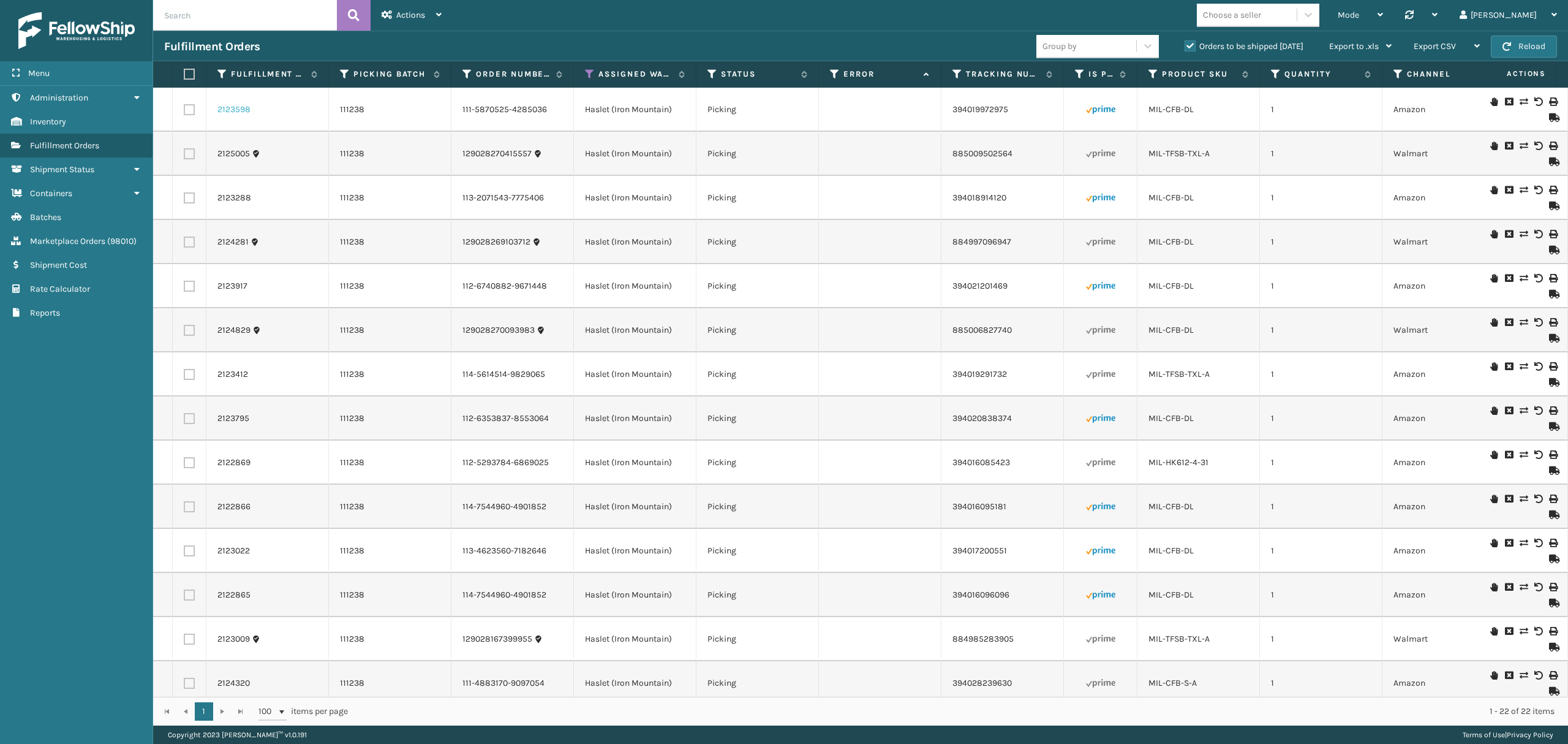
click at [228, 109] on link "2123598" at bounding box center [234, 109] width 33 height 13
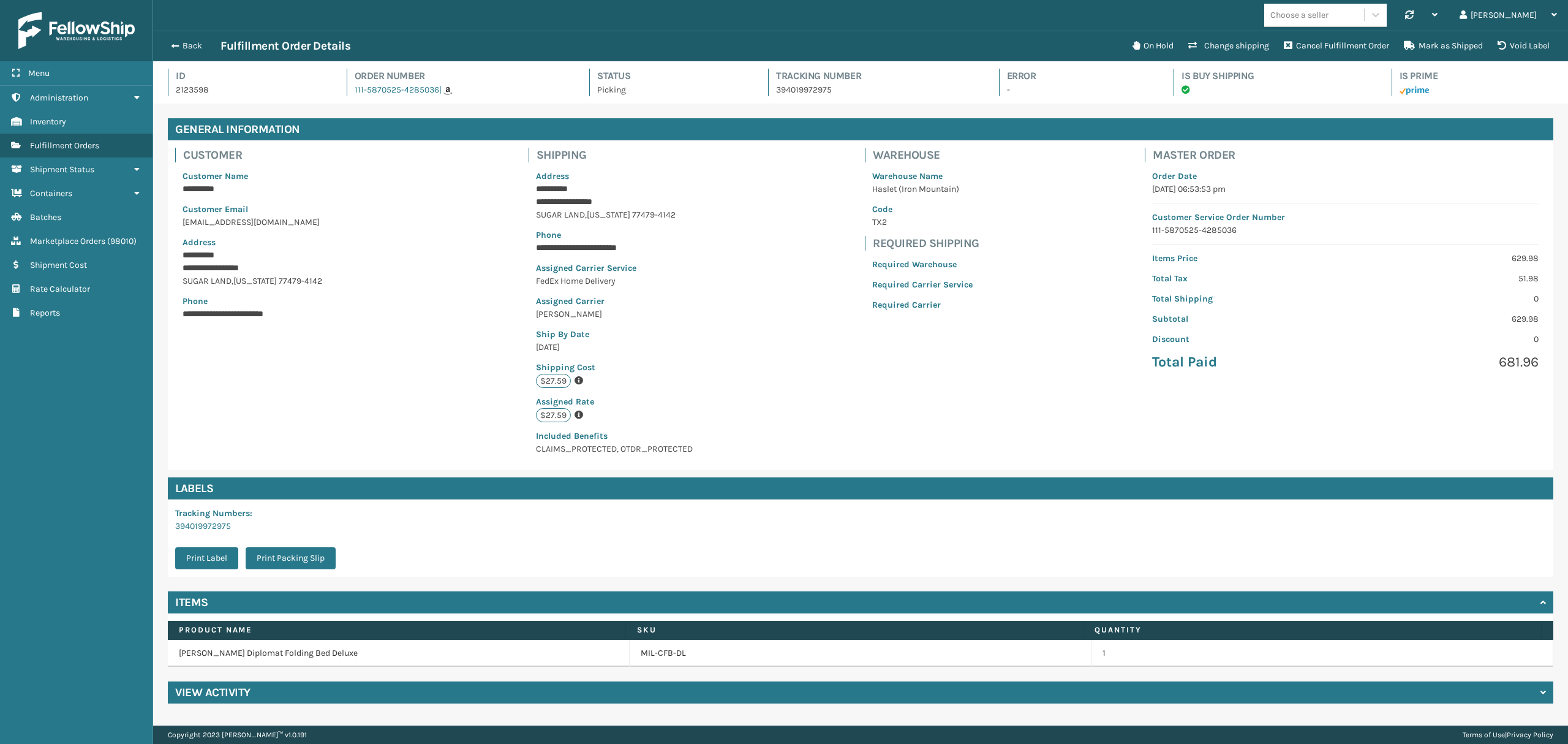
scroll to position [28, 1414]
click at [188, 697] on h4 "View Activity" at bounding box center [213, 692] width 75 height 15
click at [188, 50] on button "Back" at bounding box center [192, 45] width 57 height 11
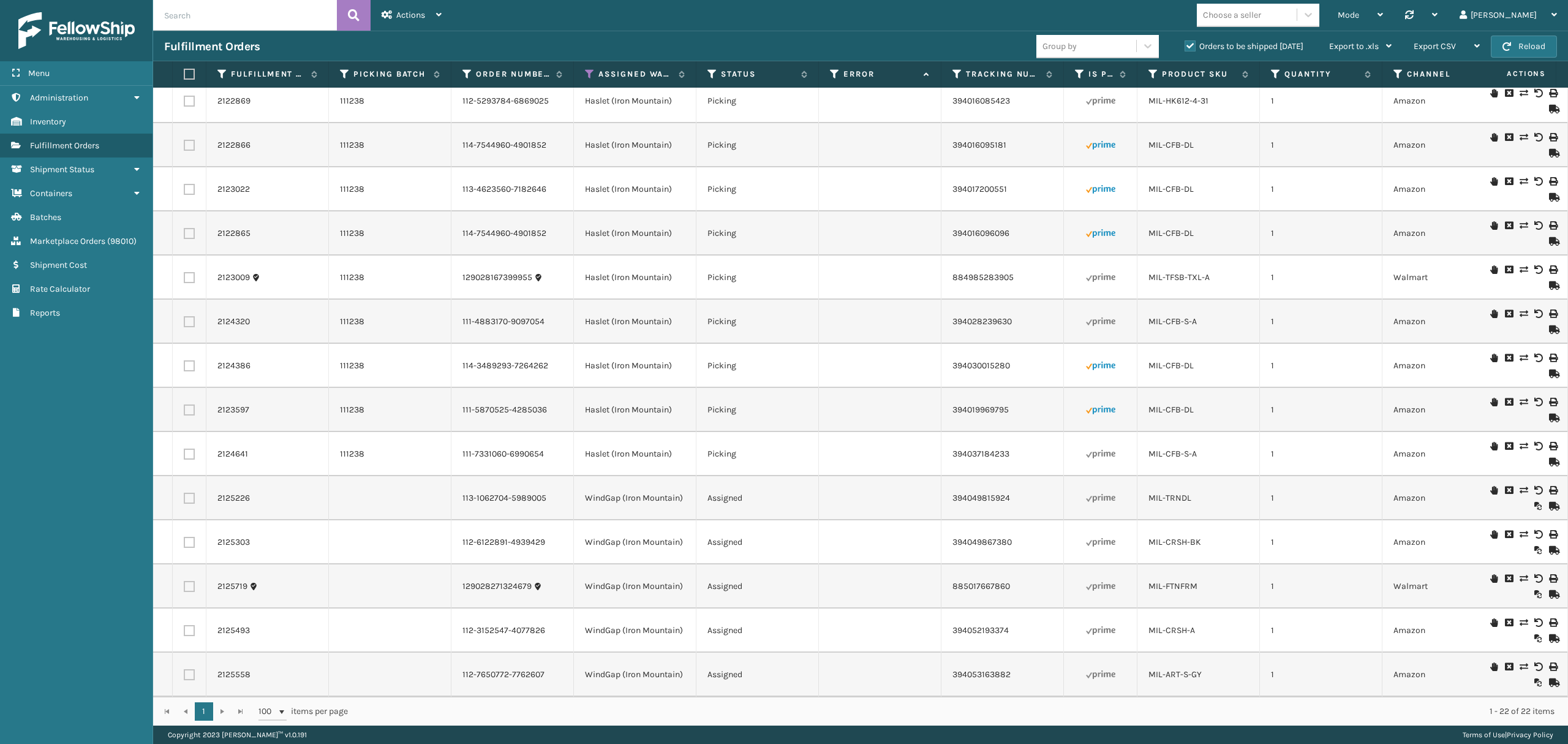
scroll to position [374, 0]
click at [219, 536] on link "2125303" at bounding box center [233, 542] width 32 height 13
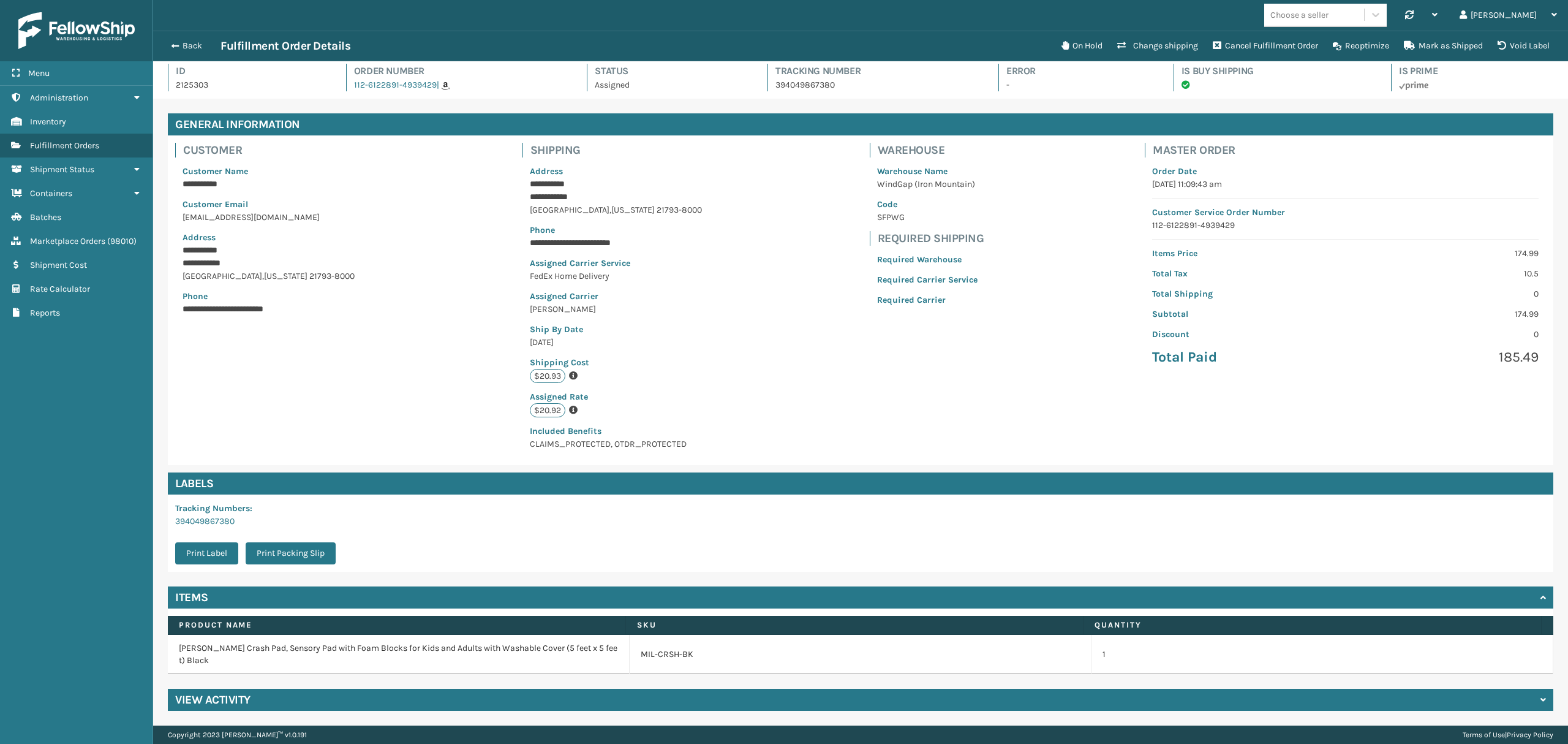
scroll to position [6, 0]
click at [204, 702] on h4 "View Activity" at bounding box center [213, 699] width 75 height 15
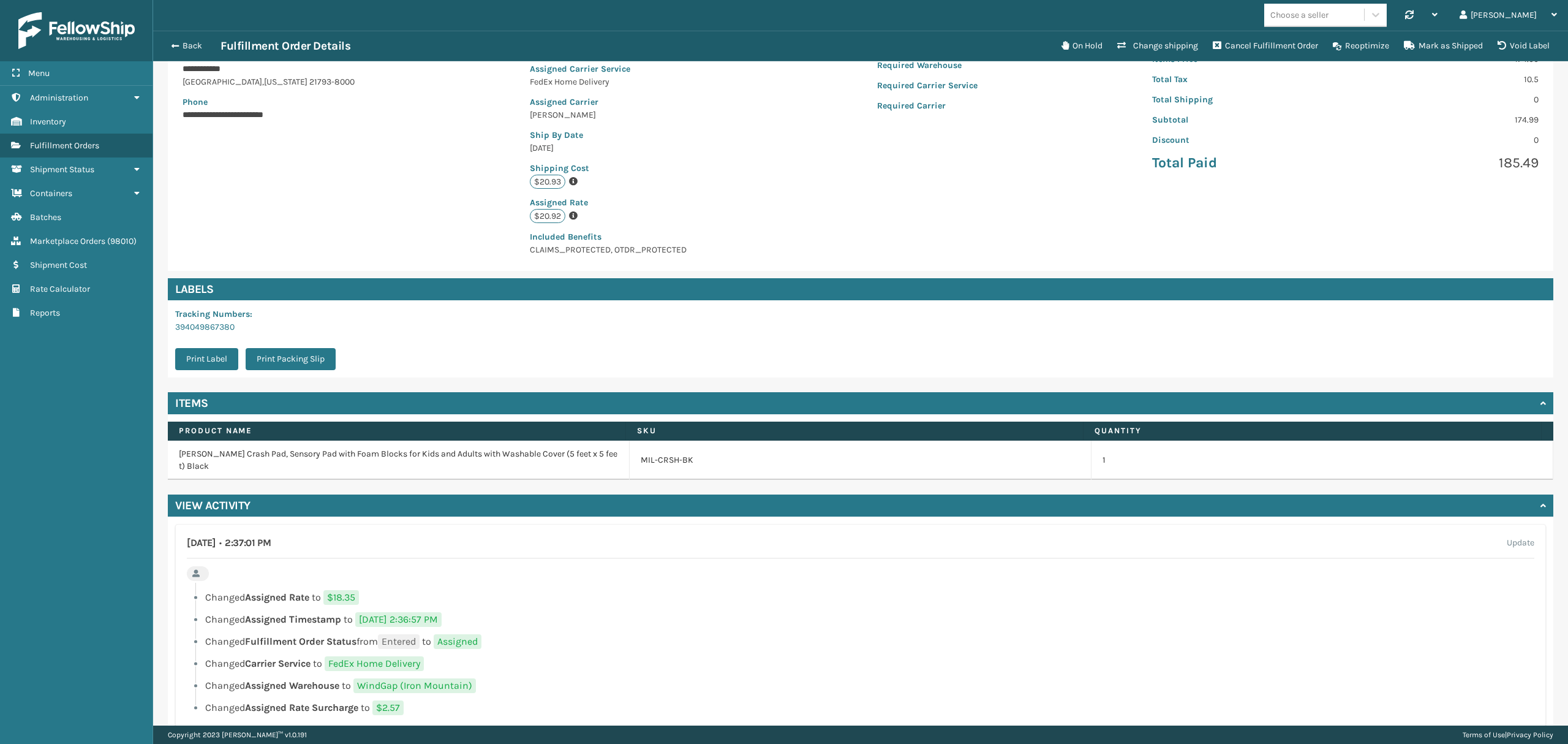
scroll to position [230, 0]
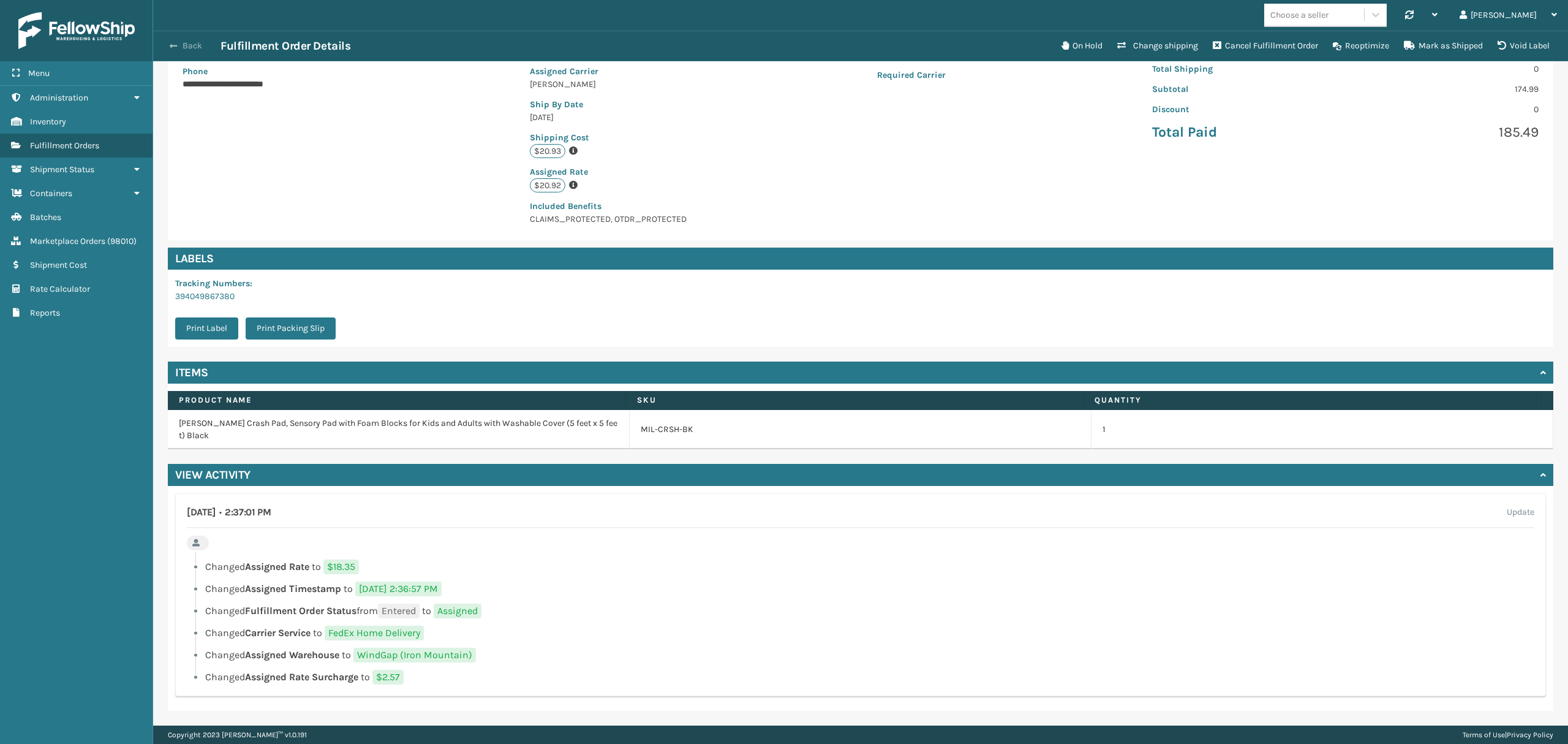
click at [197, 40] on button "Back" at bounding box center [192, 45] width 57 height 11
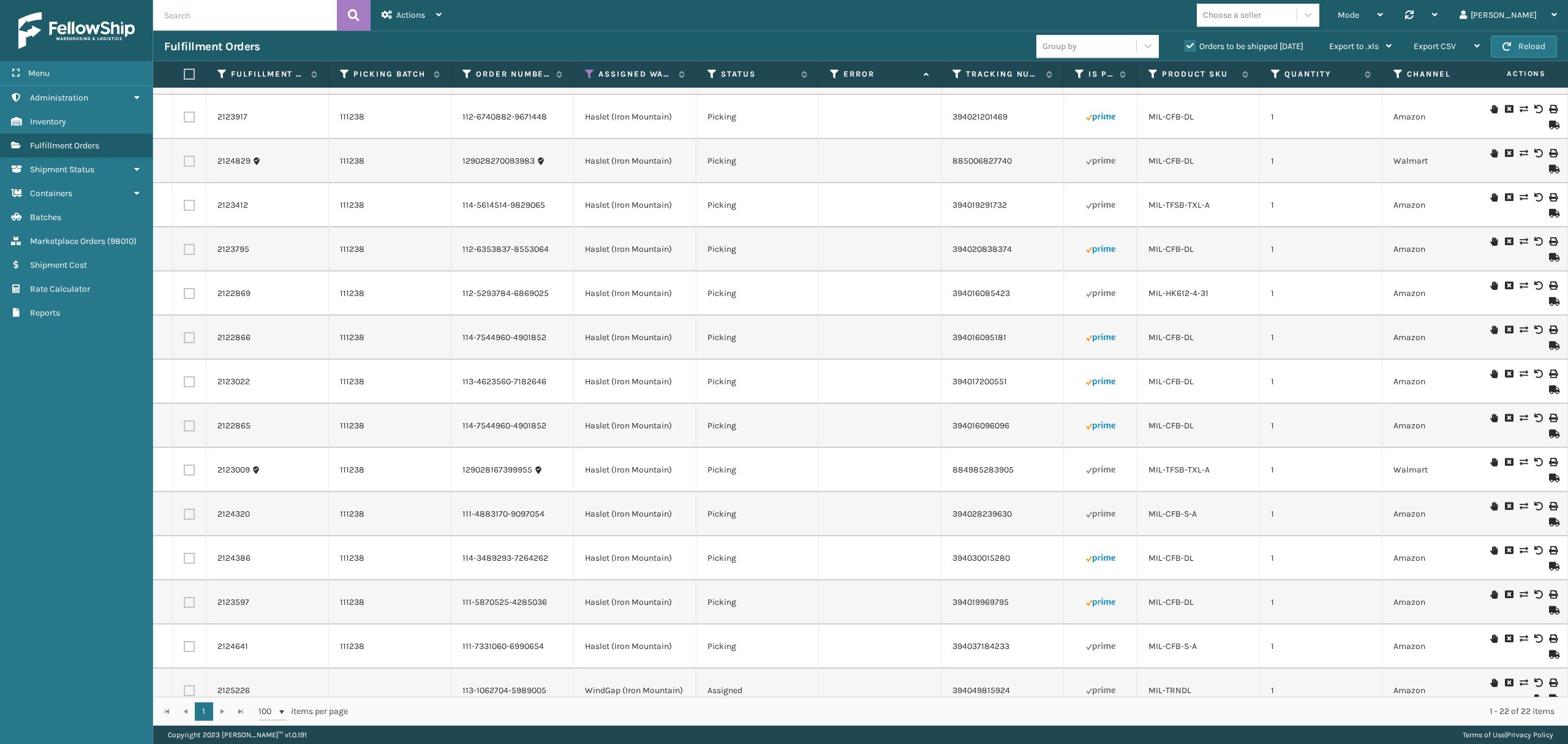
scroll to position [129, 0]
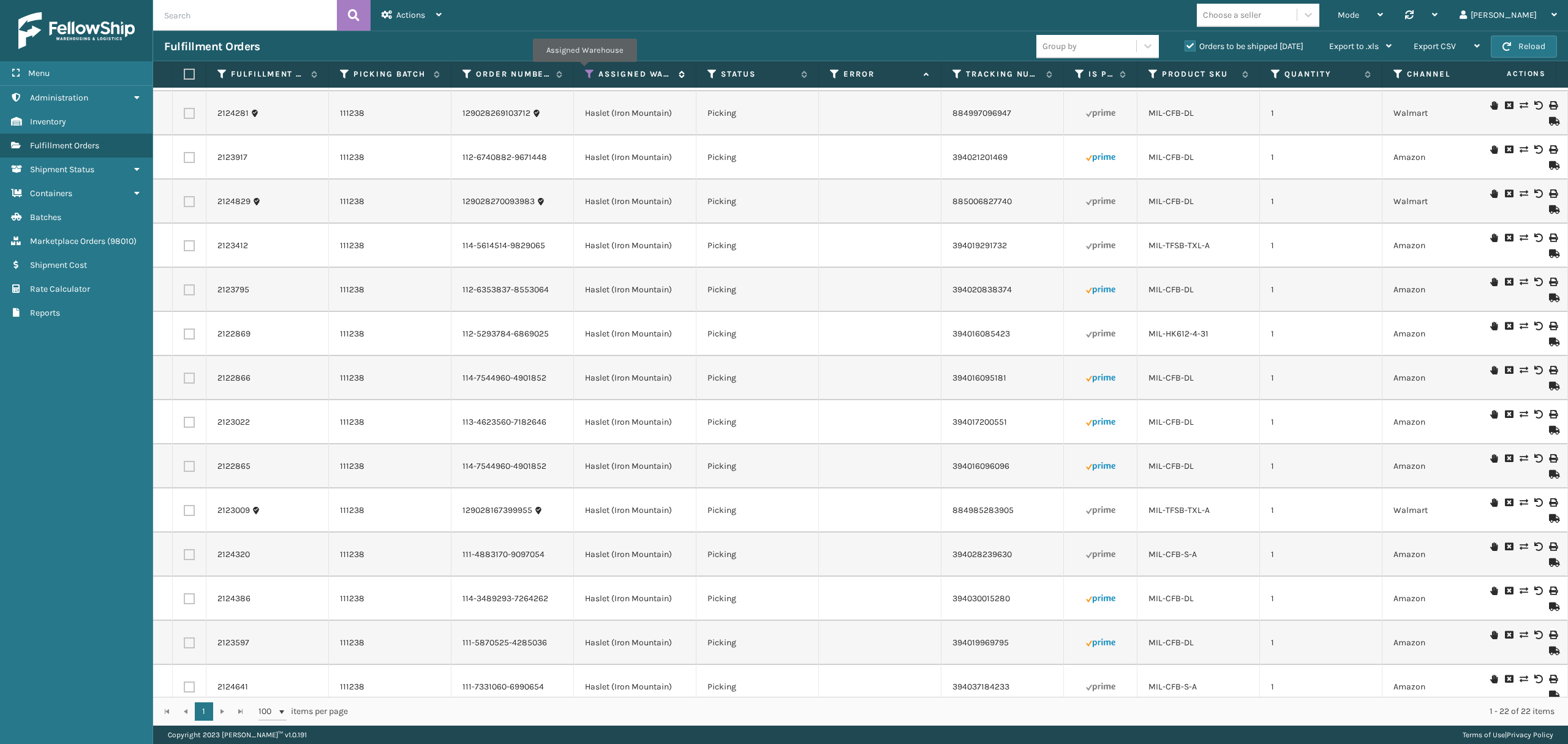
click at [584, 71] on icon at bounding box center [589, 73] width 10 height 11
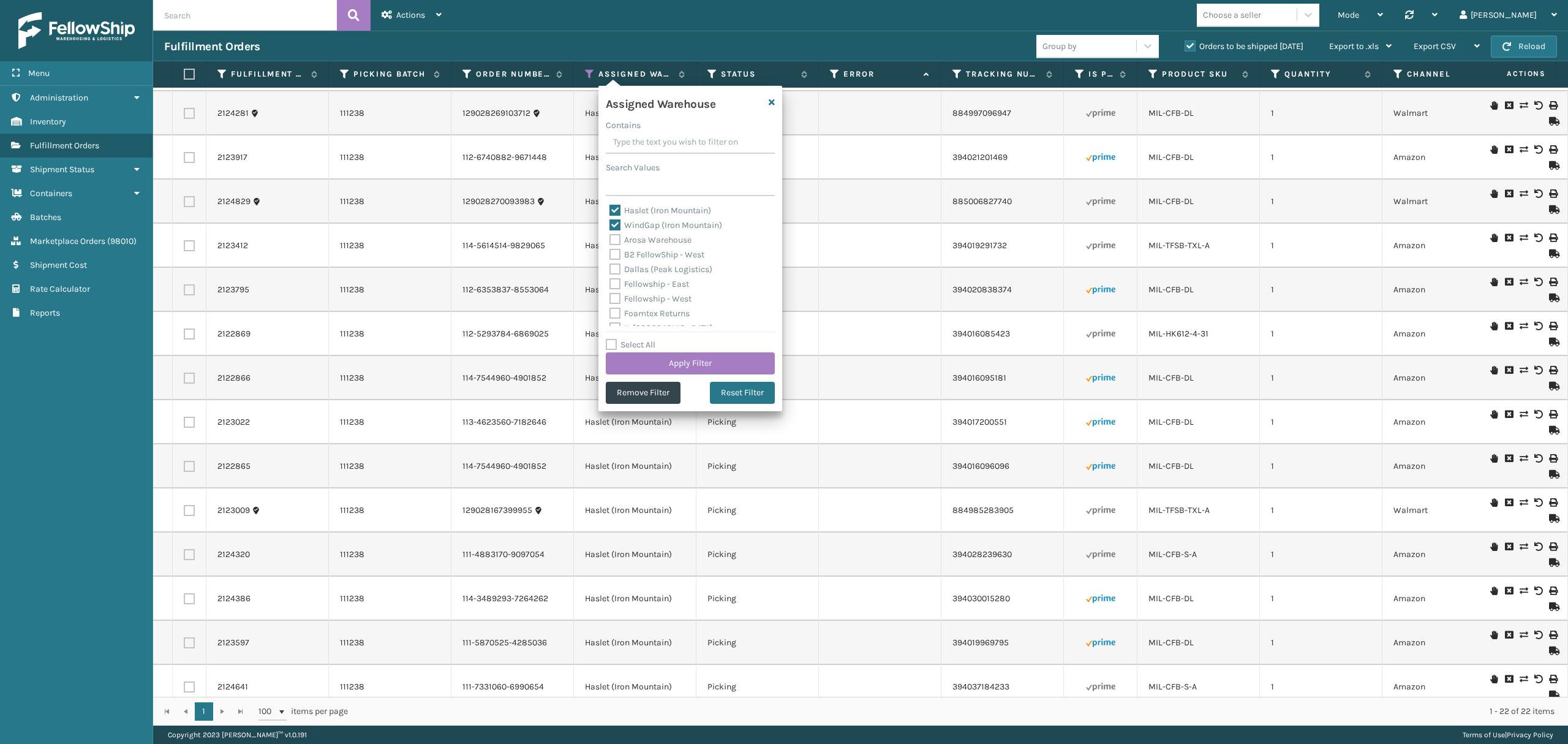
click at [1191, 50] on label "Orders to be shipped [DATE]" at bounding box center [1244, 46] width 119 height 11
click at [1186, 47] on input "Orders to be shipped [DATE]" at bounding box center [1185, 43] width 1 height 8
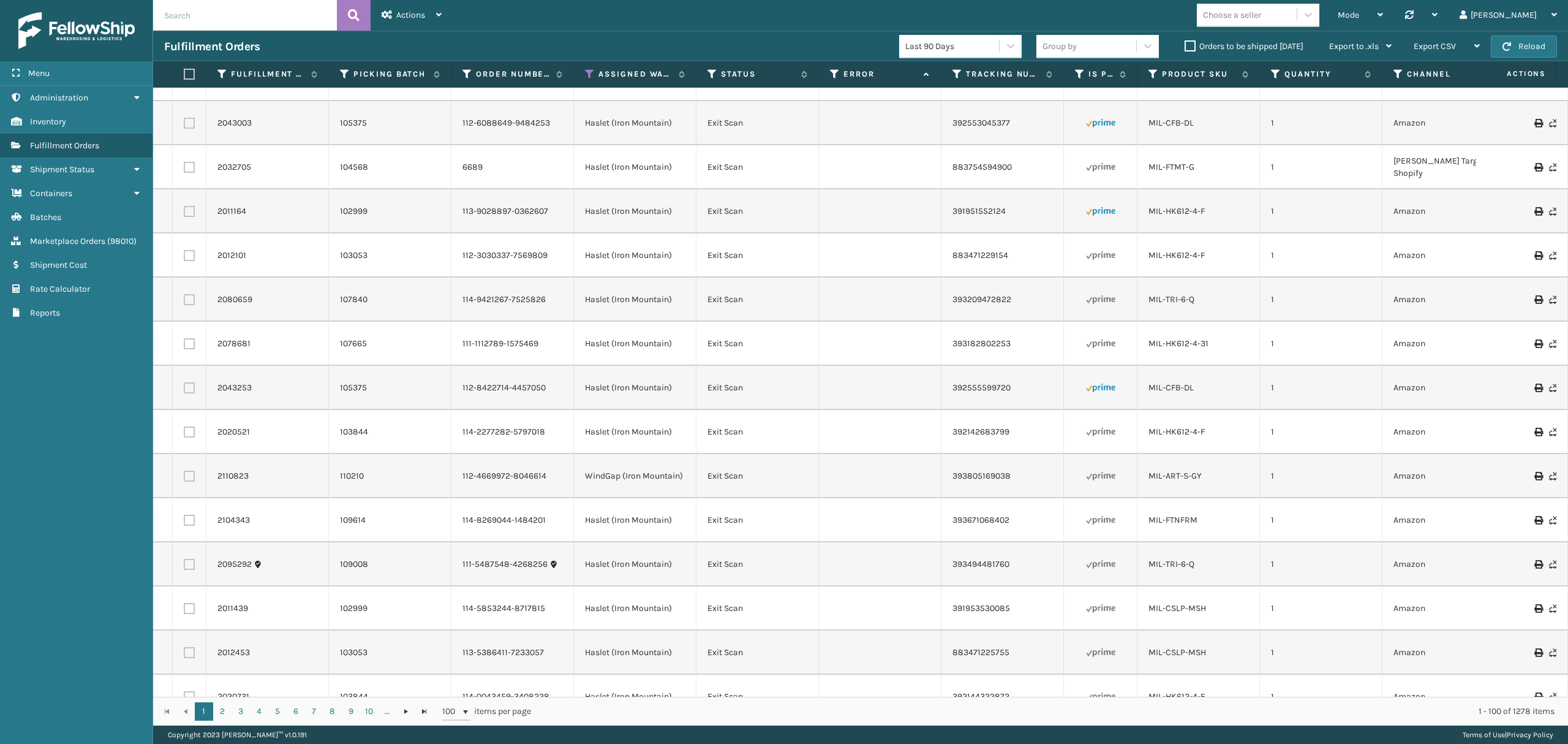
scroll to position [3653, 0]
click at [707, 72] on icon at bounding box center [712, 73] width 10 height 11
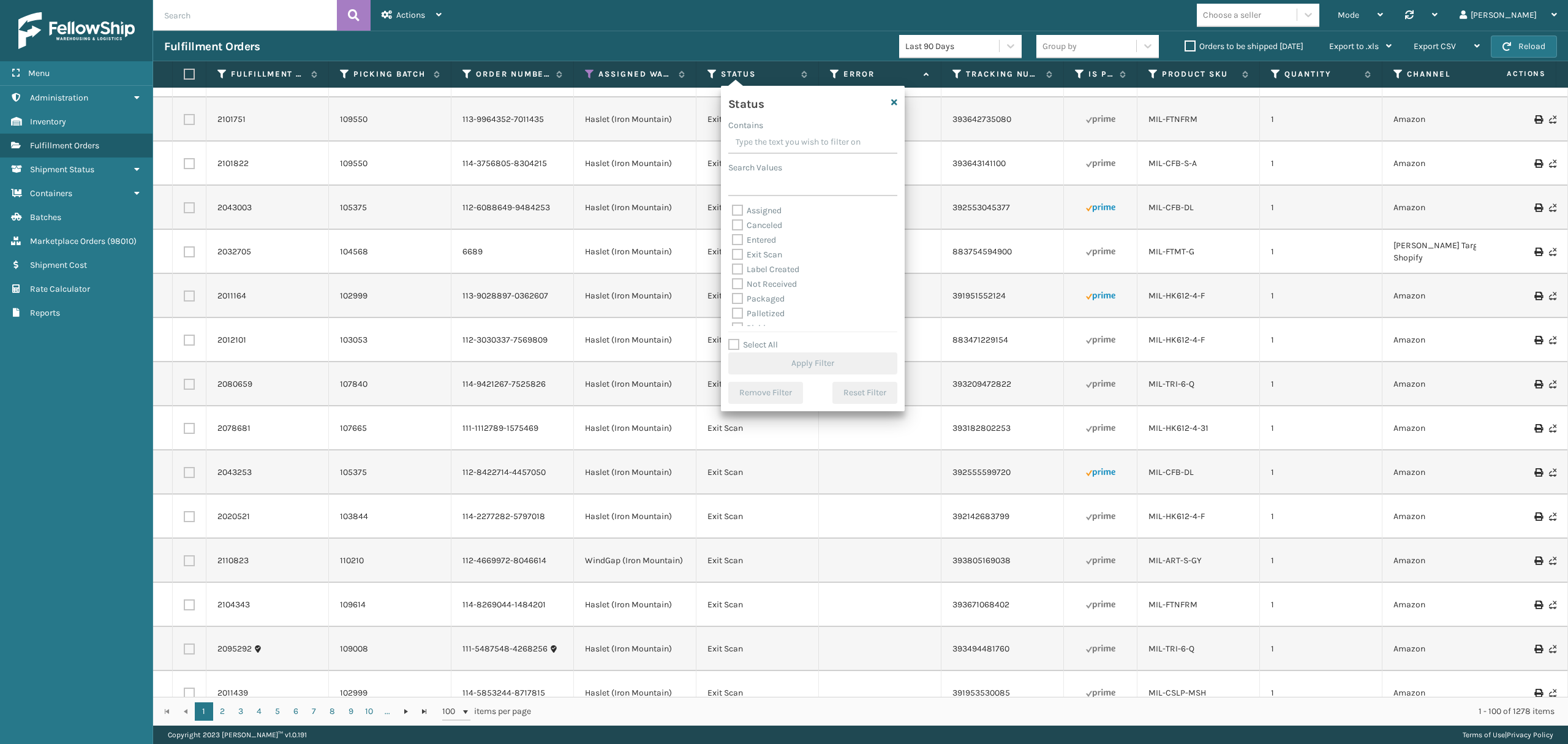
click at [770, 310] on label "Palletized" at bounding box center [758, 313] width 53 height 11
click at [733, 310] on input "Palletized" at bounding box center [732, 310] width 1 height 8
checkbox input "true"
click at [762, 265] on div "Picking" at bounding box center [813, 260] width 162 height 15
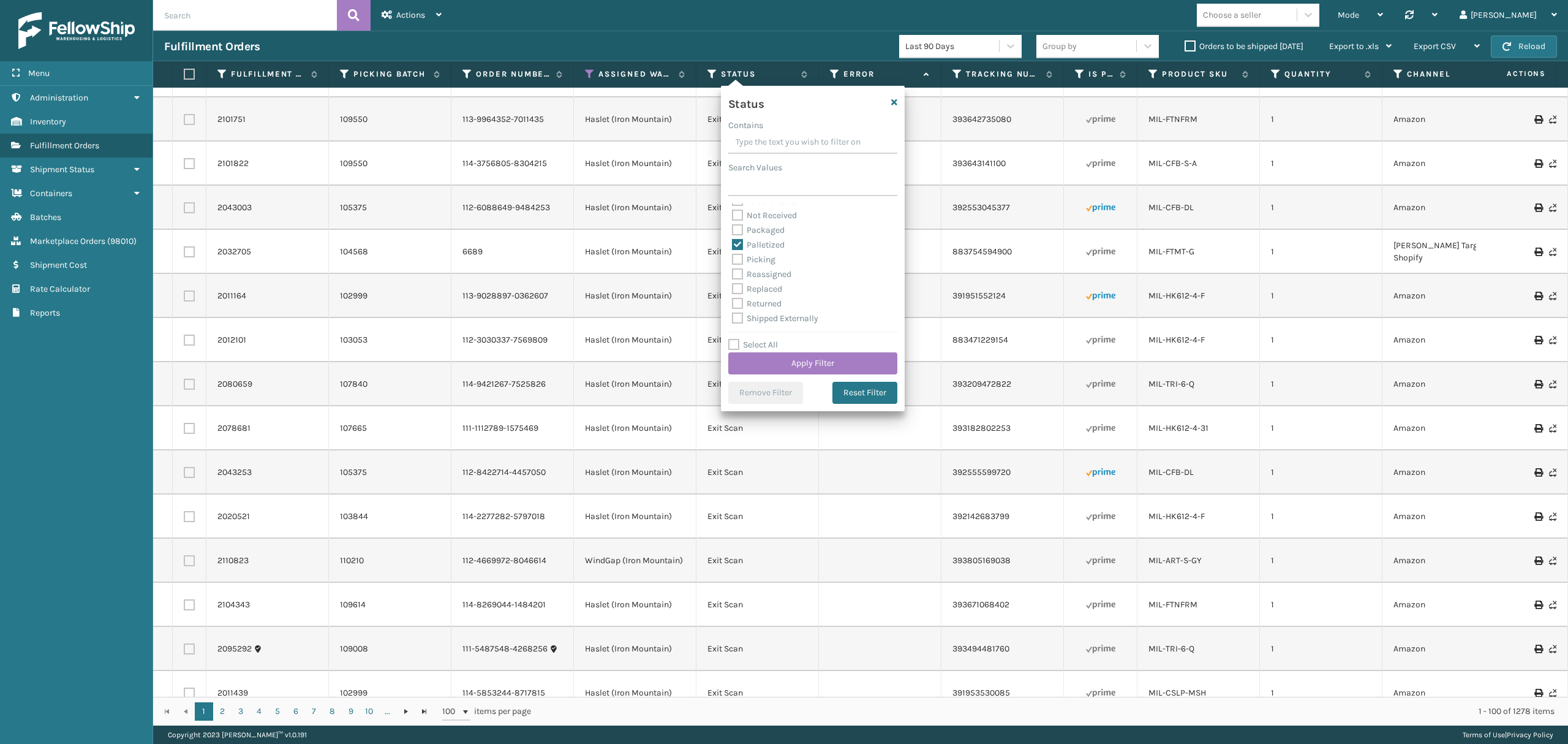
click at [757, 260] on label "Picking" at bounding box center [753, 259] width 44 height 11
click at [733, 260] on input "Picking" at bounding box center [732, 257] width 1 height 8
checkbox input "true"
click at [787, 363] on button "Apply Filter" at bounding box center [812, 363] width 169 height 22
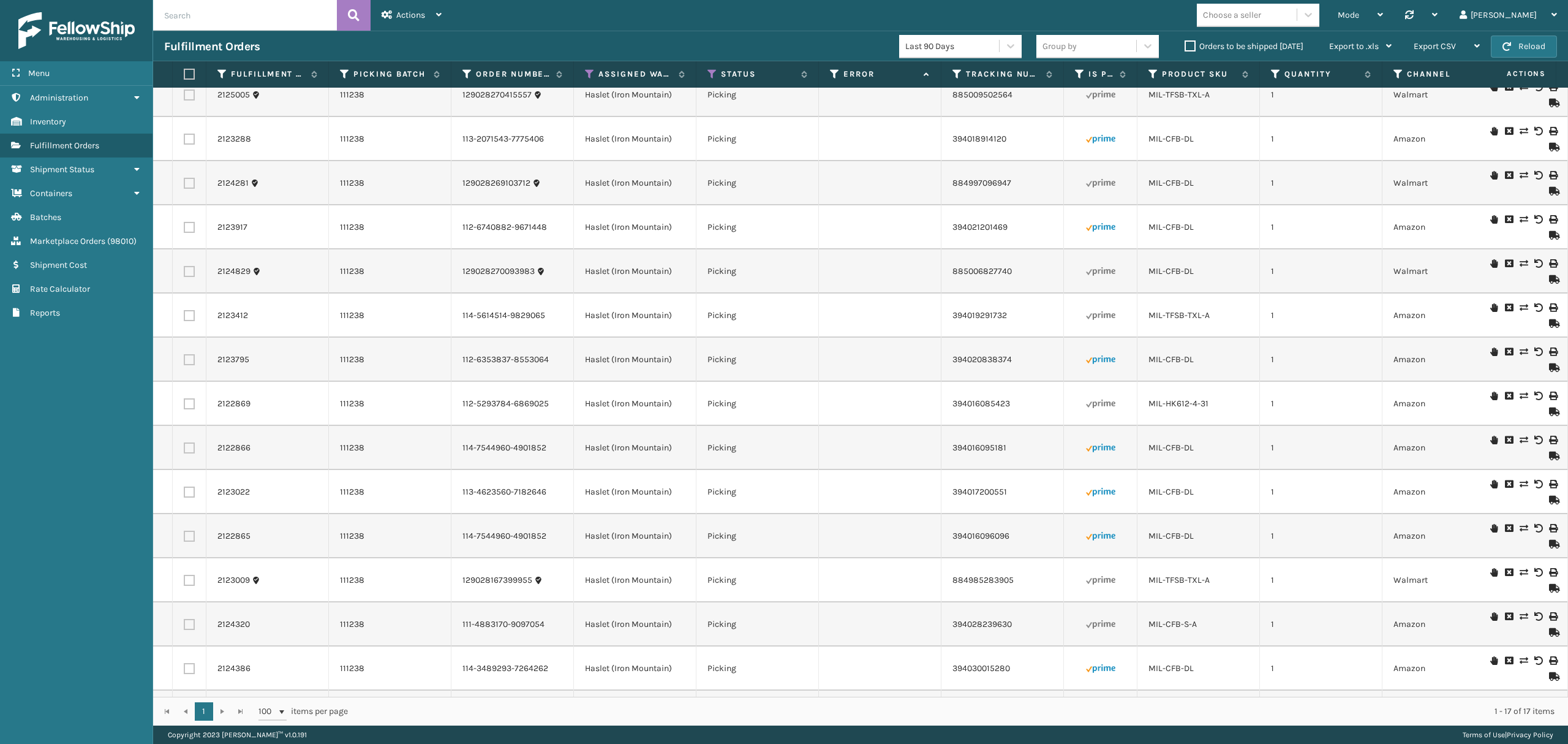
scroll to position [0, 0]
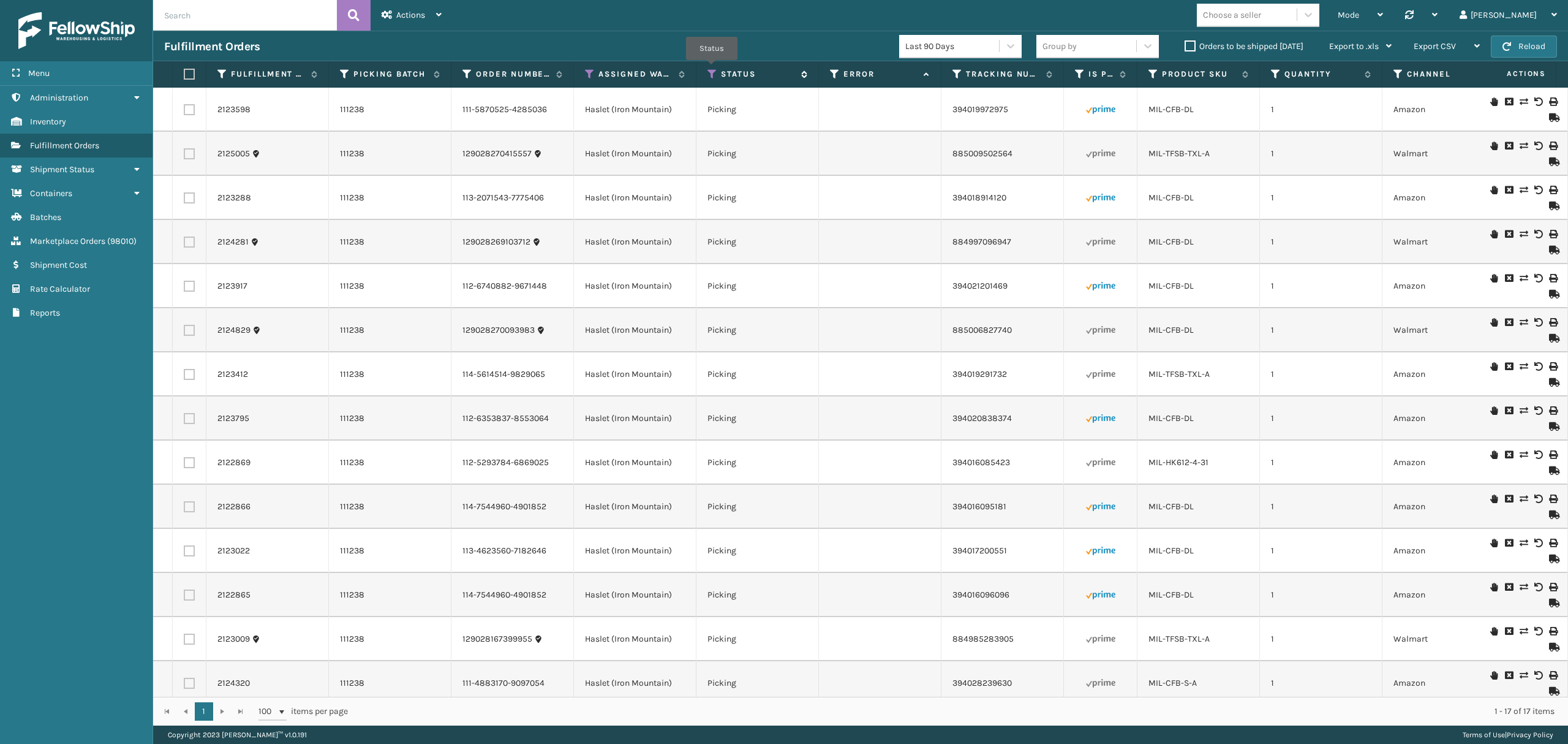
click at [711, 69] on icon at bounding box center [712, 73] width 10 height 11
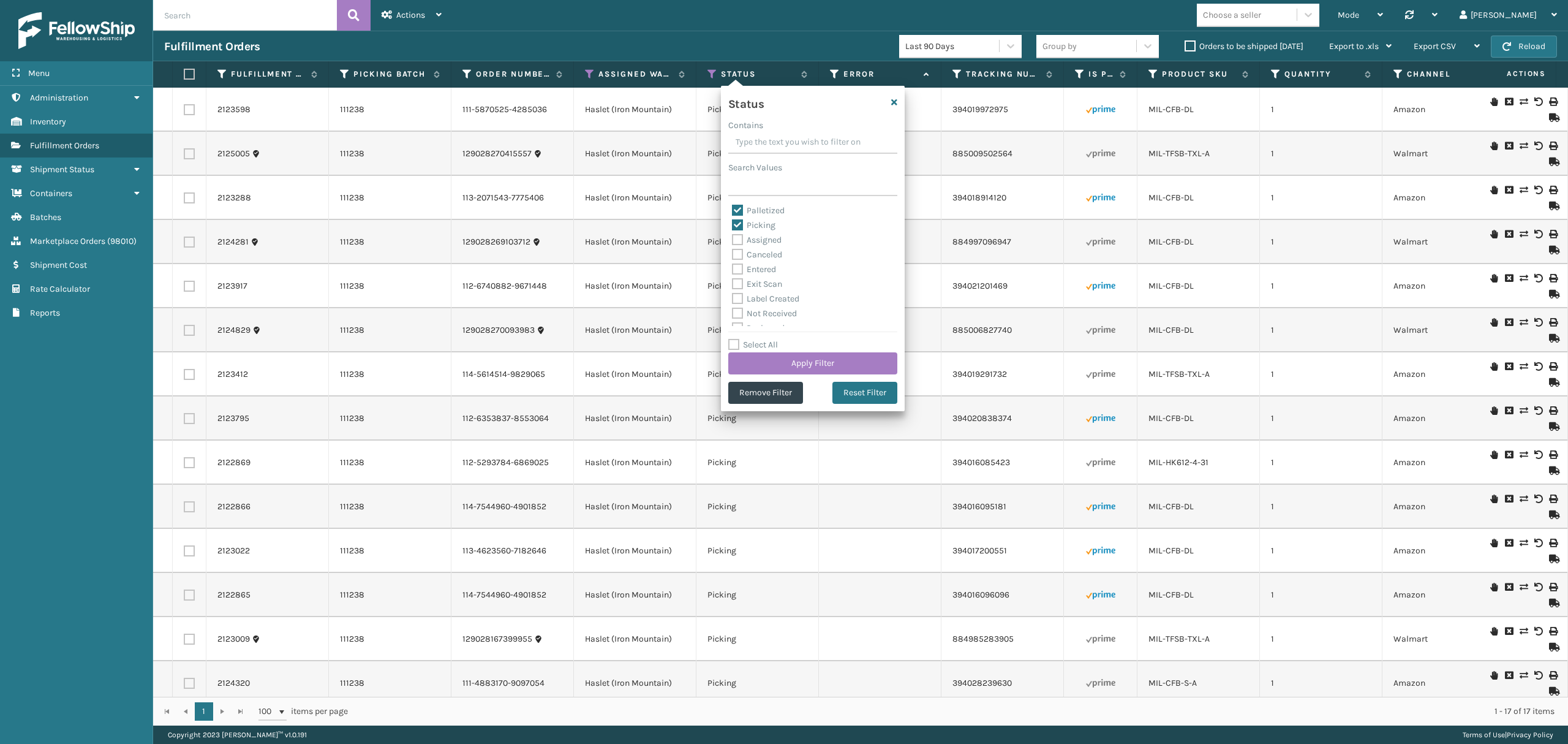
click at [744, 225] on label "Picking" at bounding box center [753, 225] width 44 height 11
click at [733, 225] on input "Picking" at bounding box center [732, 222] width 1 height 8
checkbox input "false"
click at [747, 205] on label "Palletized" at bounding box center [758, 210] width 53 height 11
click at [733, 205] on input "Palletized" at bounding box center [732, 207] width 1 height 8
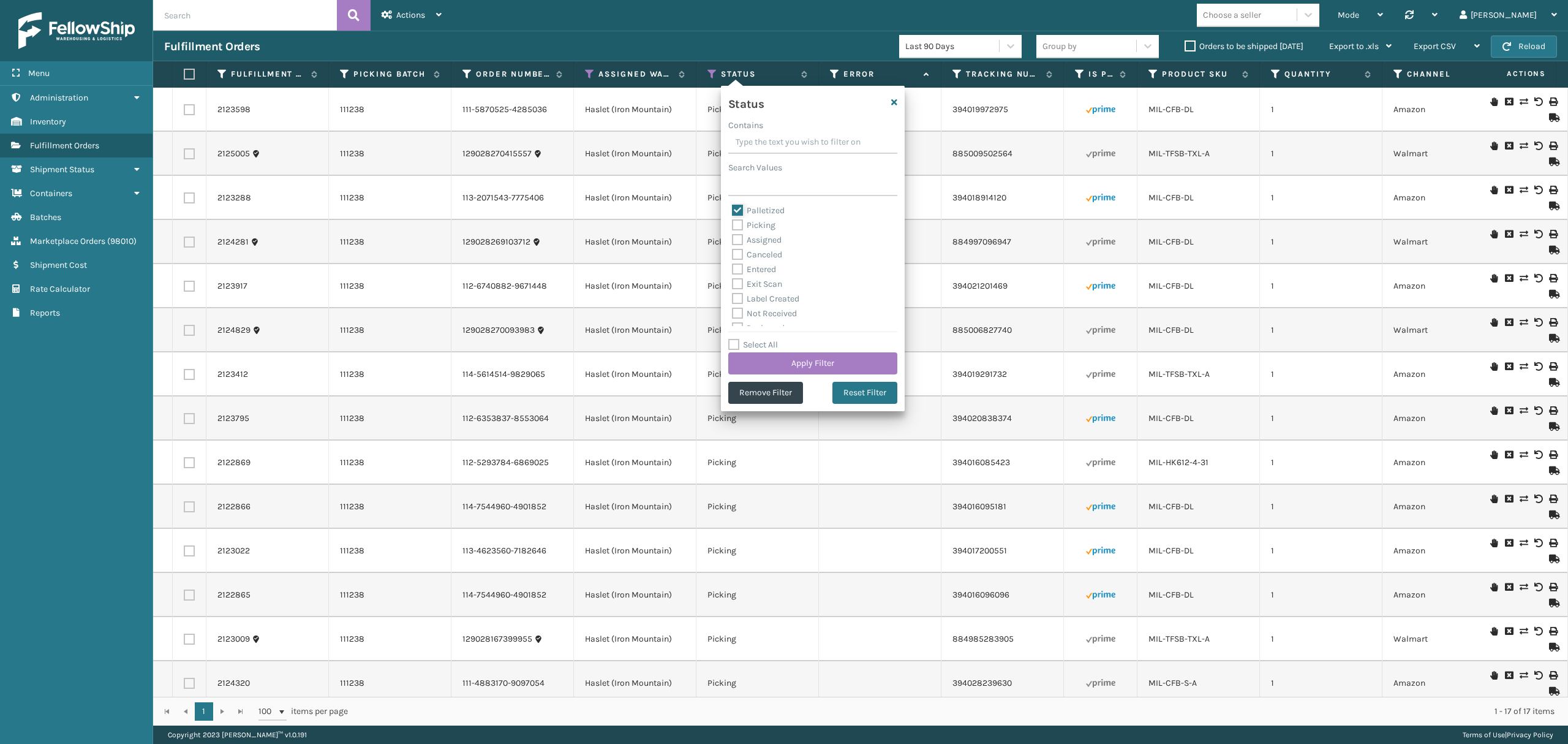
checkbox input "false"
click at [765, 282] on label "Exit Scan" at bounding box center [756, 284] width 50 height 11
click at [733, 282] on input "Exit Scan" at bounding box center [732, 281] width 1 height 8
checkbox input "true"
click at [795, 368] on button "Apply Filter" at bounding box center [812, 363] width 169 height 22
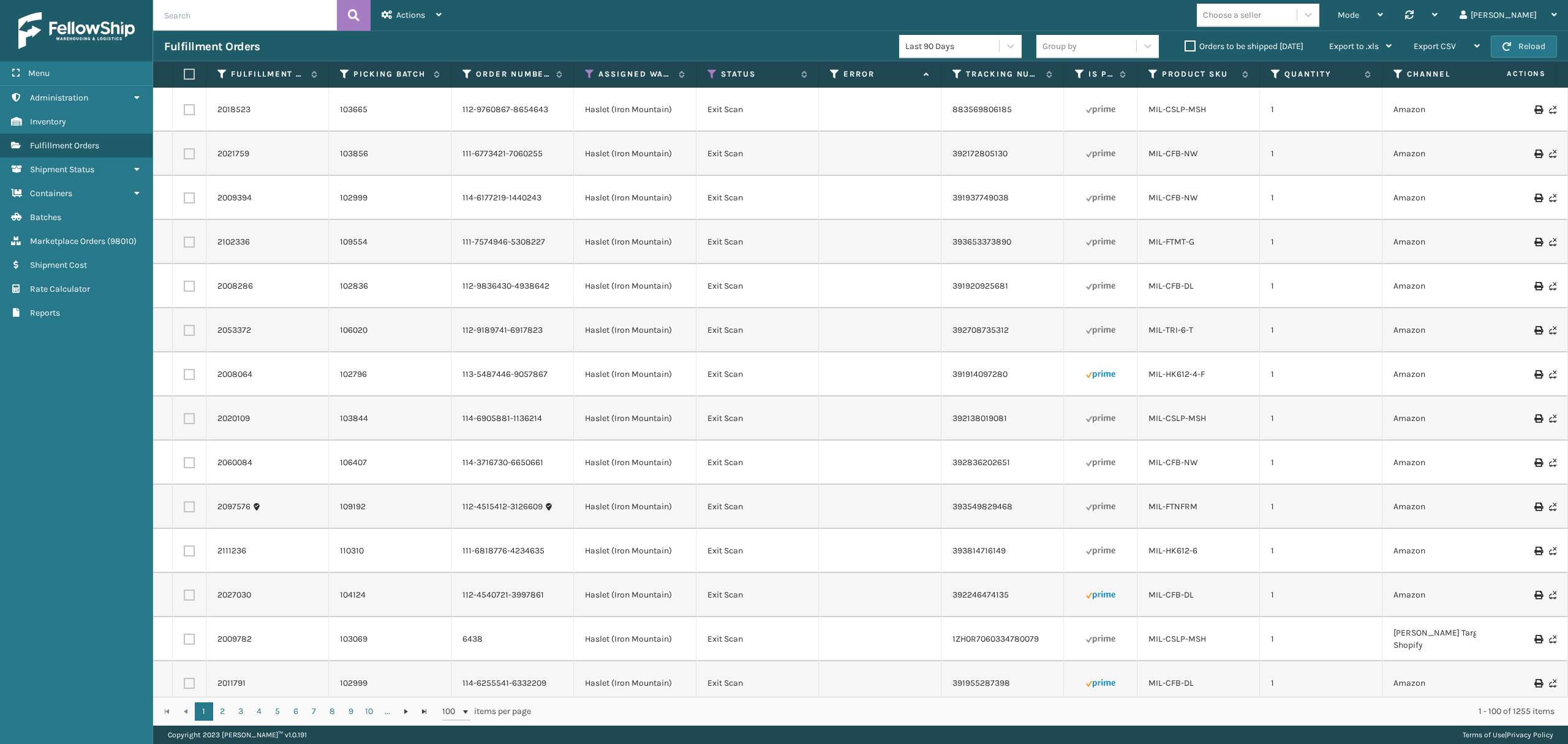
click at [583, 74] on th "Assigned Warehouse" at bounding box center [635, 74] width 123 height 26
click at [588, 70] on icon at bounding box center [589, 73] width 10 height 11
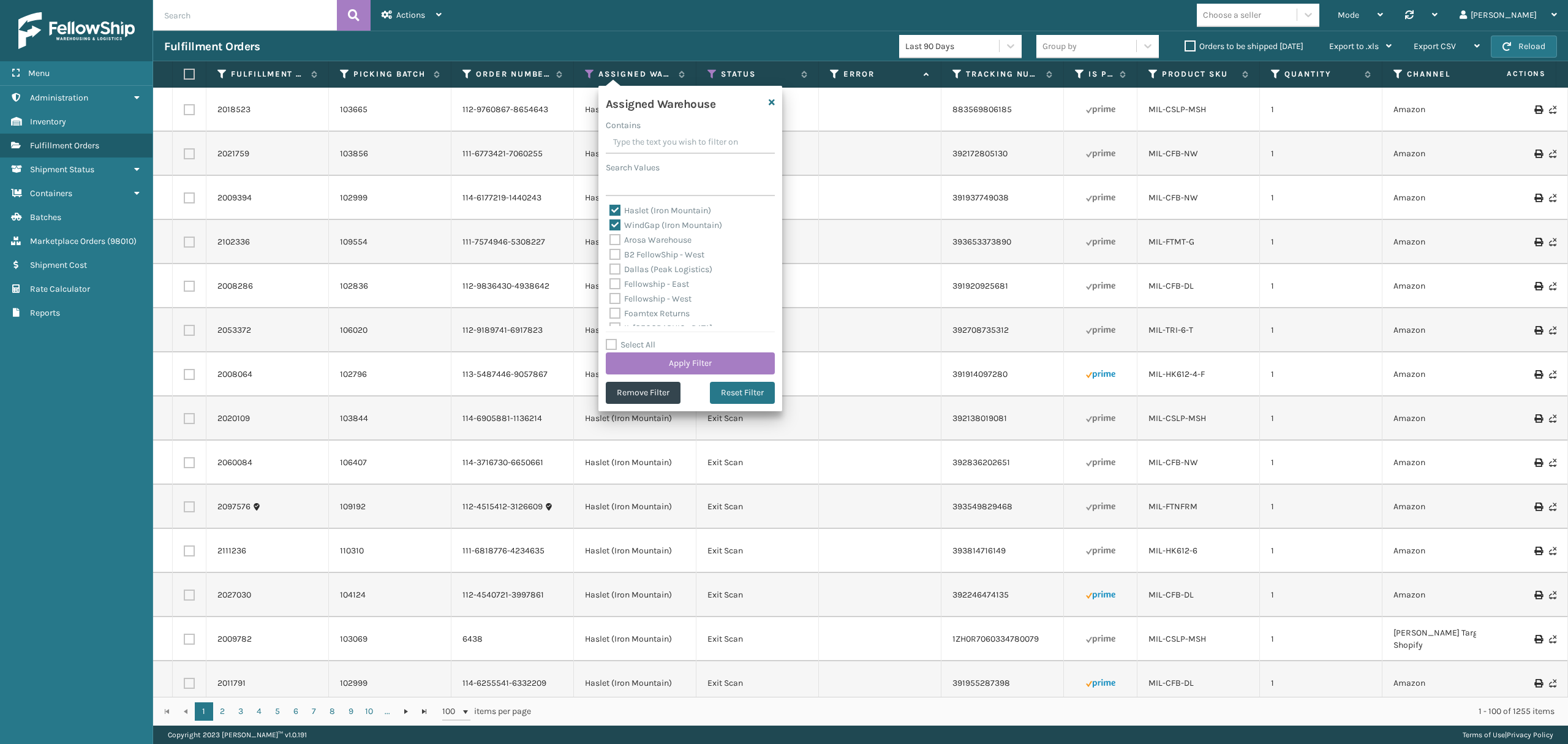
click at [636, 209] on label "Haslet (Iron Mountain)" at bounding box center [661, 210] width 101 height 11
click at [610, 209] on input "Haslet (Iron Mountain)" at bounding box center [610, 207] width 1 height 8
checkbox input "false"
click at [674, 365] on button "Apply Filter" at bounding box center [690, 363] width 169 height 22
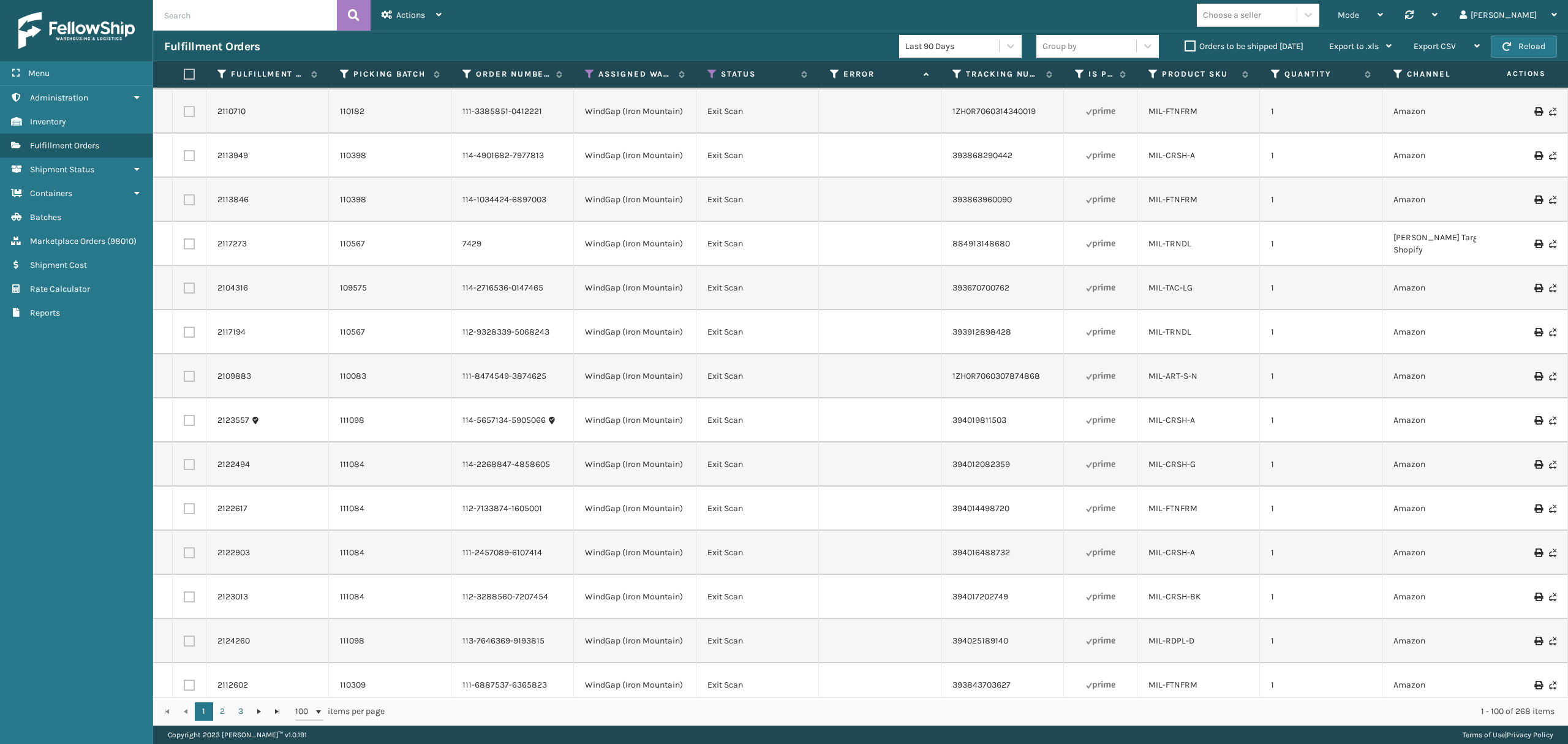
scroll to position [3105, 0]
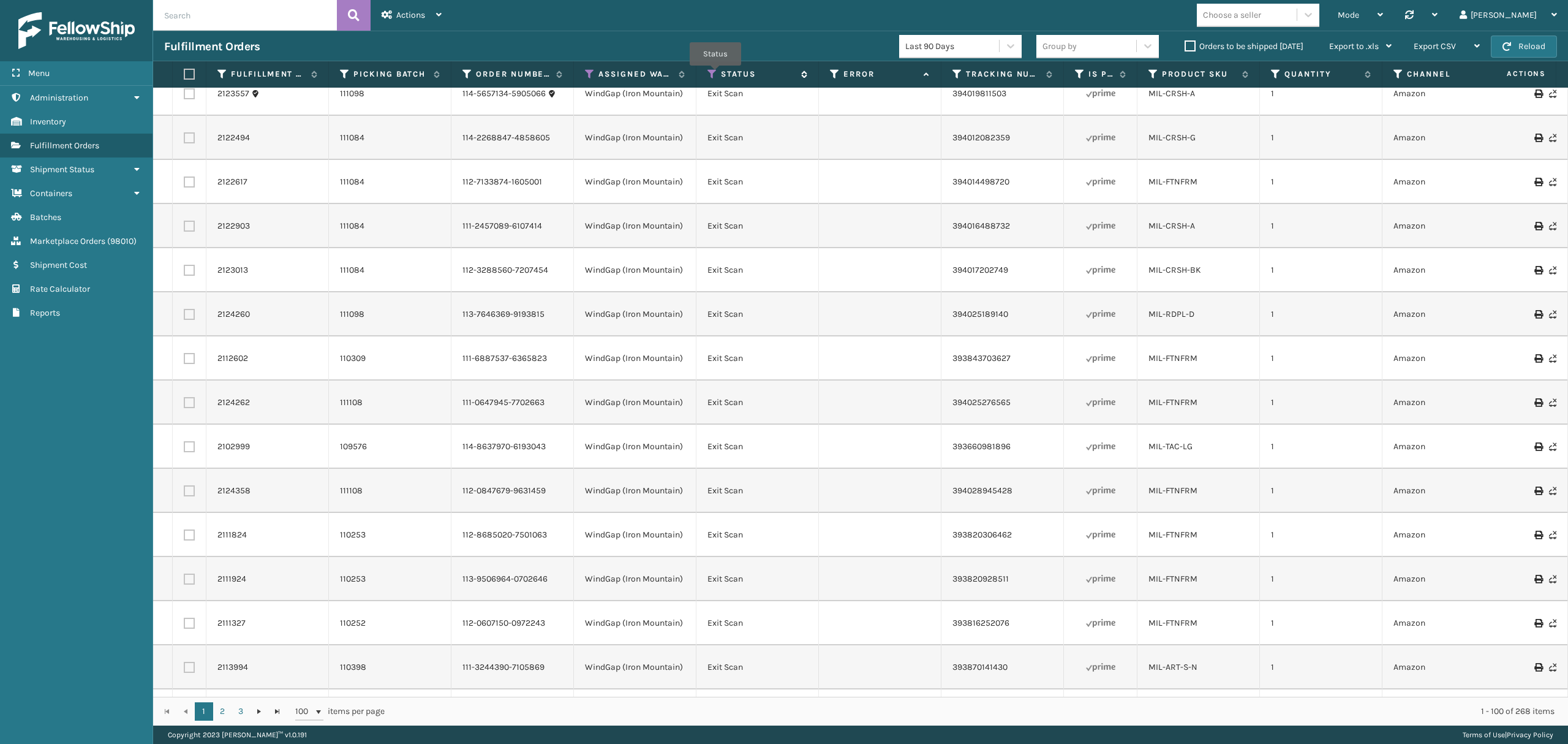
click at [715, 75] on icon at bounding box center [712, 73] width 10 height 11
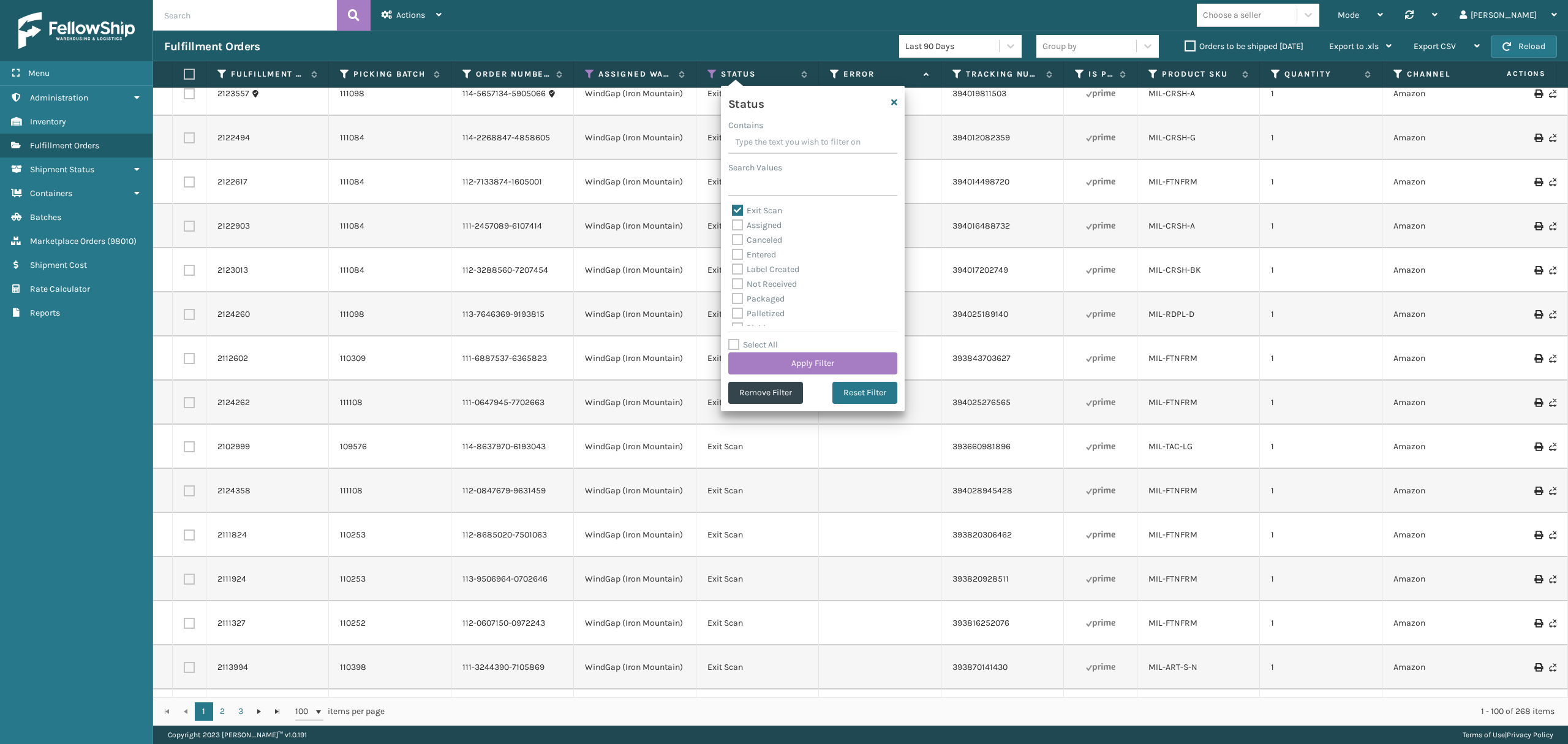
click at [745, 214] on label "Exit Scan" at bounding box center [756, 210] width 50 height 11
click at [733, 212] on input "Exit Scan" at bounding box center [732, 207] width 1 height 8
checkbox input "false"
click at [778, 399] on button "Remove Filter" at bounding box center [765, 393] width 75 height 22
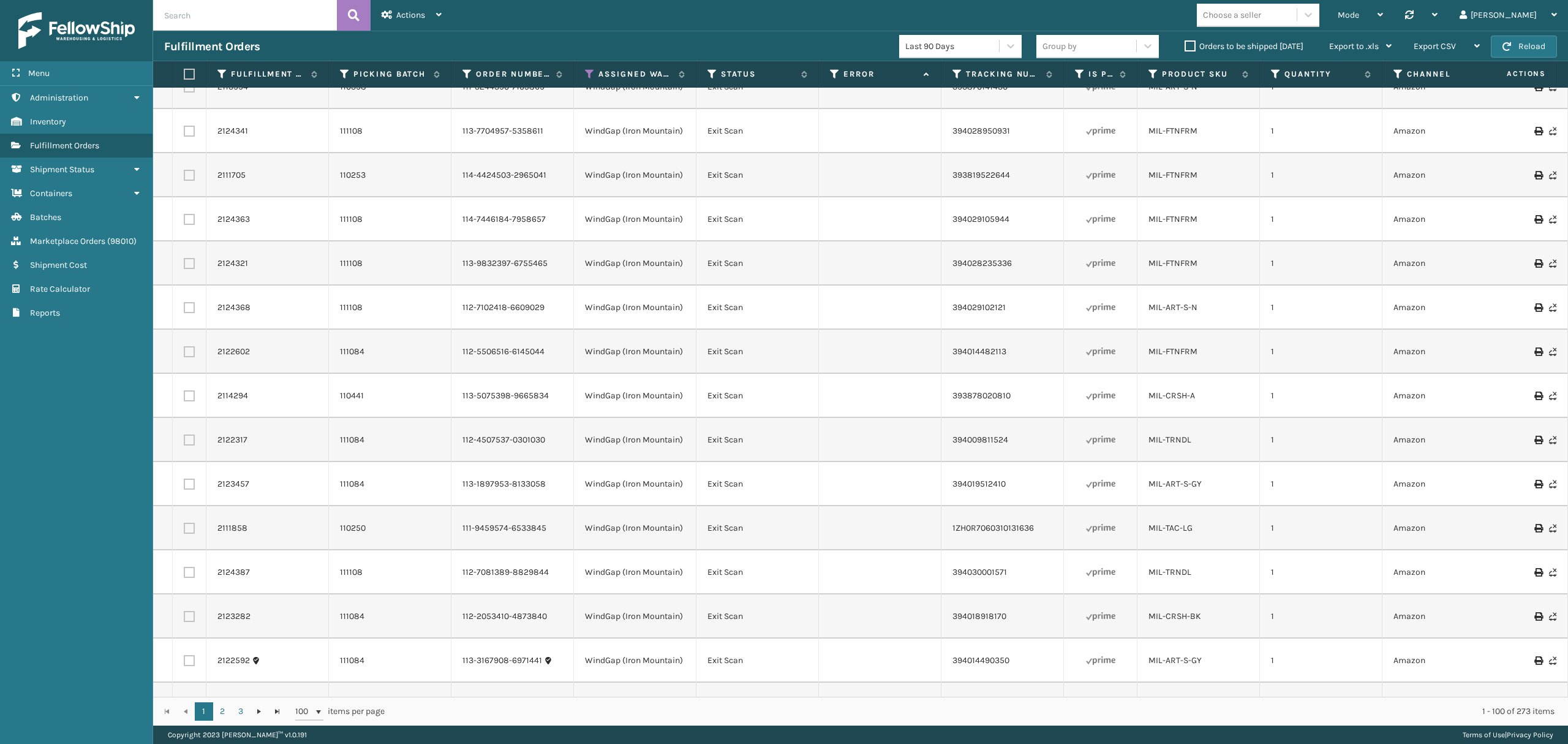
scroll to position [3816, 0]
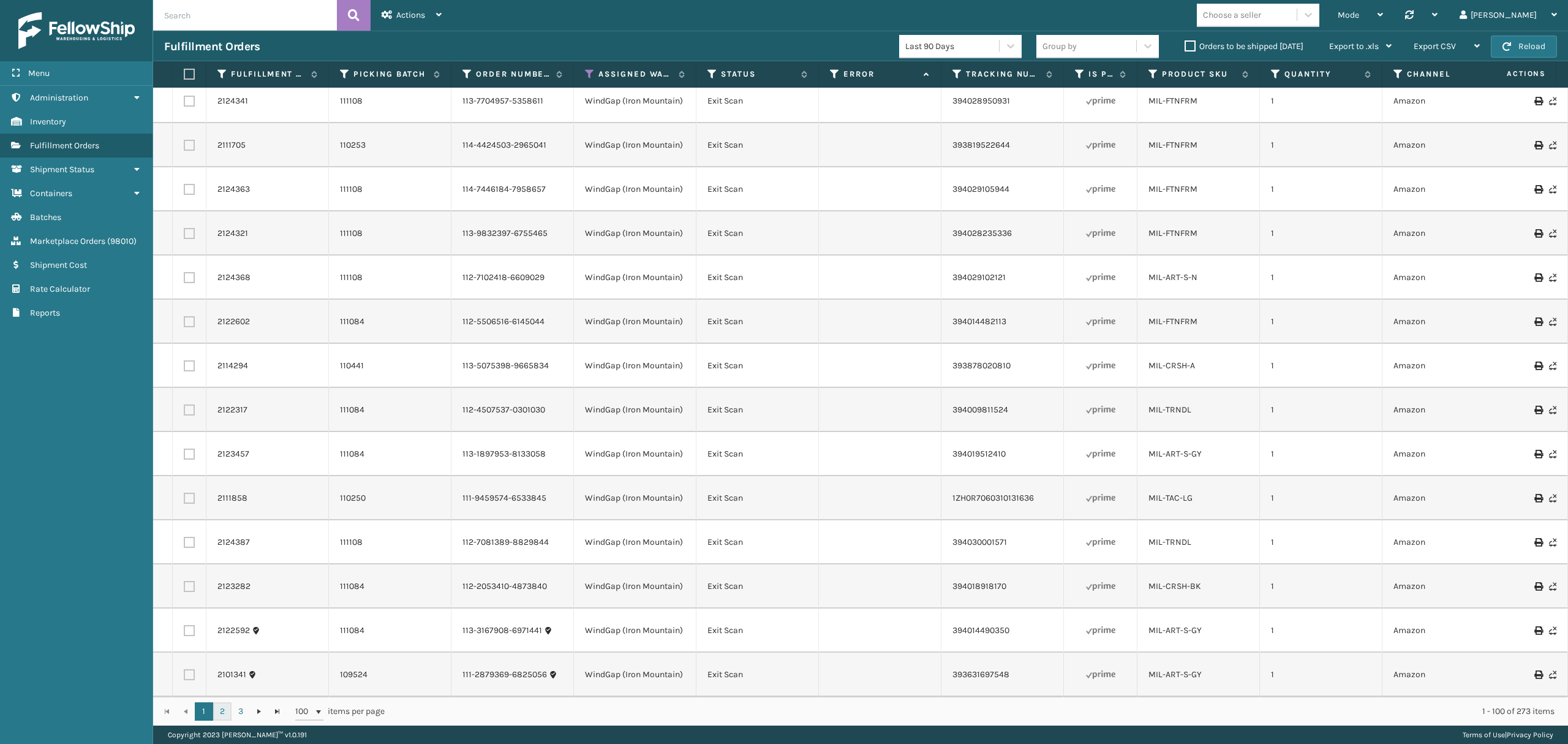
click at [222, 712] on link "2" at bounding box center [221, 711] width 19 height 19
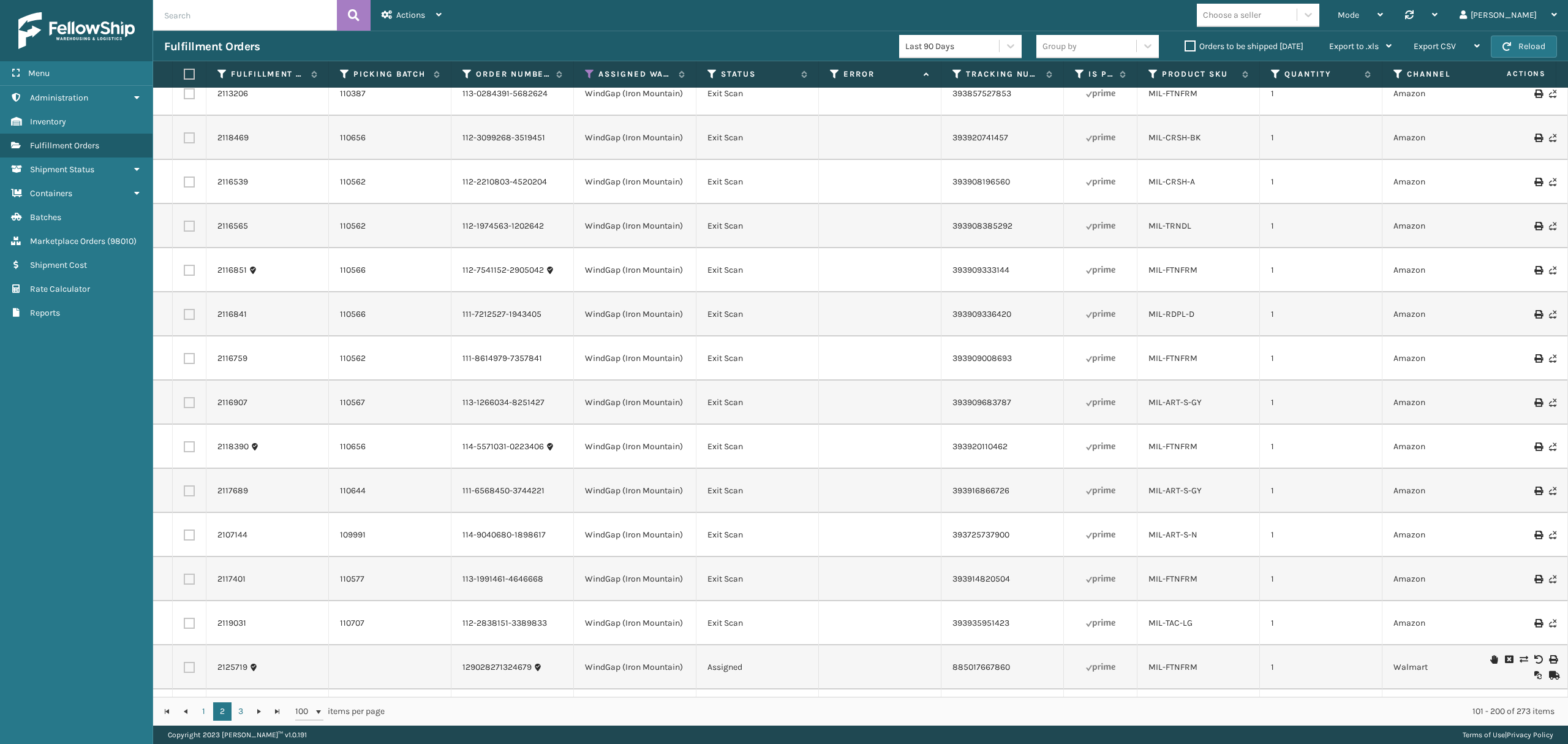
scroll to position [3816, 0]
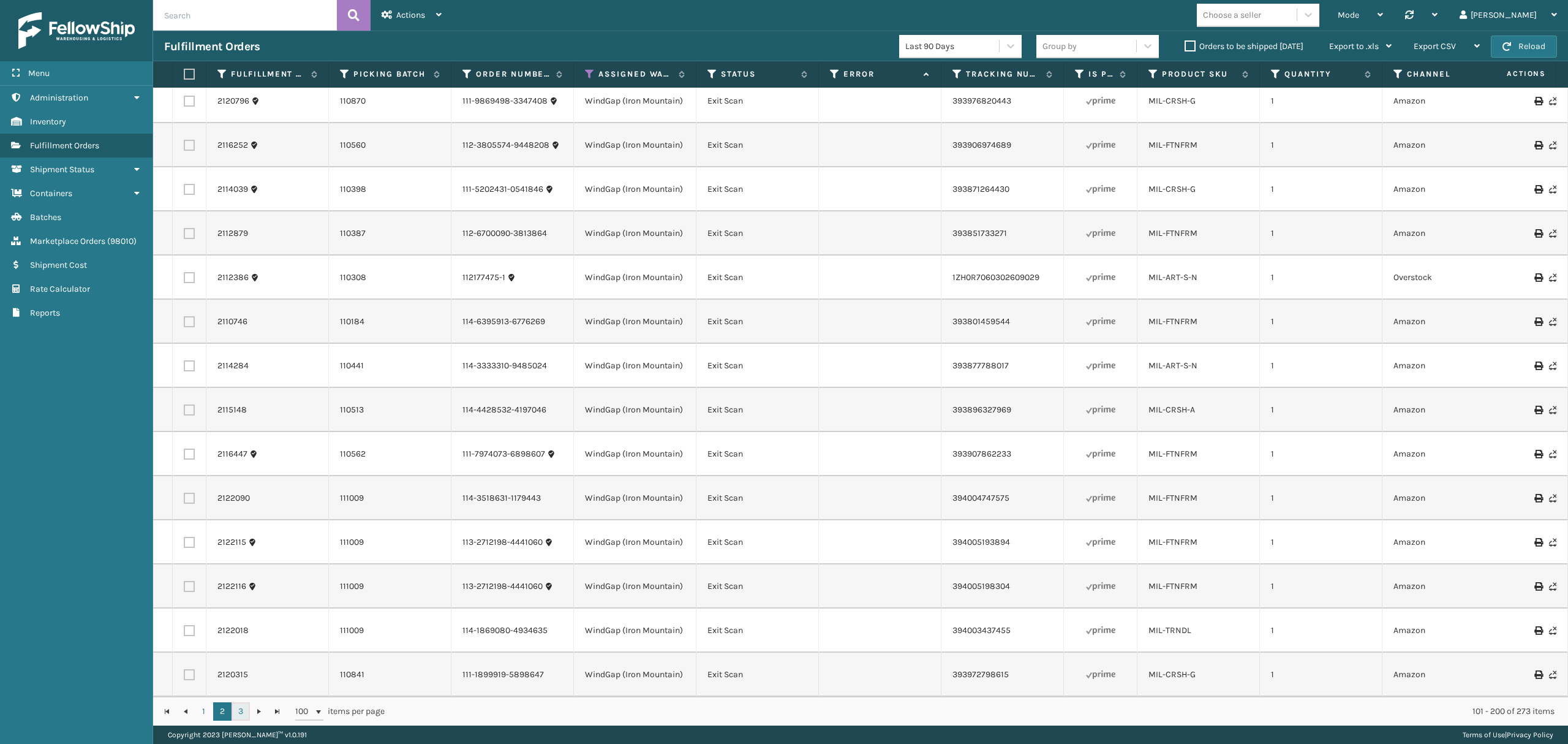
click at [243, 710] on link "3" at bounding box center [240, 711] width 19 height 19
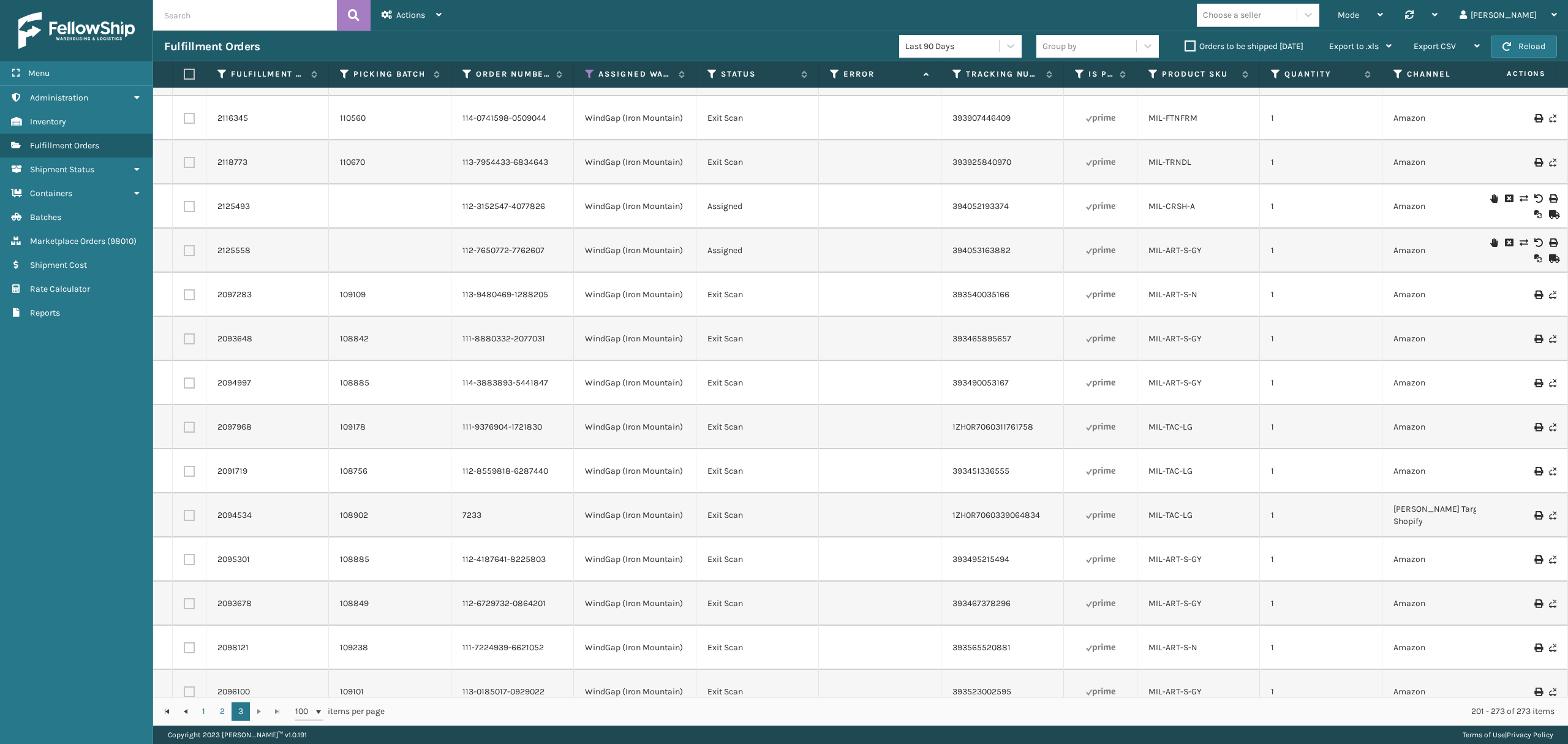
scroll to position [2625, 0]
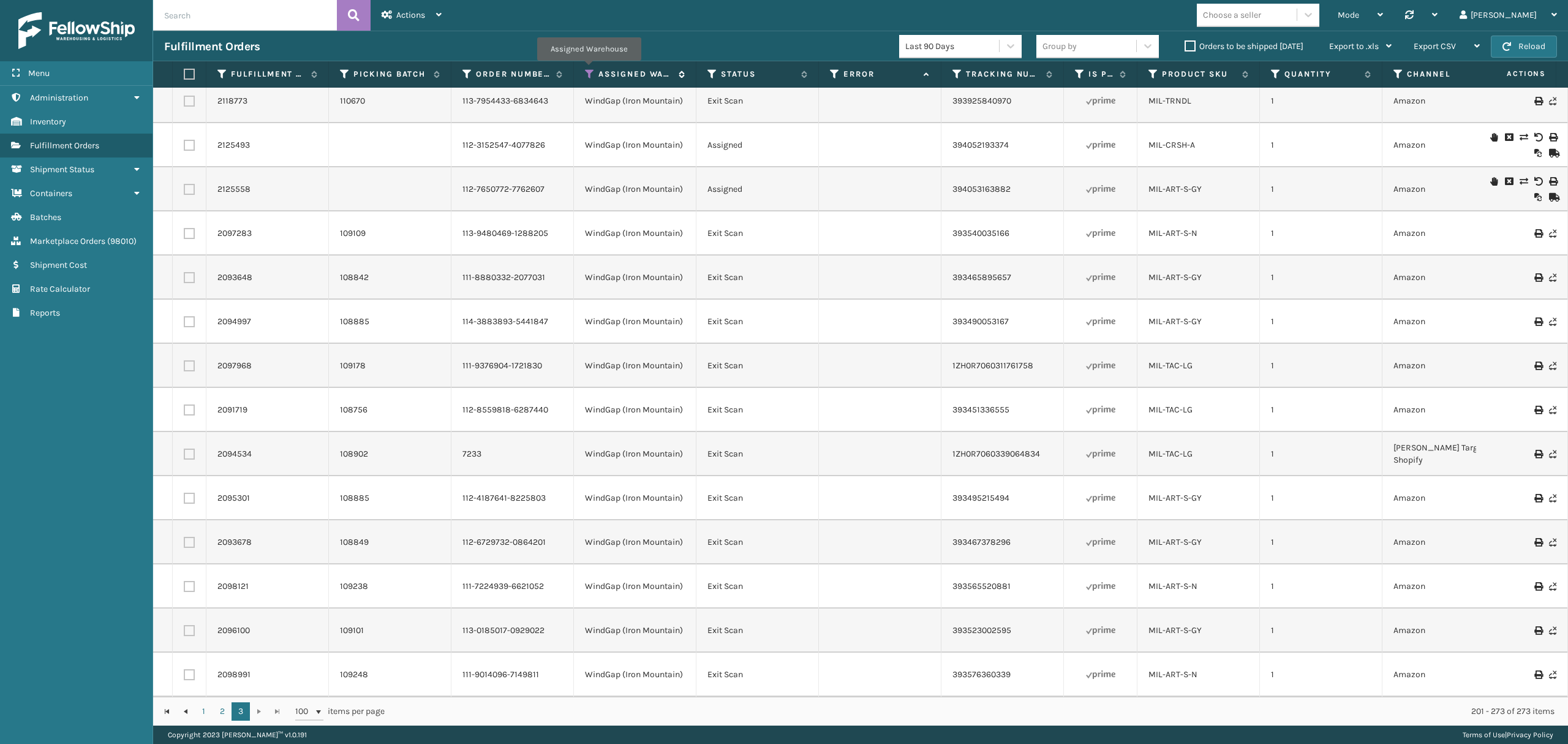
click at [588, 70] on icon at bounding box center [589, 73] width 10 height 11
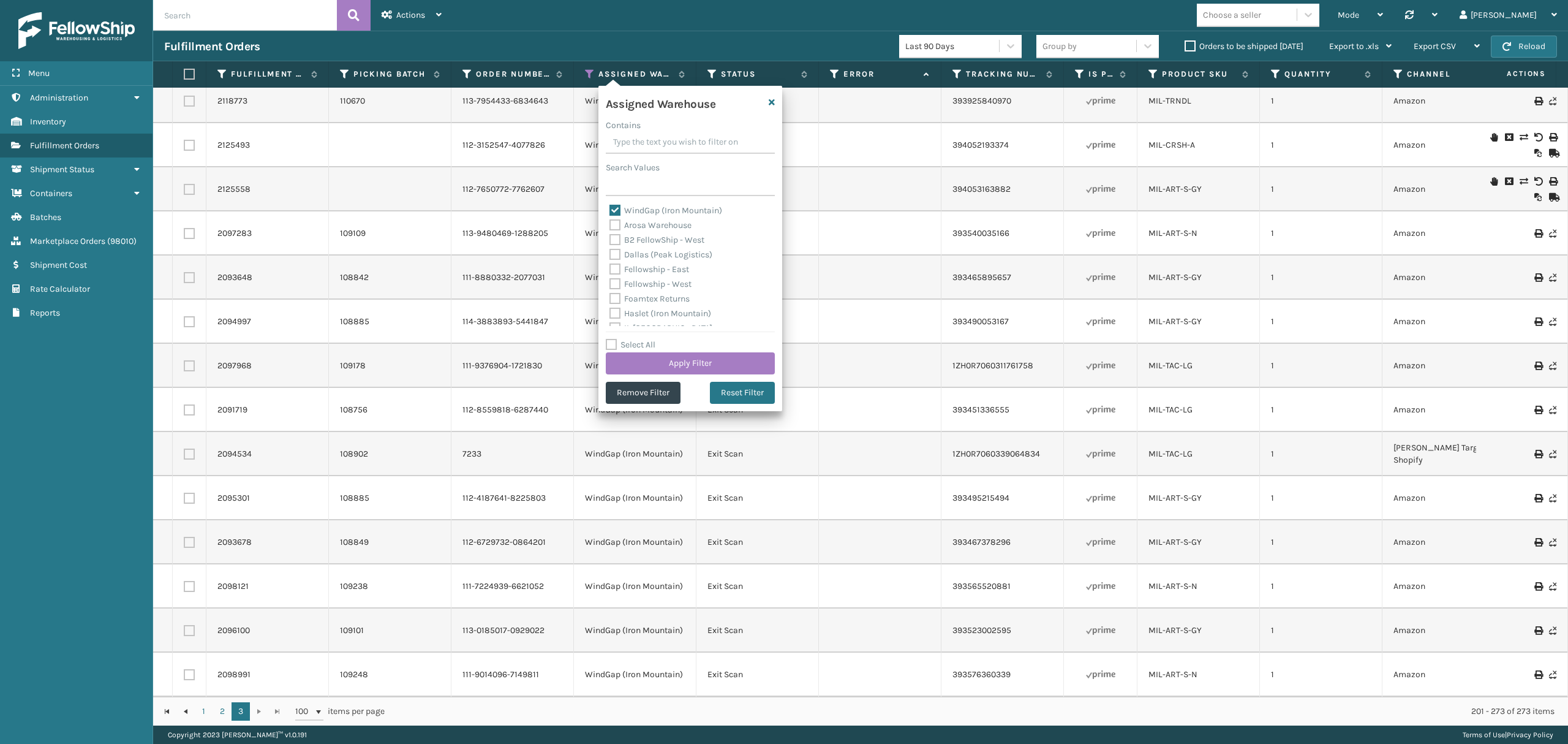
click at [649, 212] on label "WindGap (Iron Mountain)" at bounding box center [665, 210] width 112 height 11
click at [610, 212] on input "WindGap (Iron Mountain)" at bounding box center [610, 207] width 1 height 8
checkbox input "false"
click at [662, 231] on label "Haslet (Iron Mountain)" at bounding box center [661, 231] width 101 height 11
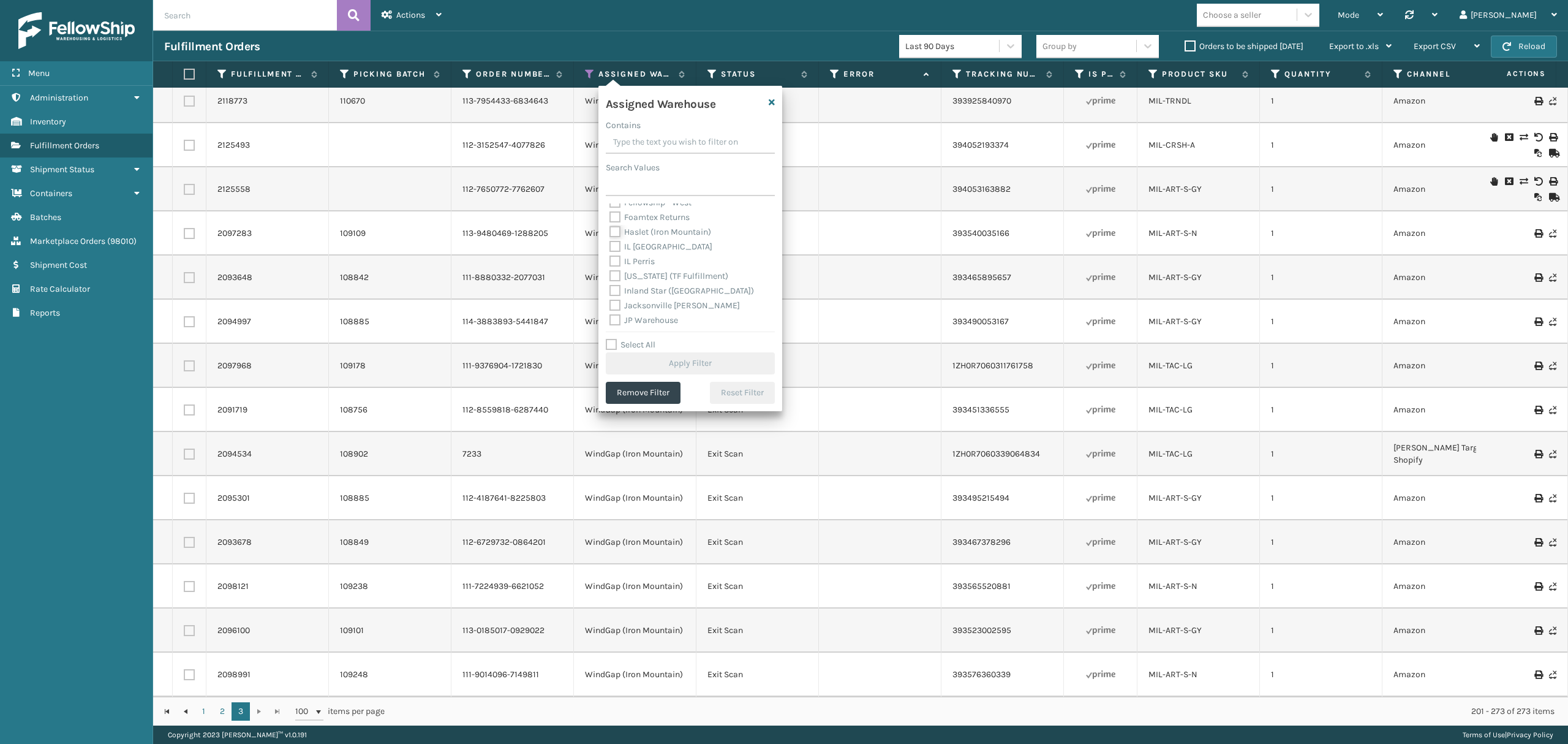
click at [610, 231] on input "Haslet (Iron Mountain)" at bounding box center [610, 228] width 1 height 8
checkbox input "true"
click at [644, 355] on button "Apply Filter" at bounding box center [690, 363] width 169 height 22
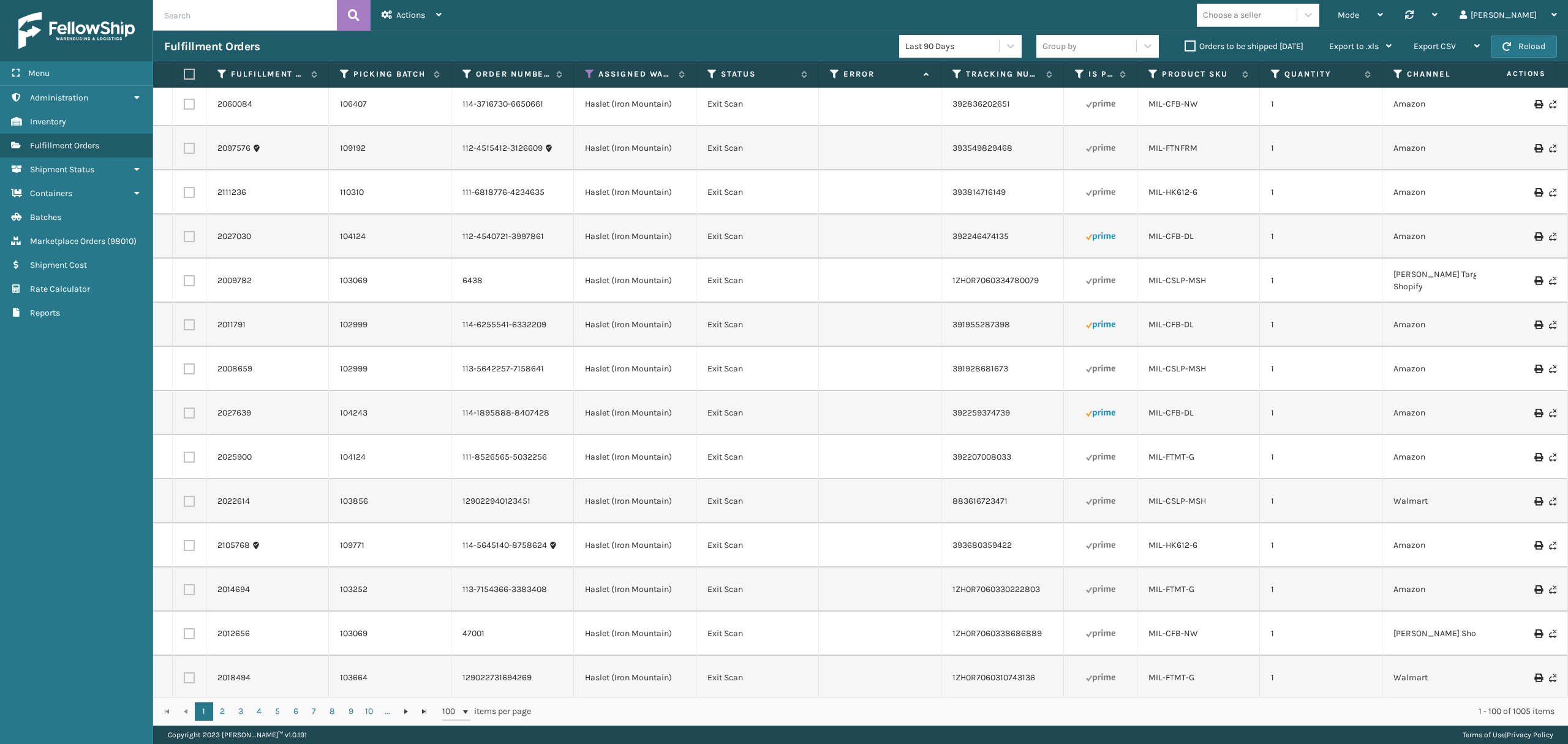
scroll to position [163, 0]
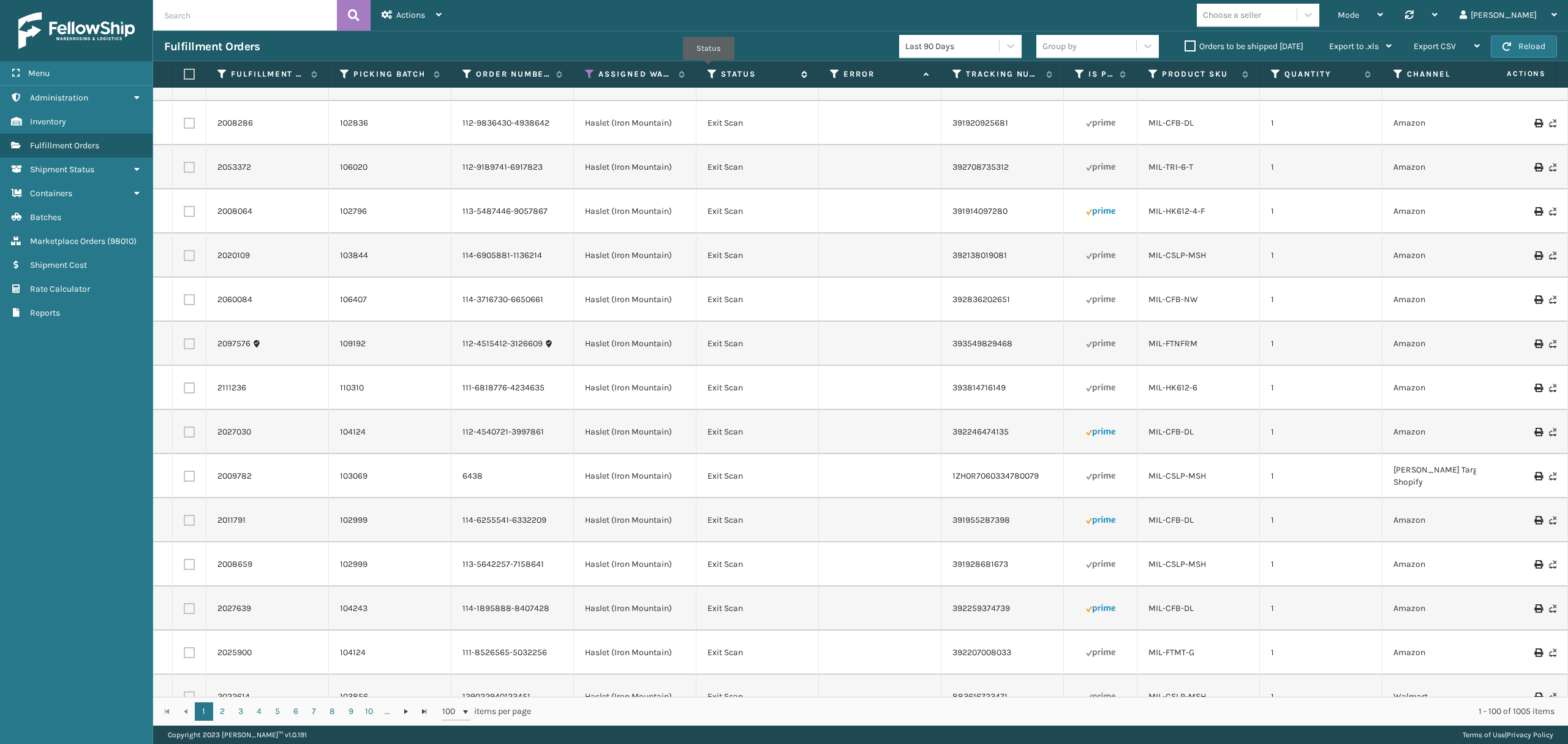
click at [708, 69] on icon at bounding box center [712, 73] width 10 height 11
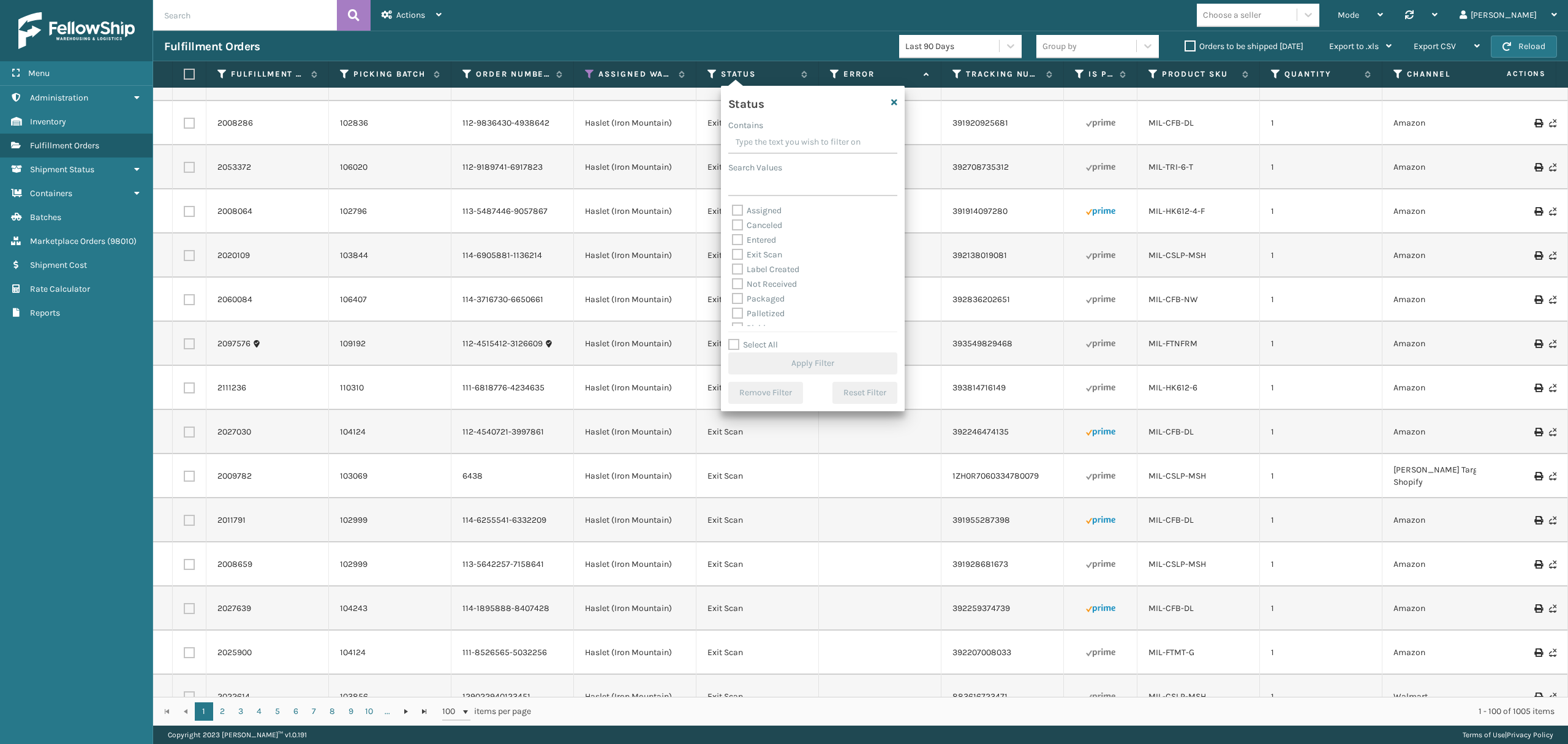
click at [1185, 45] on label "Orders to be shipped [DATE]" at bounding box center [1244, 46] width 119 height 11
click at [1185, 45] on input "Orders to be shipped [DATE]" at bounding box center [1185, 43] width 1 height 8
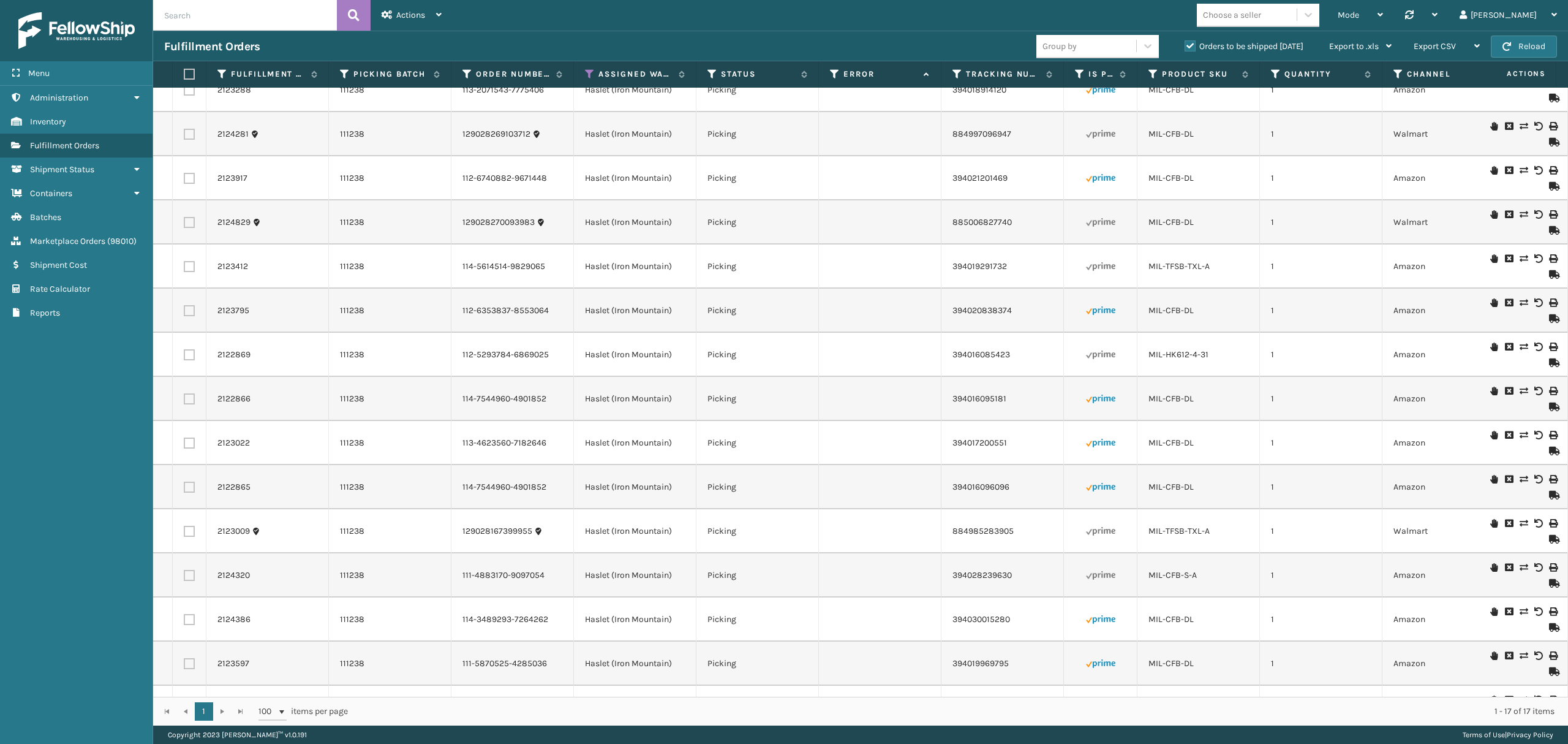
scroll to position [153, 0]
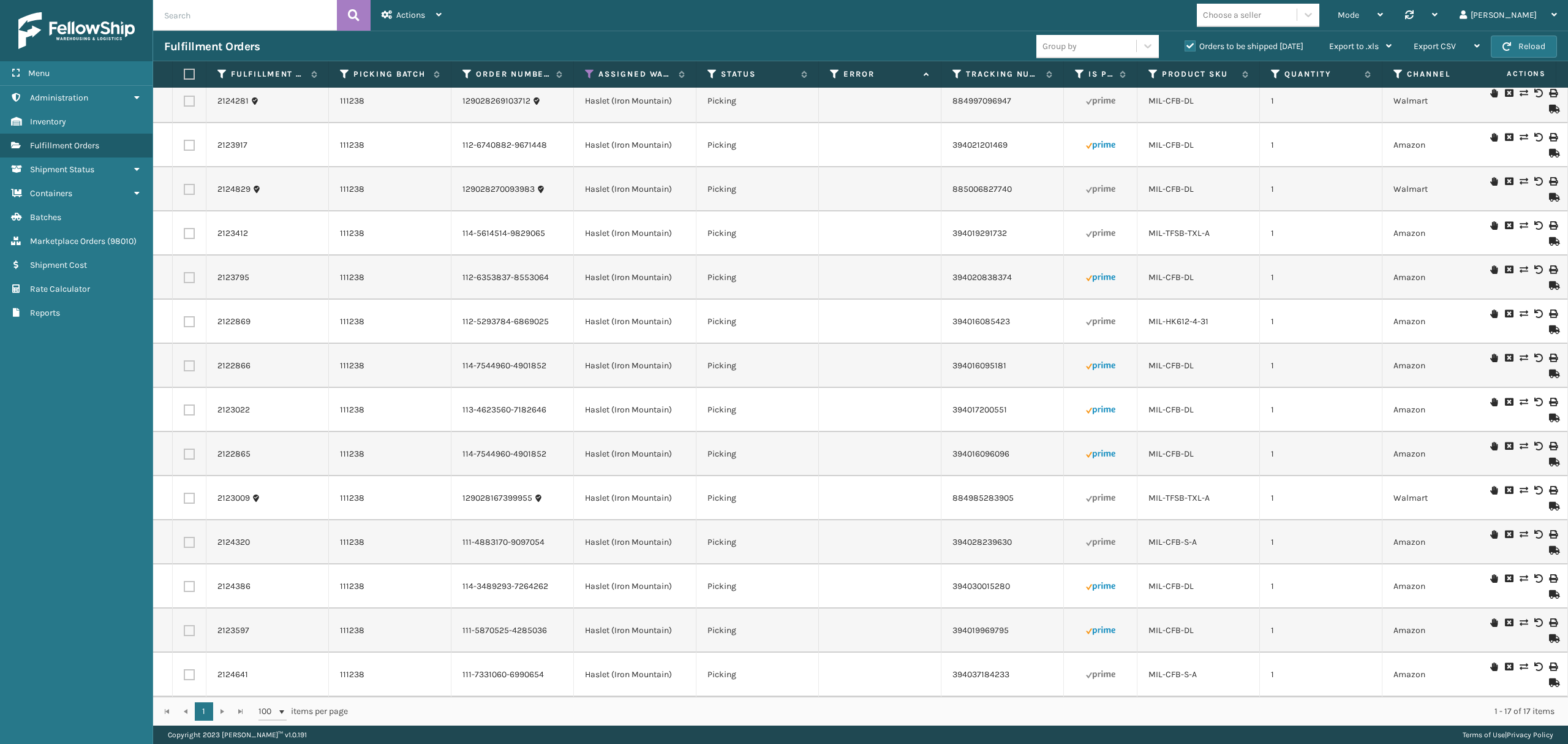
click at [241, 478] on td "2123009" at bounding box center [268, 498] width 123 height 44
click at [238, 492] on link "2123009" at bounding box center [233, 498] width 32 height 13
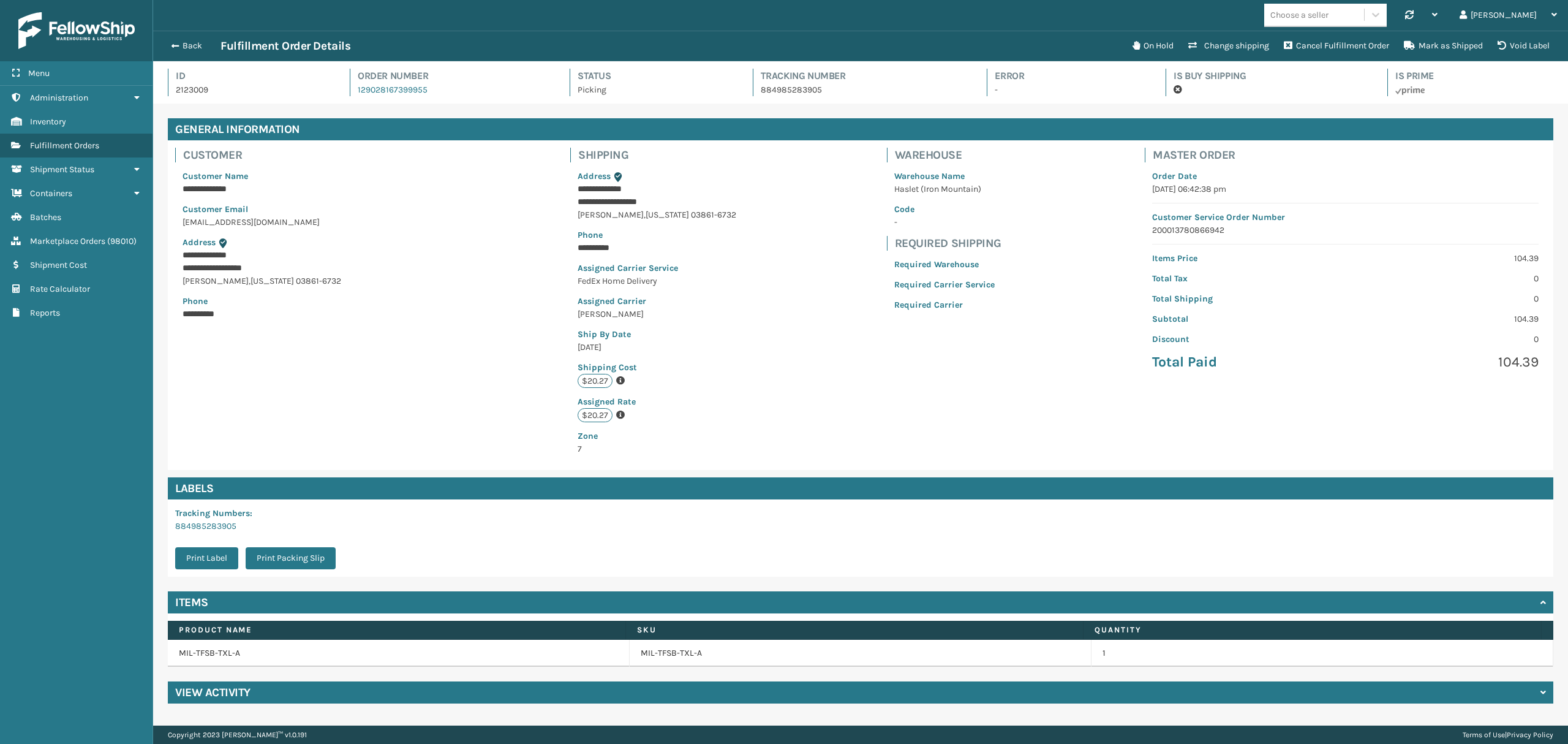
scroll to position [28, 1414]
click at [296, 686] on div "View Activity" at bounding box center [861, 692] width 1386 height 22
click at [194, 45] on button "Back" at bounding box center [192, 45] width 57 height 11
